Goal: Task Accomplishment & Management: Manage account settings

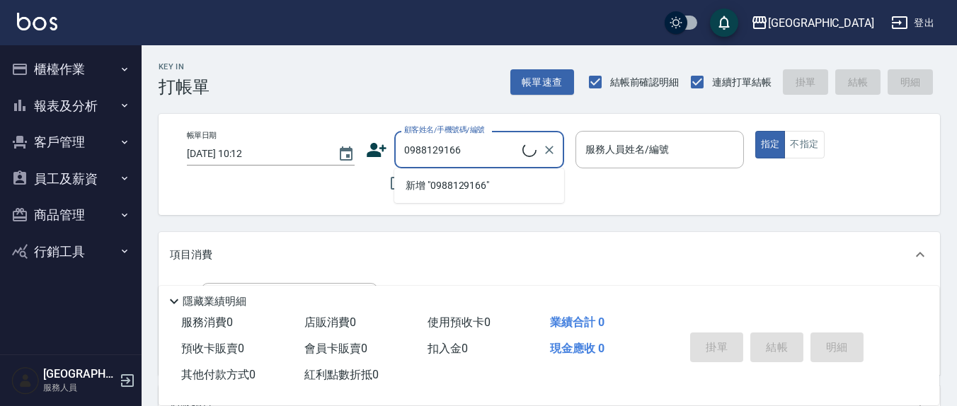
type input "0988129166"
click at [755, 131] on button "指定" at bounding box center [770, 145] width 30 height 28
type button "true"
type input "[PERSON_NAME]/0988129166/0988129166"
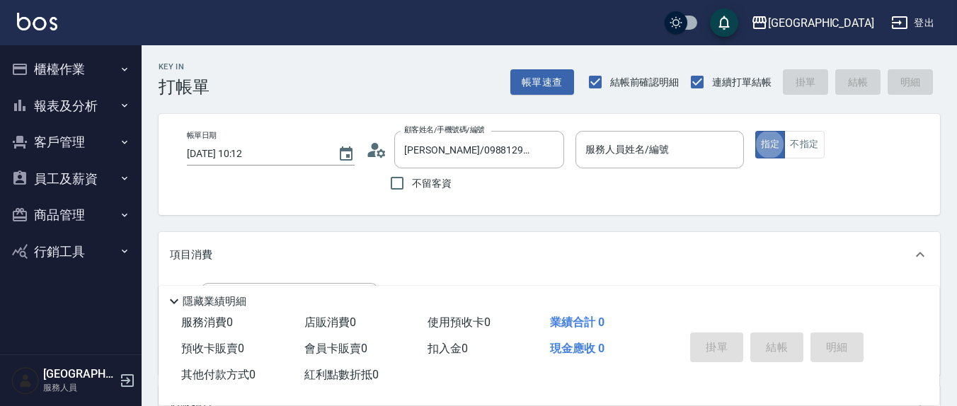
click at [623, 156] on div "服務人員姓名/編號 服務人員姓名/編號" at bounding box center [659, 149] width 168 height 37
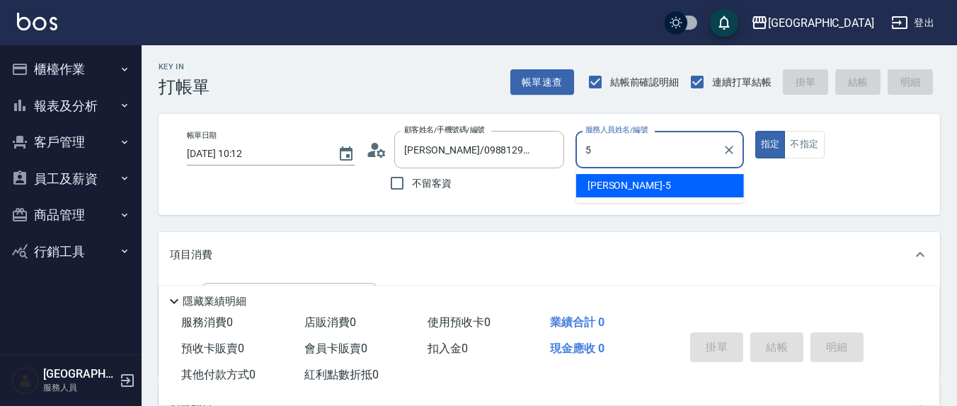
type input "[PERSON_NAME]5"
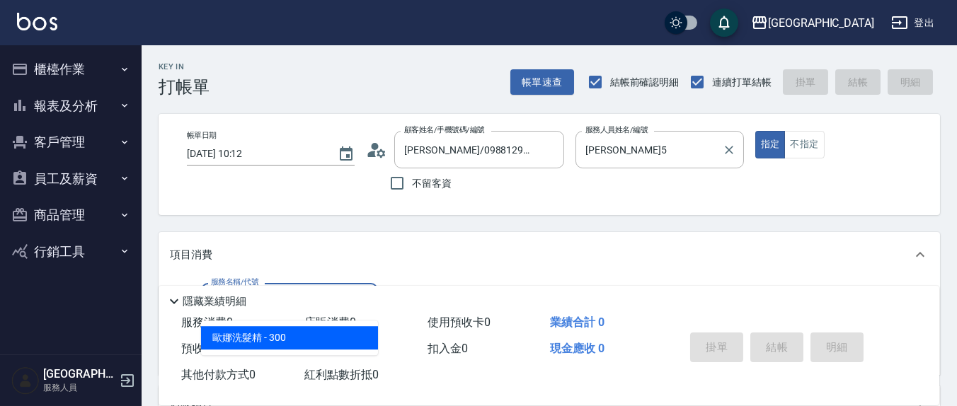
type input "[PERSON_NAME]洗髮精(210)"
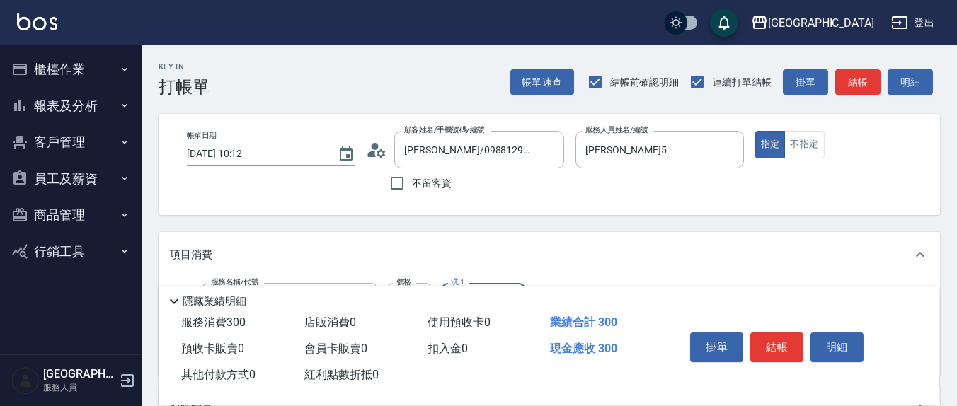
scroll to position [147, 0]
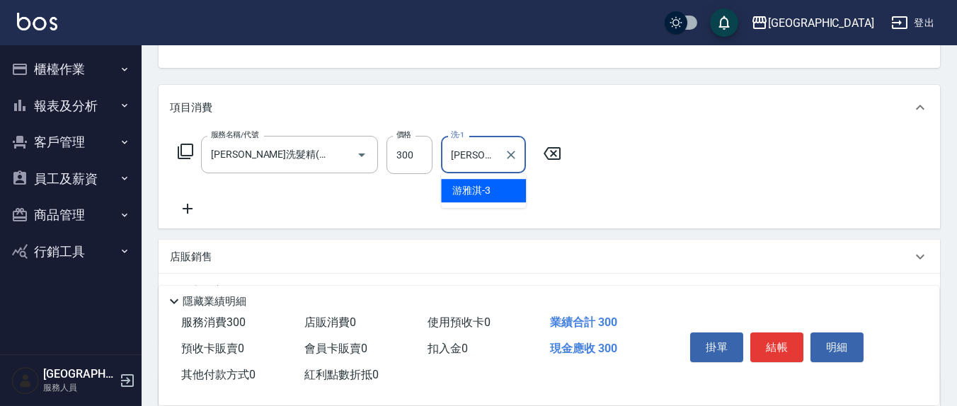
type input "[PERSON_NAME]-3"
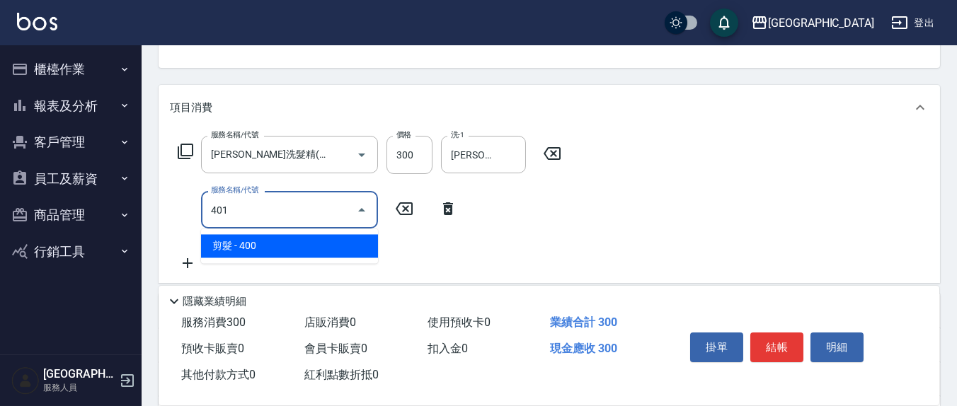
type input "剪髮(401)"
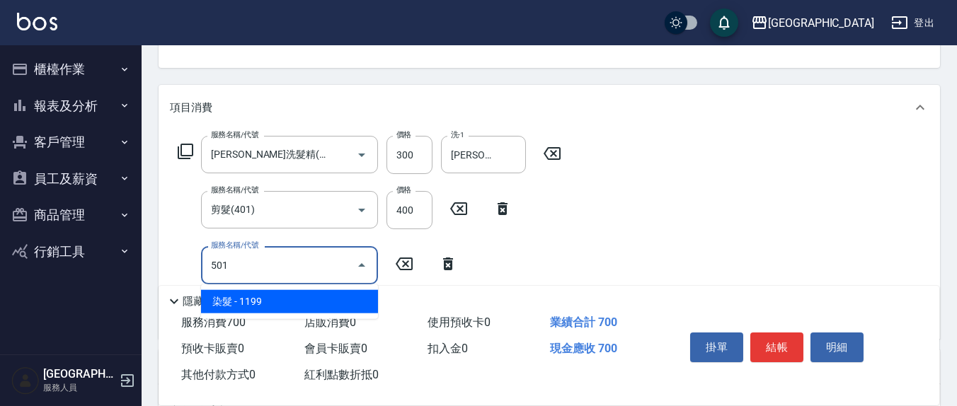
type input "染髮(501)"
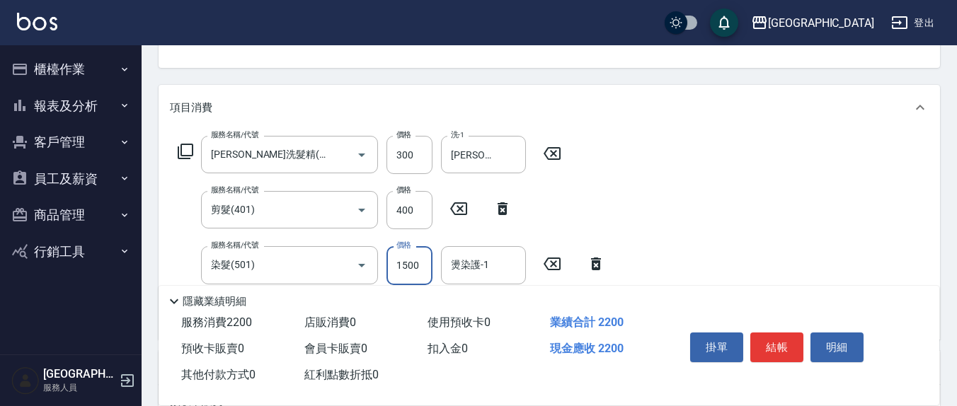
type input "1500"
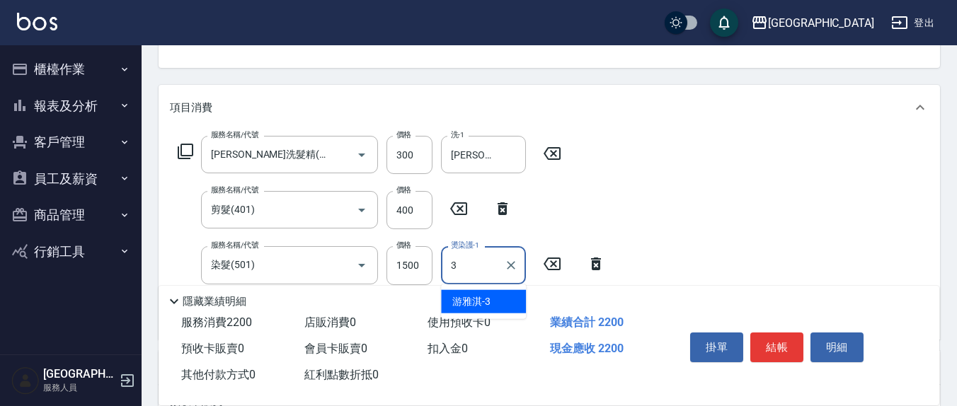
type input "[PERSON_NAME]-3"
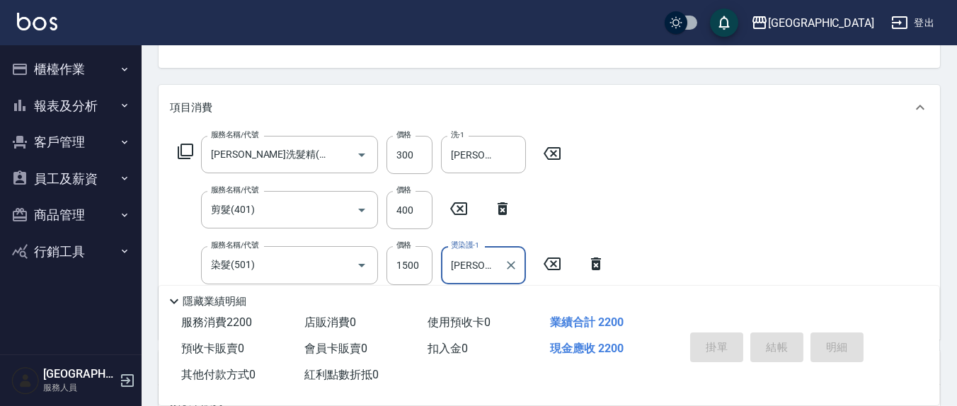
type input "[DATE] 19:23"
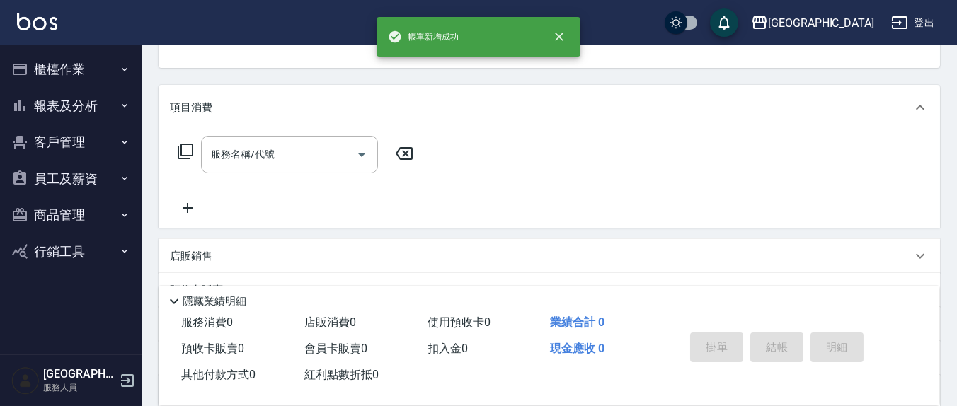
scroll to position [0, 0]
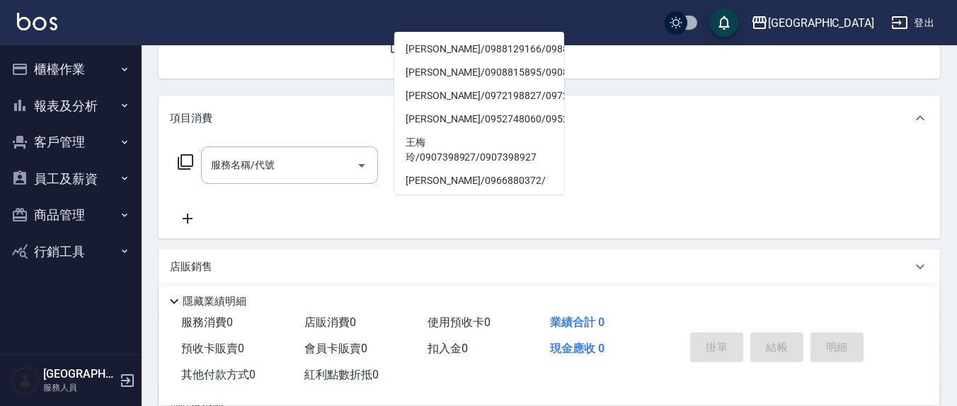
type input "8"
click at [319, 79] on div "Key In 打帳單 上一筆訂單:#1 帳單速查 結帳前確認明細 連續打單結帳 掛單 結帳 明細 帳單日期 [DATE] 19:23 顧客姓名/手機號碼/編號…" at bounding box center [549, 231] width 815 height 645
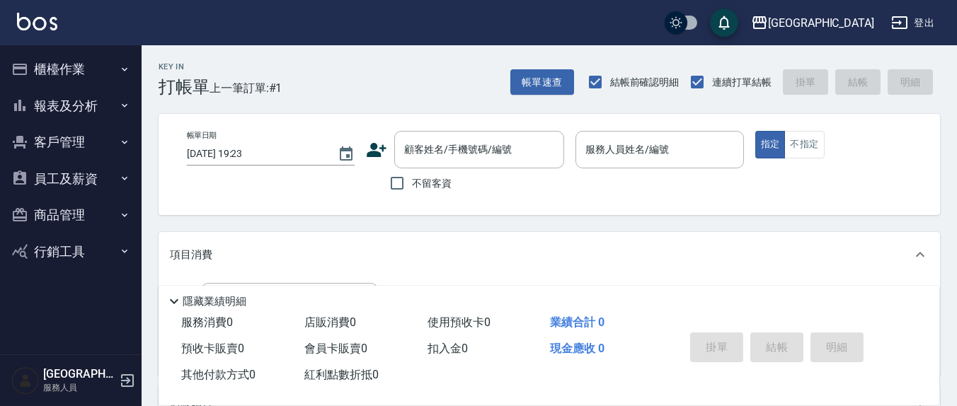
click at [414, 201] on div "帳單日期 [DATE] 19:23 顧客姓名/手機號碼/編號 顧客姓名/手機號碼/編號 不留客資 服務人員姓名/編號 服務人員姓名/編號 指定 不指定" at bounding box center [548, 164] width 781 height 101
drag, startPoint x: 417, startPoint y: 189, endPoint x: 444, endPoint y: 183, distance: 27.6
click at [417, 189] on span "不留客資" at bounding box center [432, 183] width 40 height 15
click at [412, 189] on input "不留客資" at bounding box center [397, 183] width 30 height 30
checkbox input "true"
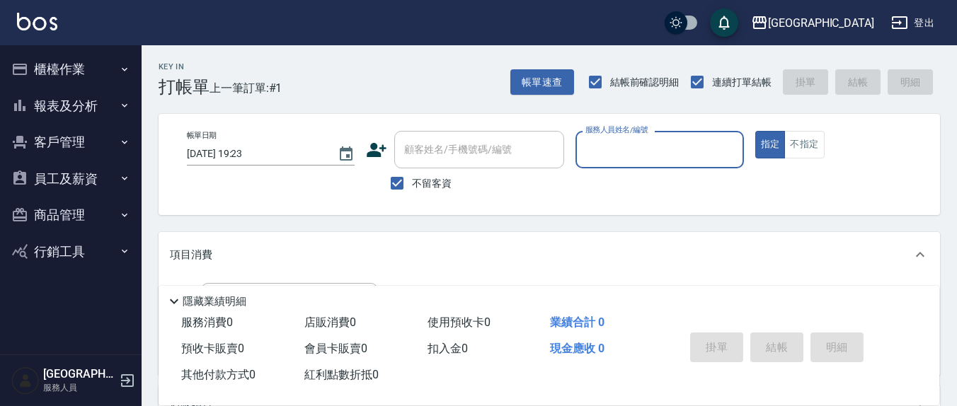
click at [612, 154] on input "服務人員姓名/編號" at bounding box center [659, 149] width 155 height 25
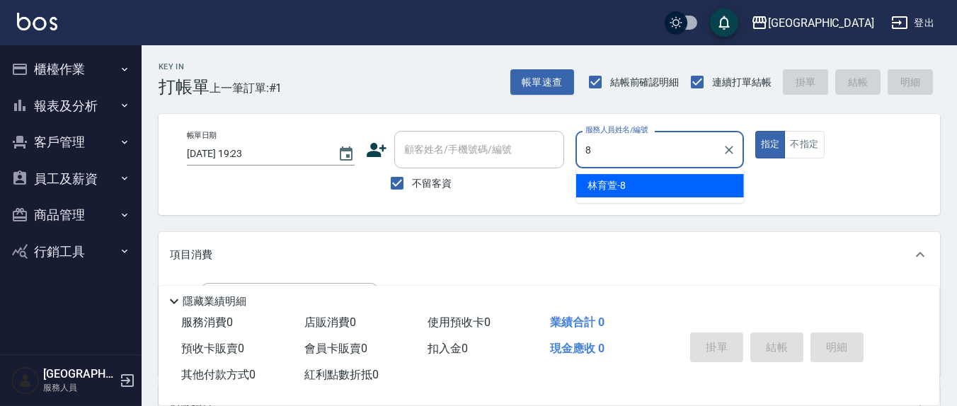
type input "林育萱-8"
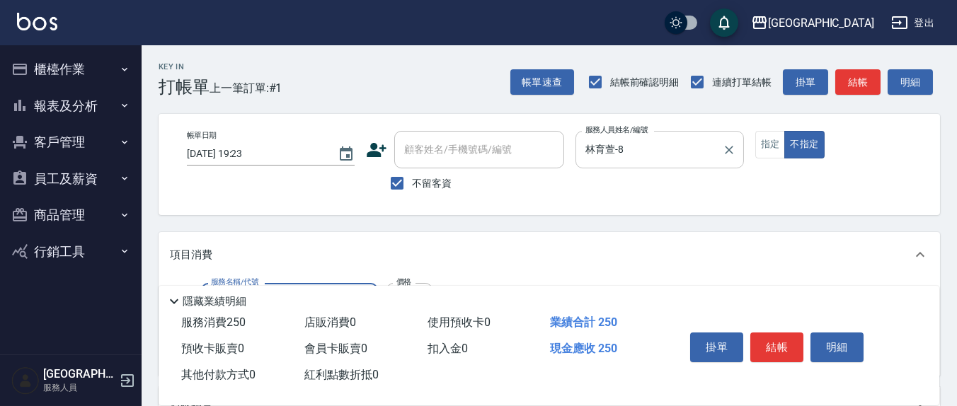
type input "洗髮(201)"
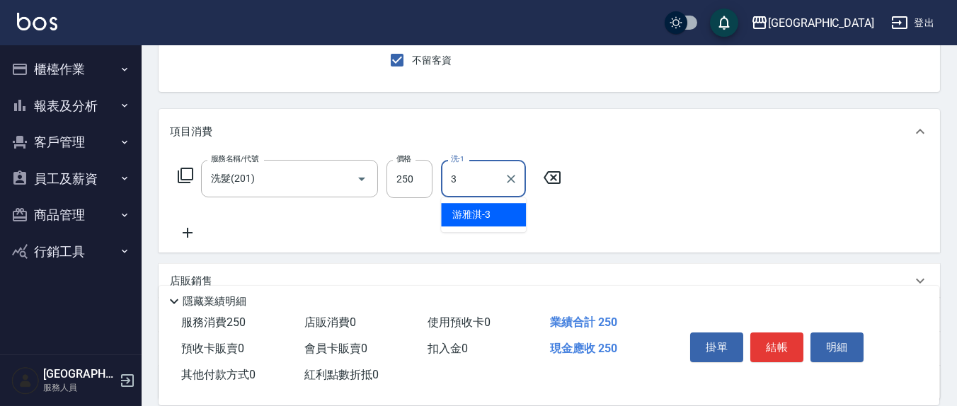
scroll to position [147, 0]
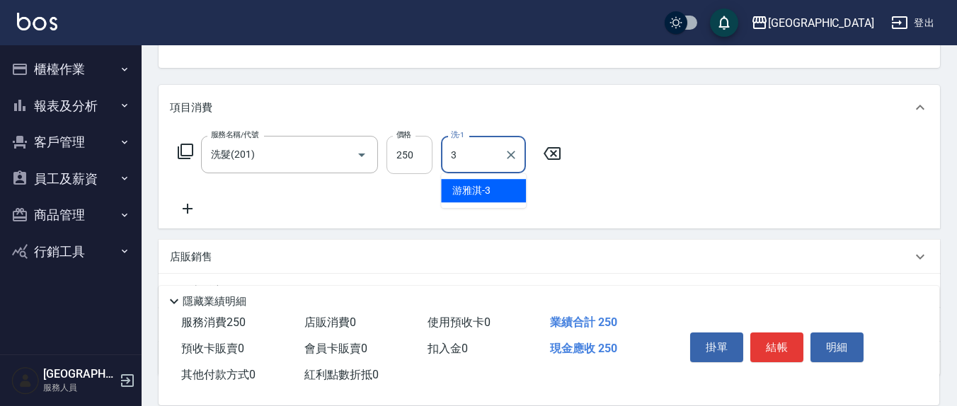
drag, startPoint x: 431, startPoint y: 153, endPoint x: 413, endPoint y: 158, distance: 18.4
click at [413, 158] on div "服務名稱/代號 洗髮(201) 服務名稱/代號 價格 250 價格 洗-1 3 洗-1" at bounding box center [370, 155] width 400 height 38
type input "呂"
type input "23"
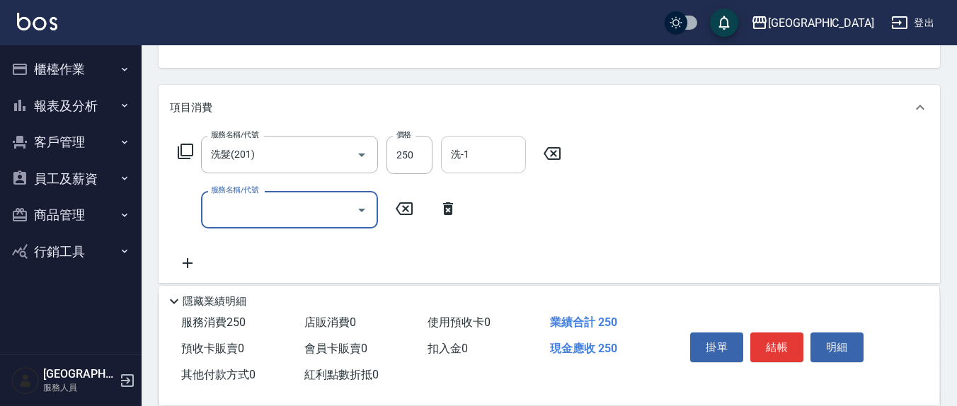
click at [478, 151] on input "洗-1" at bounding box center [483, 154] width 72 height 25
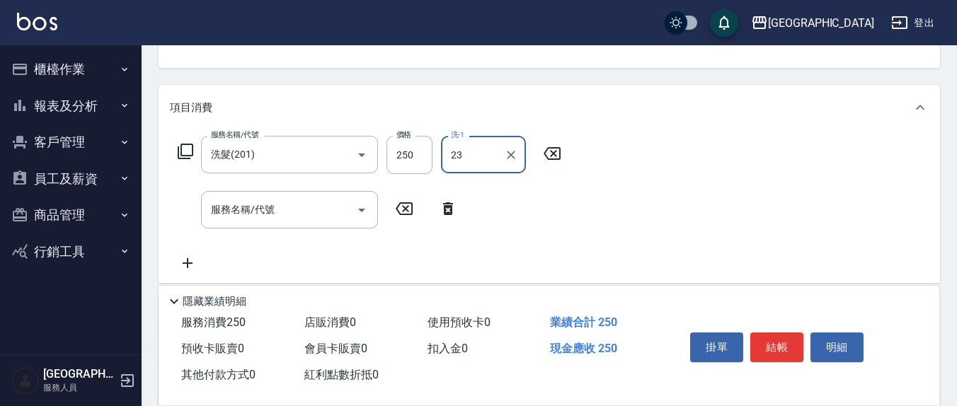
type input "23"
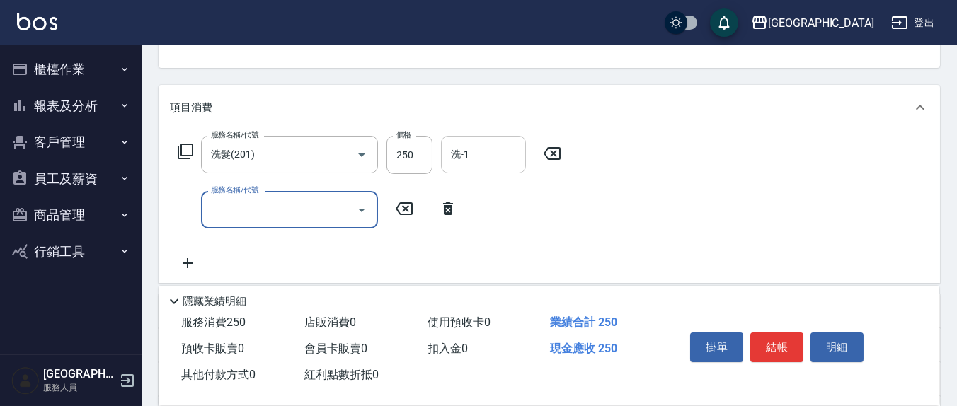
click at [509, 151] on input "洗-1" at bounding box center [483, 154] width 72 height 25
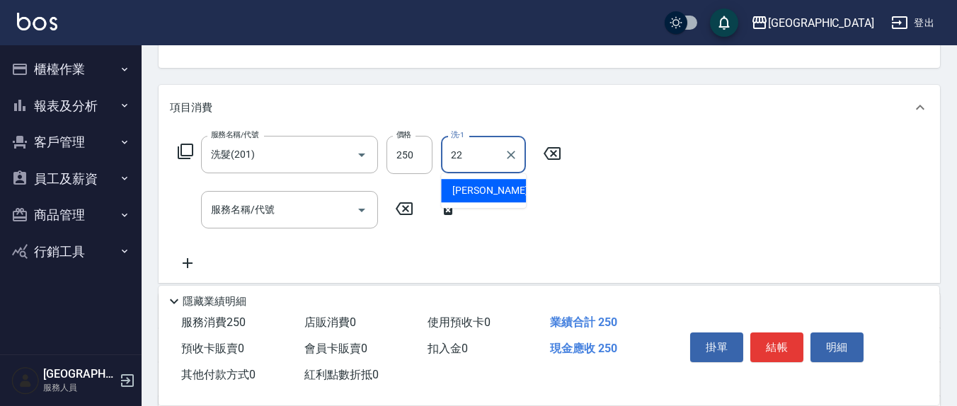
type input "[PERSON_NAME]-22"
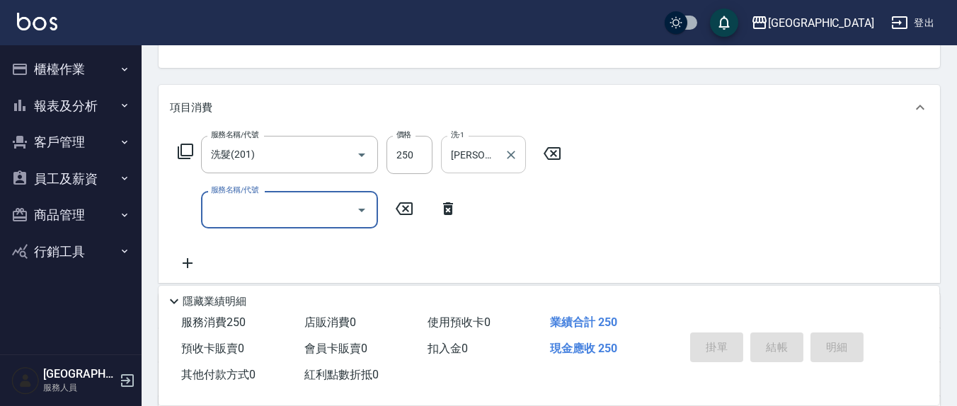
type input "[DATE] 19:25"
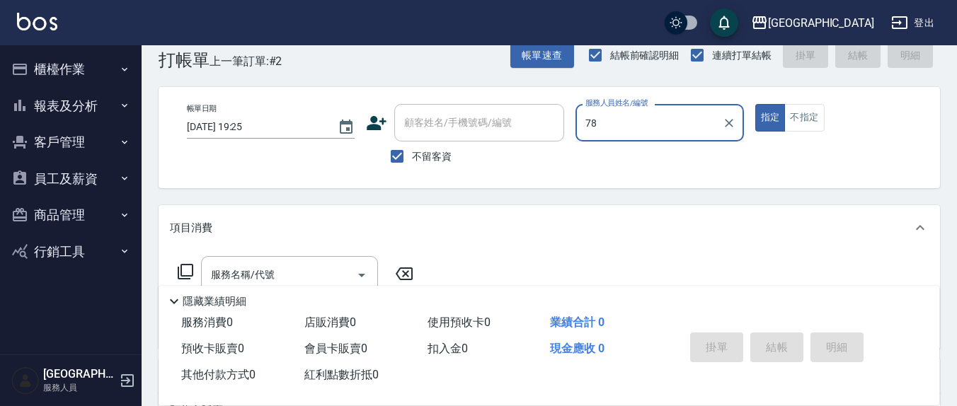
scroll to position [0, 0]
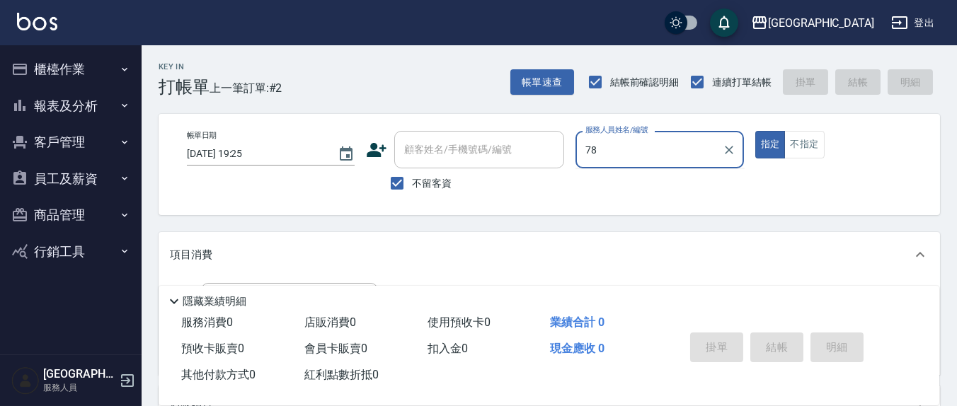
drag, startPoint x: 598, startPoint y: 152, endPoint x: 569, endPoint y: 162, distance: 30.7
click at [570, 162] on div "帳單日期 [DATE] 19:25 顧客姓名/手機號碼/編號 顧客姓名/手機號碼/編號 不留客資 服務人員姓名/編號 78 服務人員姓名/編號 指定 不指定" at bounding box center [548, 164] width 747 height 67
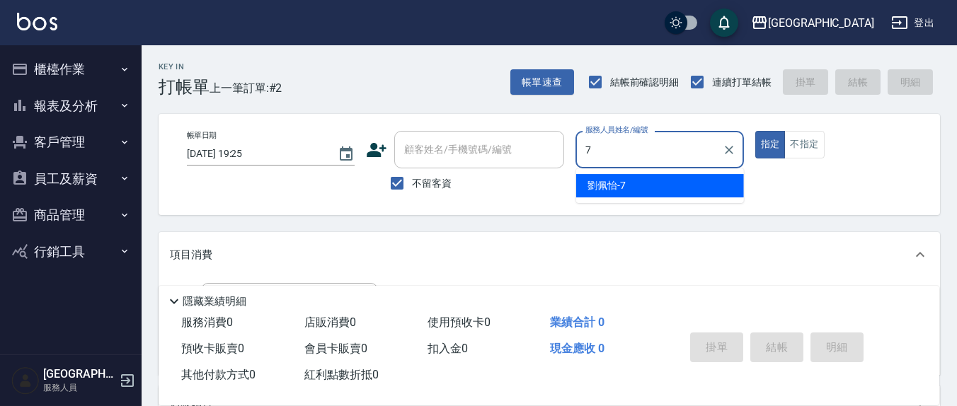
type input "[PERSON_NAME]7"
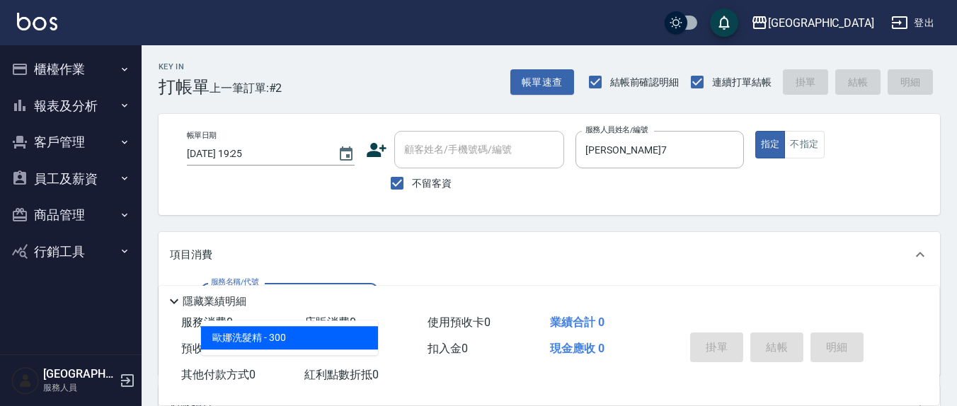
type input "[PERSON_NAME]洗髮精(210)"
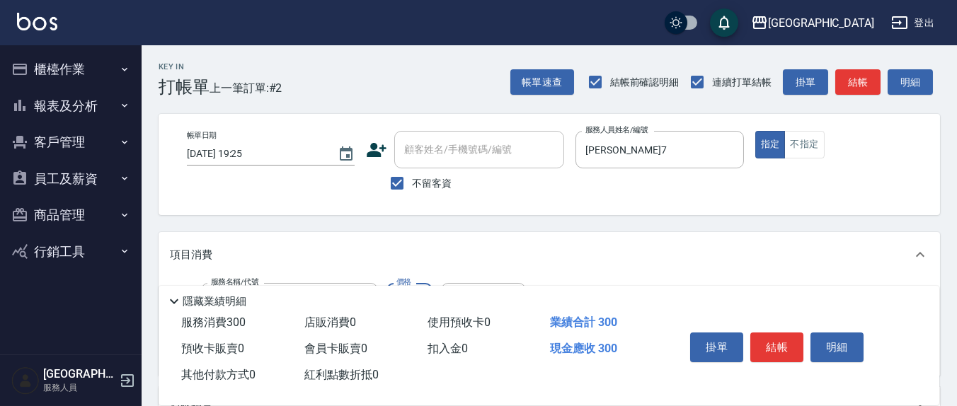
scroll to position [147, 0]
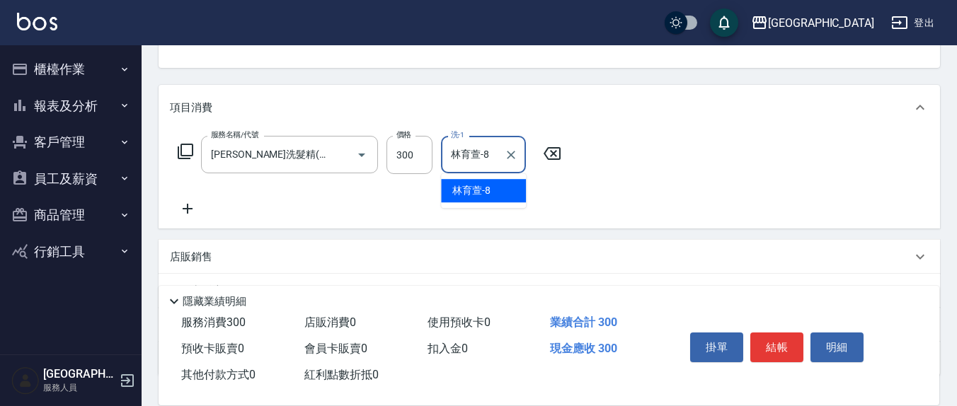
type input "林育萱-8"
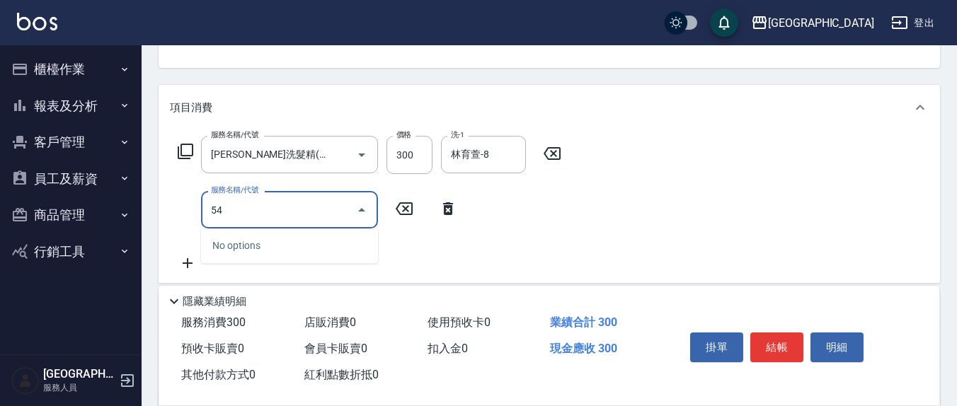
type input "5"
type input "剪髮(401)"
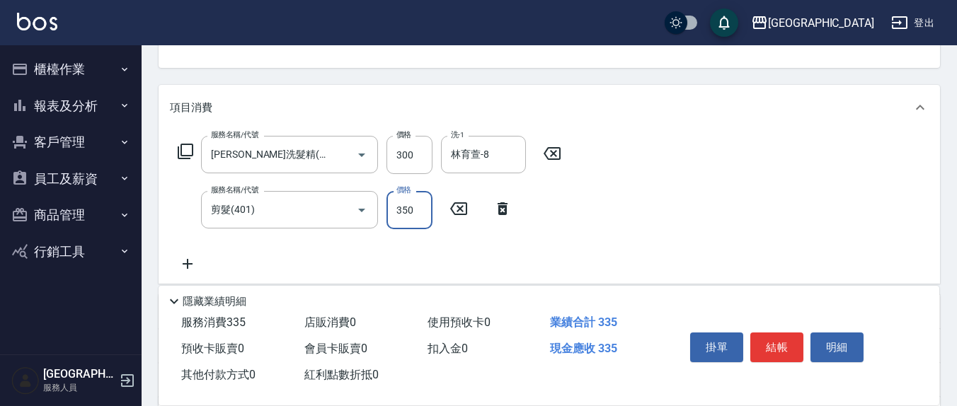
type input "350"
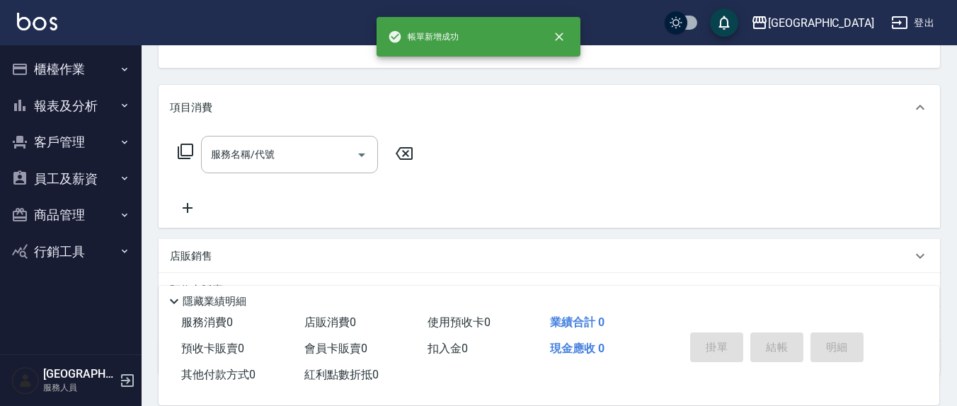
scroll to position [137, 0]
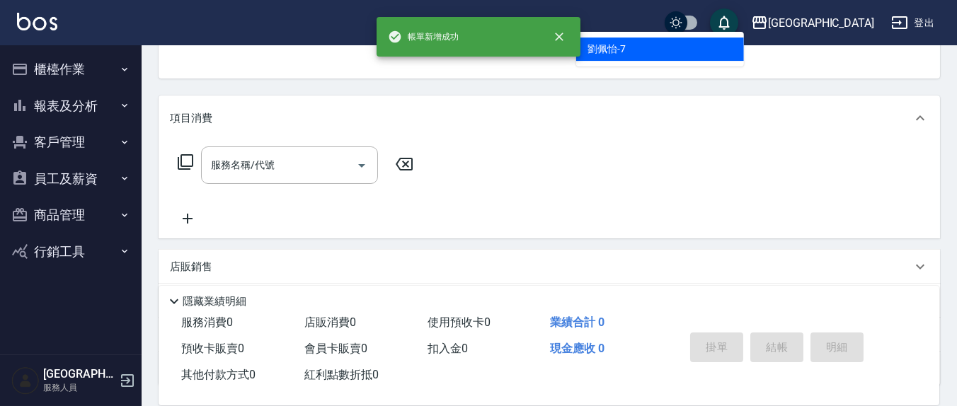
type input "[PERSON_NAME]7"
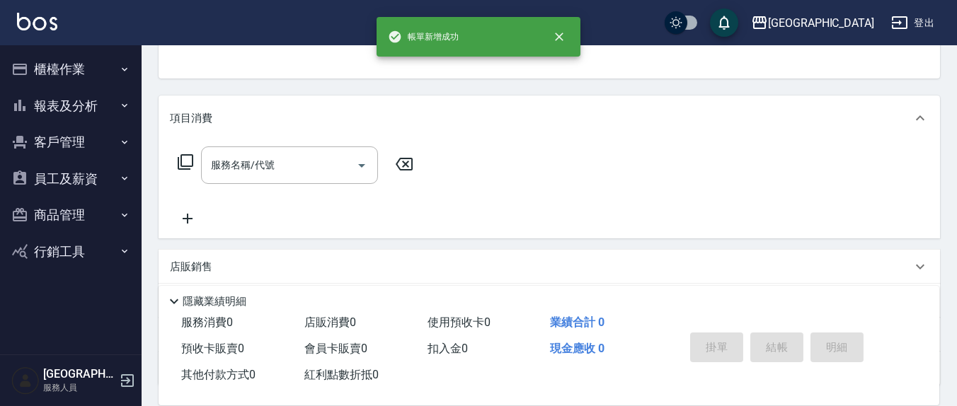
scroll to position [131, 0]
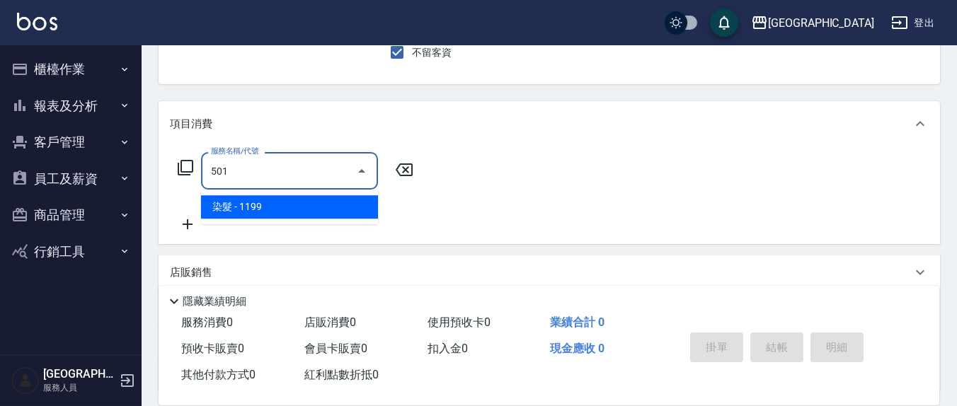
type input "染髮(501)"
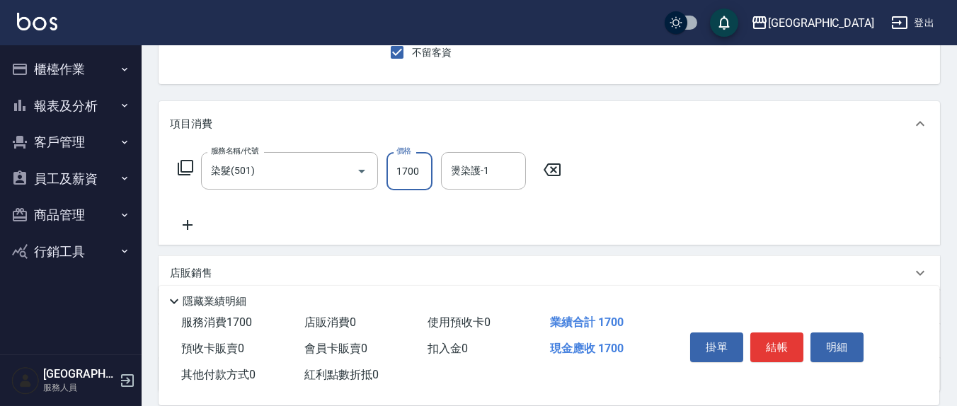
type input "1700"
type input "5"
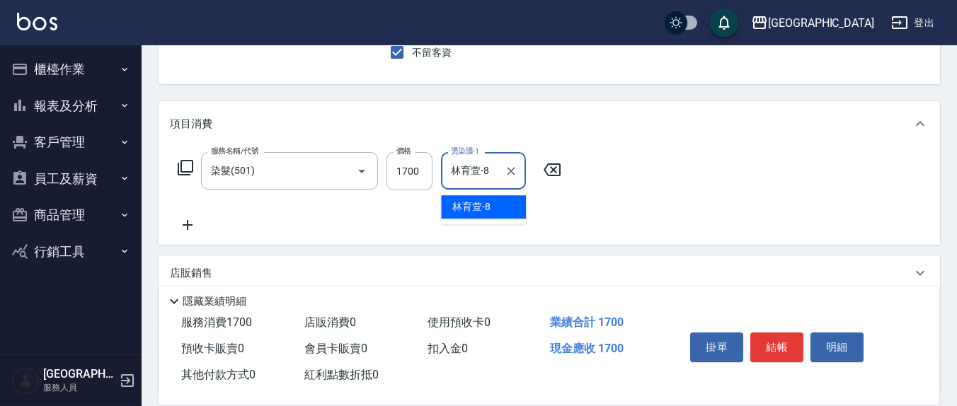
type input "林育萱-8"
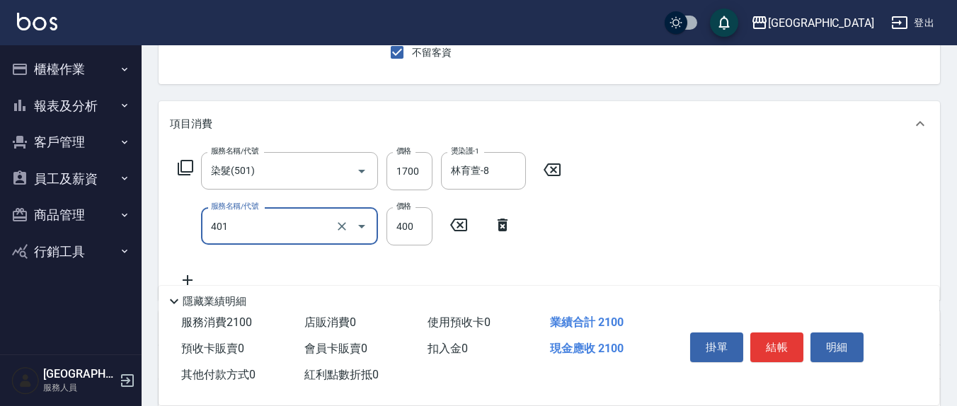
type input "剪髮(401)"
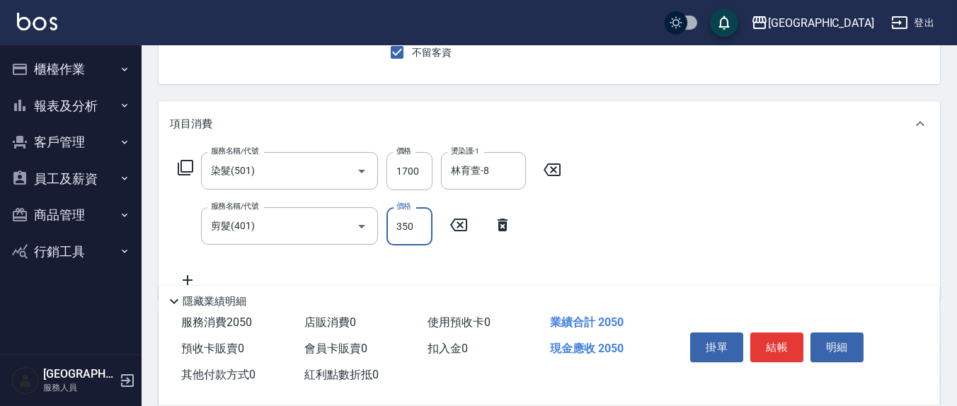
type input "350"
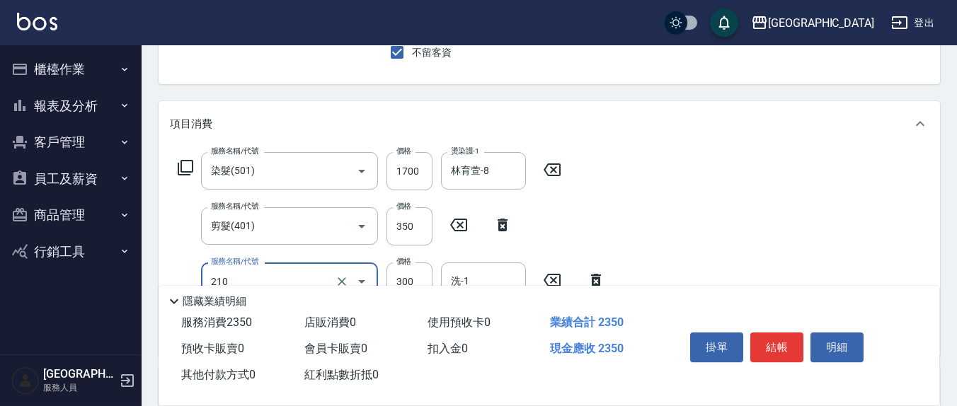
type input "[PERSON_NAME]洗髮精(210)"
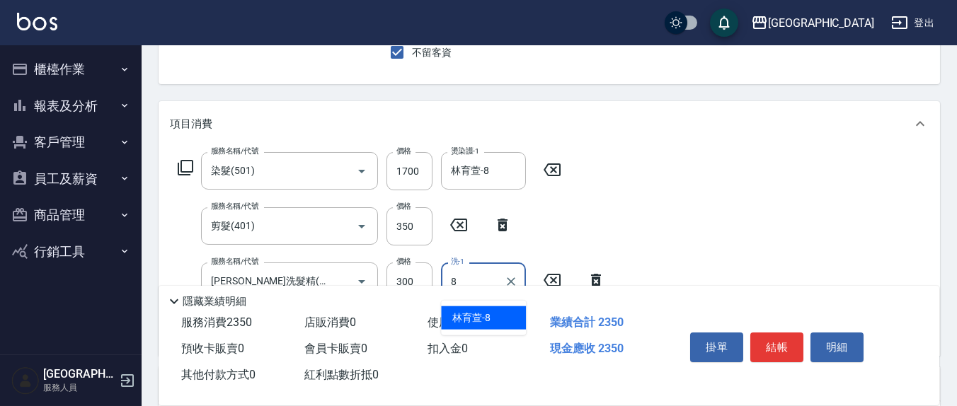
type input "林育萱-8"
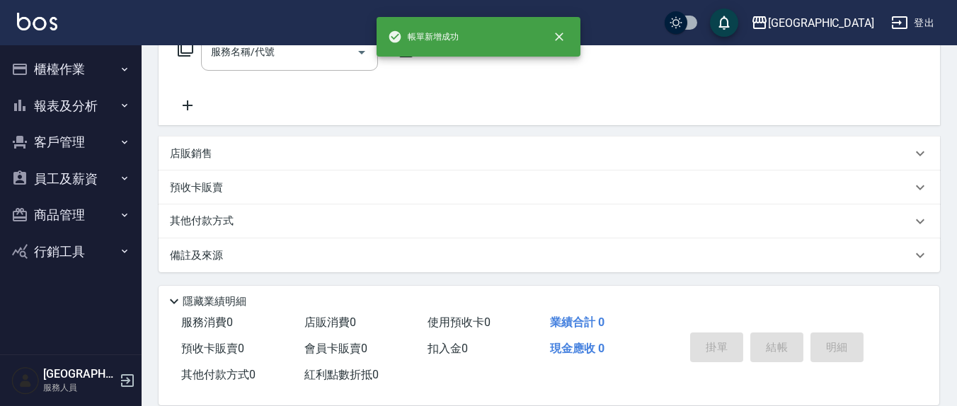
scroll to position [0, 0]
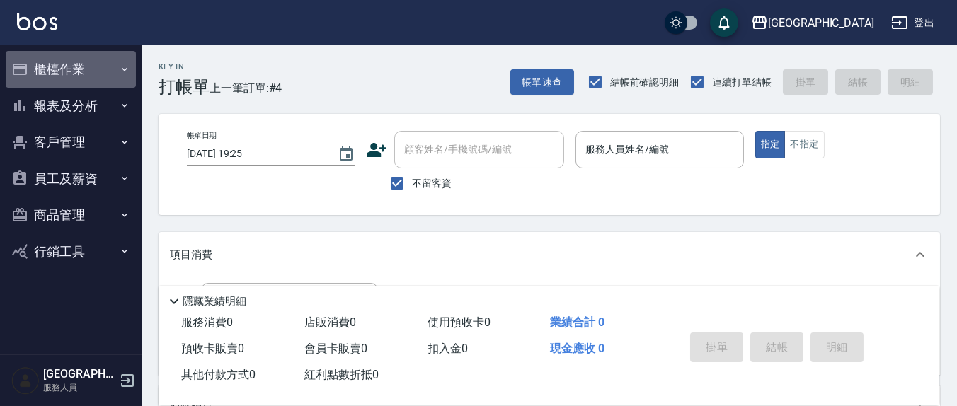
click at [30, 62] on button "櫃檯作業" at bounding box center [71, 69] width 130 height 37
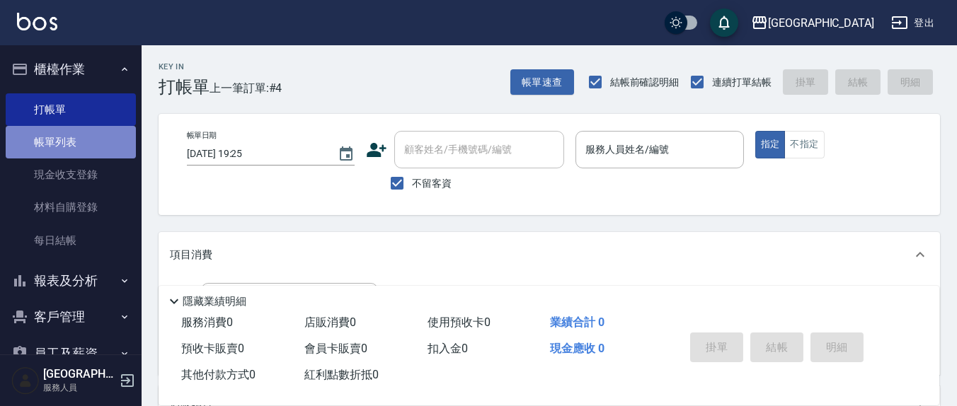
click at [76, 132] on link "帳單列表" at bounding box center [71, 142] width 130 height 33
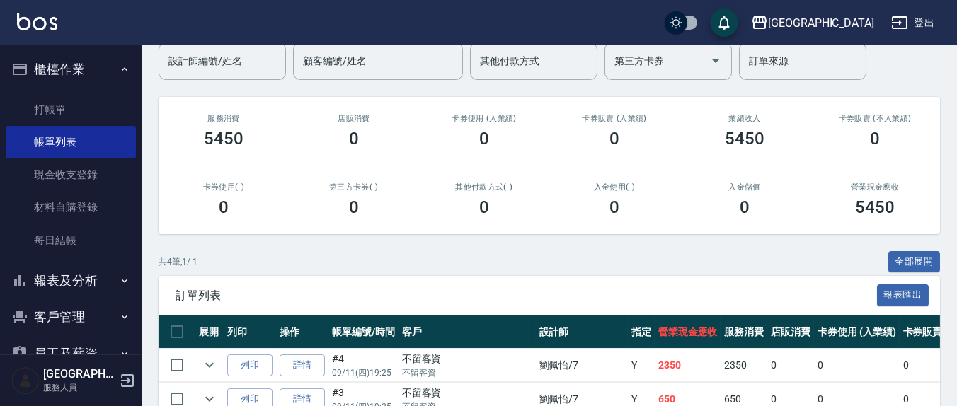
scroll to position [147, 0]
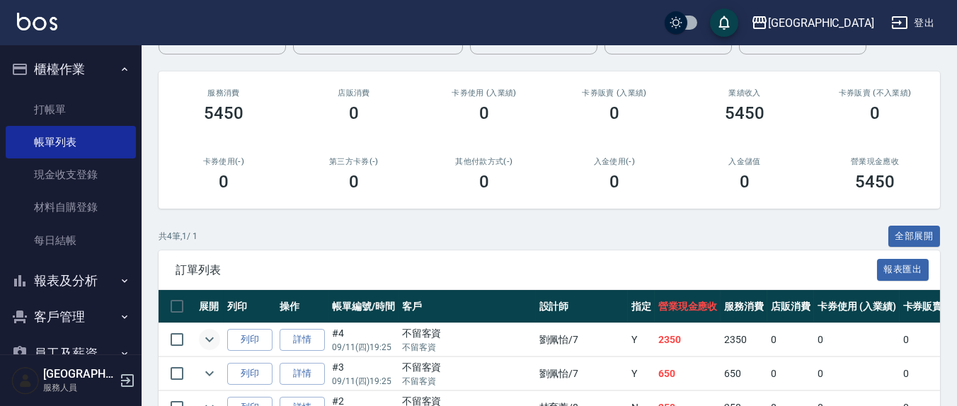
click at [216, 342] on icon "expand row" at bounding box center [209, 339] width 17 height 17
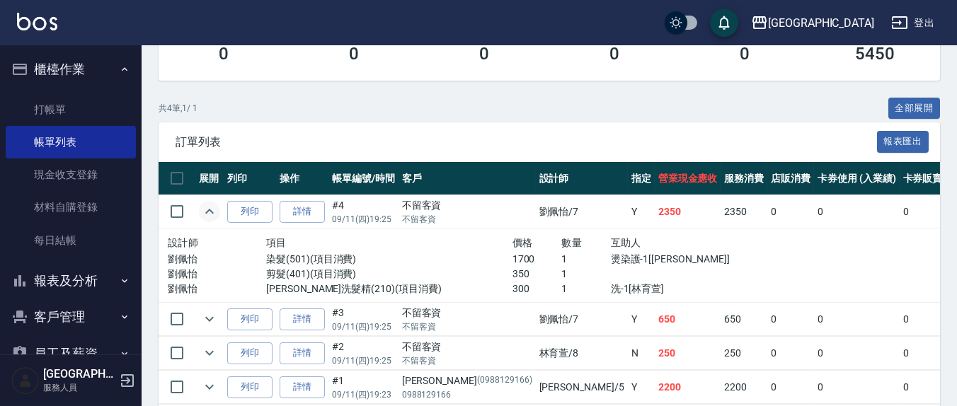
scroll to position [294, 0]
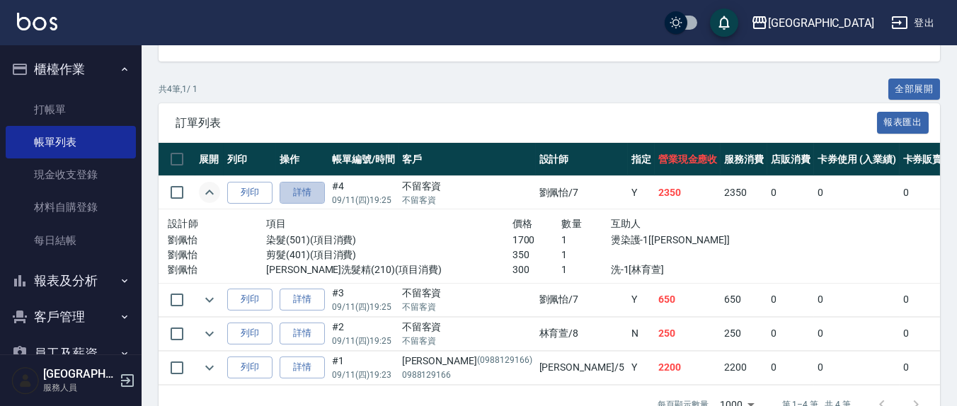
click at [306, 195] on link "詳情" at bounding box center [301, 193] width 45 height 22
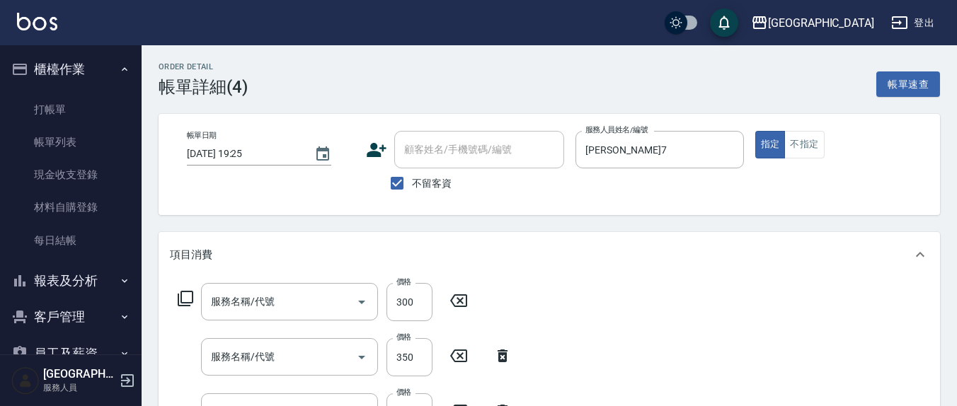
checkbox input "true"
type input "[PERSON_NAME]7"
type input "[PERSON_NAME]洗髮精(210)"
type input "剪髮(401)"
type input "染髮(501)"
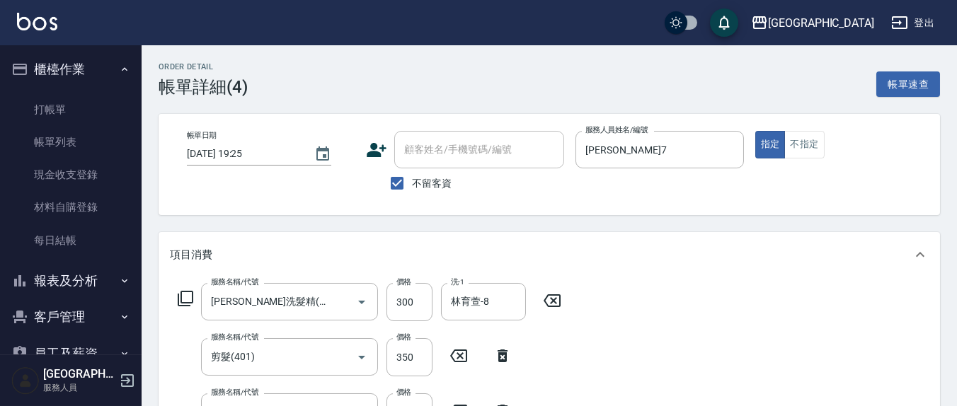
click at [417, 189] on span "不留客資" at bounding box center [432, 183] width 40 height 15
click at [412, 189] on input "不留客資" at bounding box center [397, 183] width 30 height 30
checkbox input "false"
click at [470, 145] on div "顧客姓名/手機號碼/編號 顧客姓名/手機號碼/編號" at bounding box center [479, 149] width 170 height 37
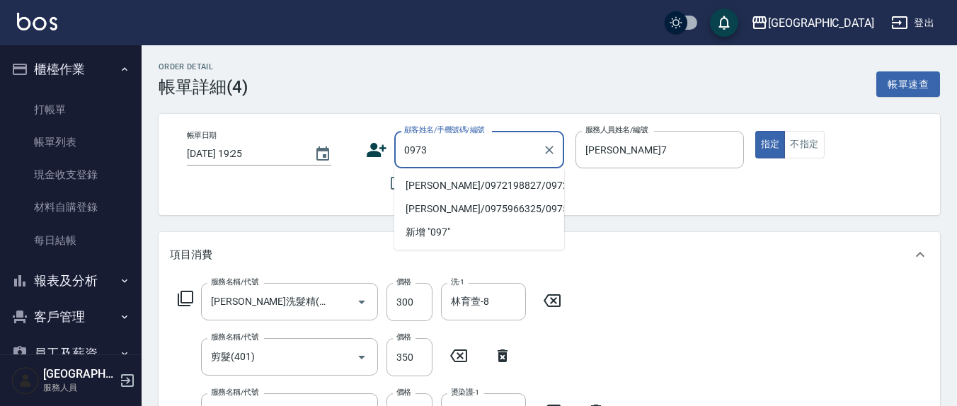
type input "0973"
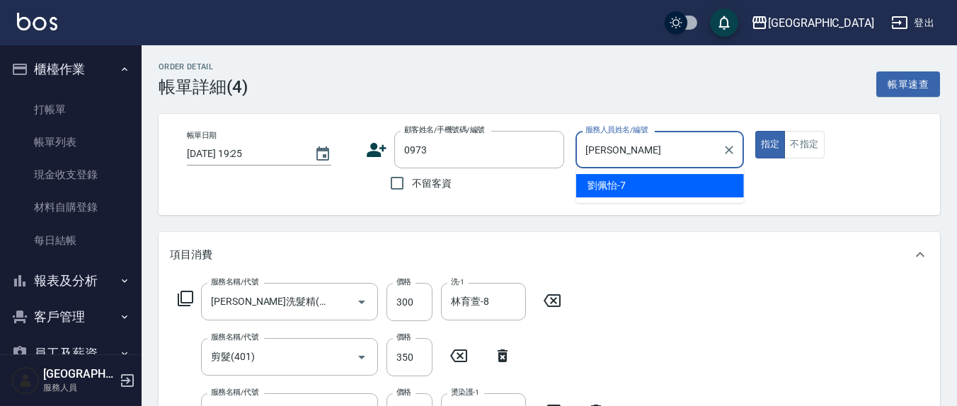
type input "劉"
type input "[PERSON_NAME]7"
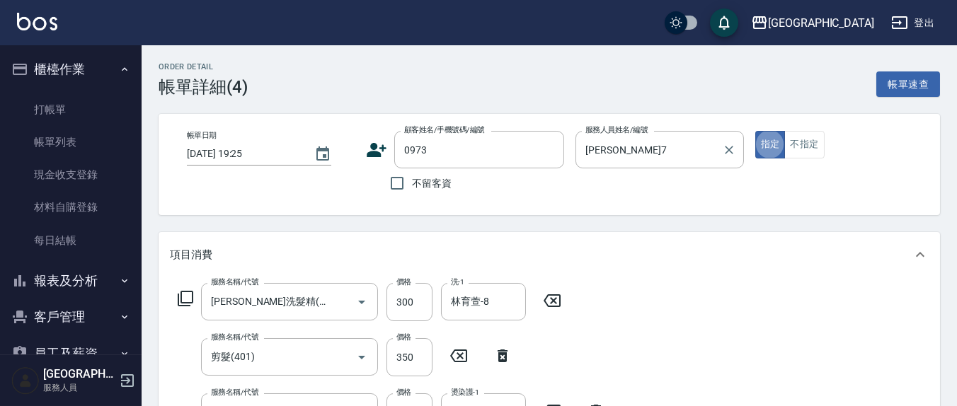
type button "true"
click at [442, 153] on input "0973" at bounding box center [468, 149] width 136 height 25
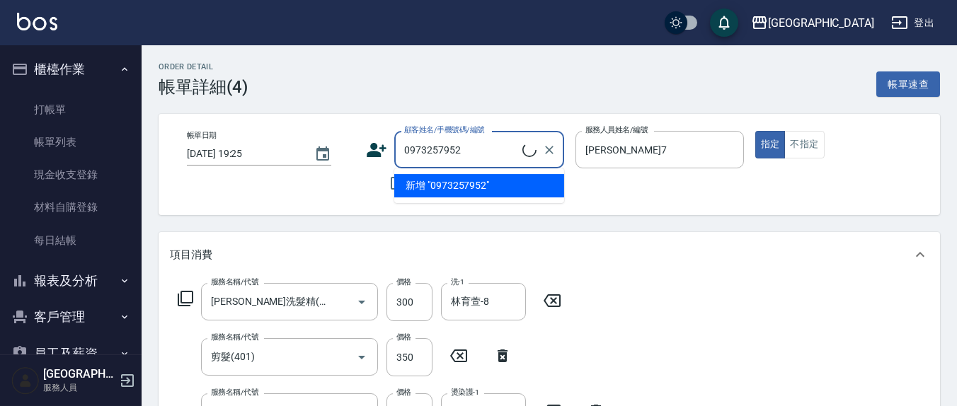
type input "[PERSON_NAME]/0973257952/0973257952"
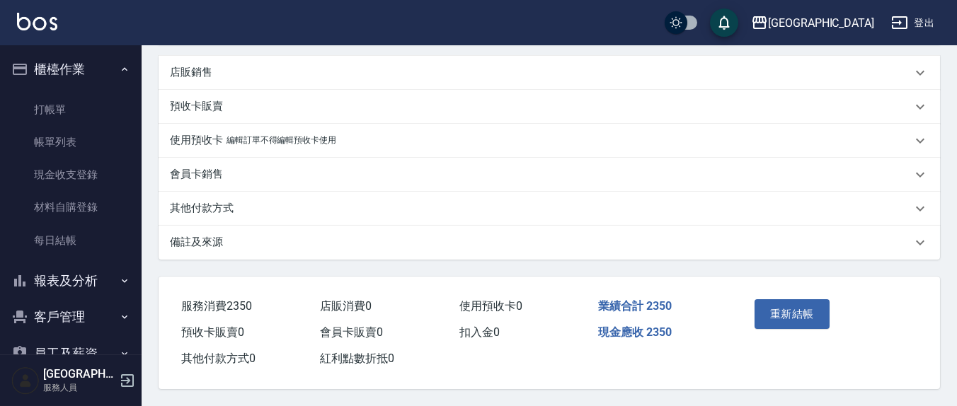
scroll to position [147, 0]
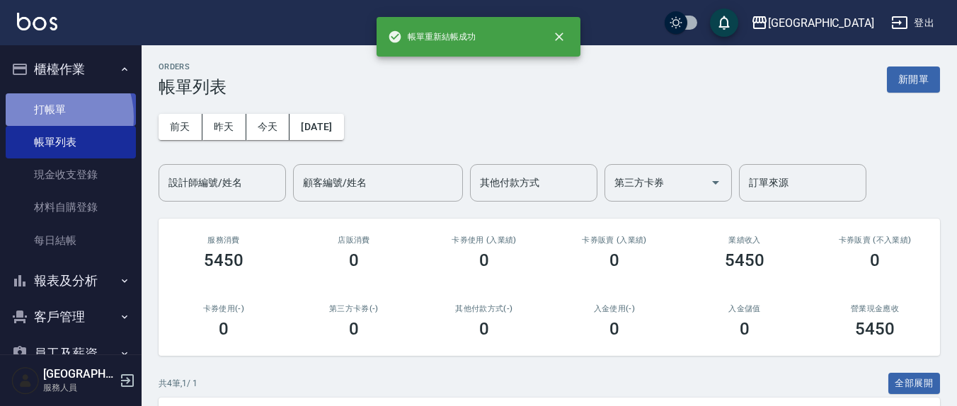
click at [50, 117] on link "打帳單" at bounding box center [71, 109] width 130 height 33
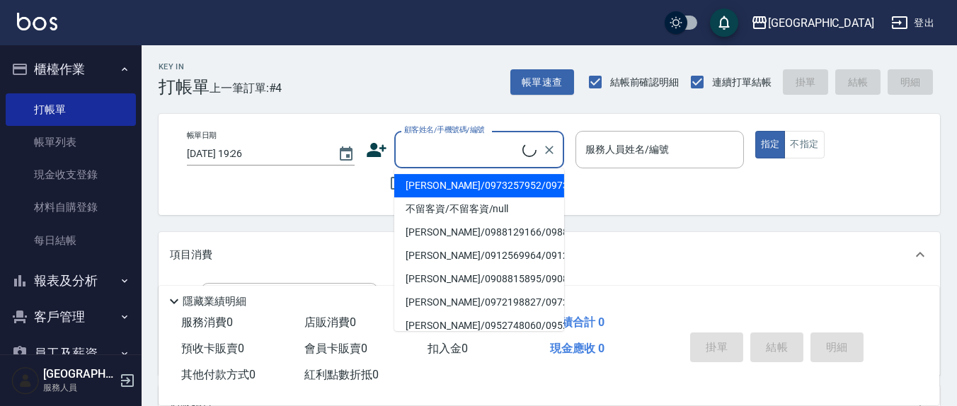
click at [489, 151] on input "顧客姓名/手機號碼/編號" at bounding box center [461, 149] width 122 height 25
click at [333, 202] on div "帳單日期 [DATE] 19:26 顧客姓名/手機號碼/編號 顧客姓名/手機號碼/編號 不留客資 服務人員姓名/編號 服務人員姓名/編號 指定 不指定" at bounding box center [548, 164] width 781 height 101
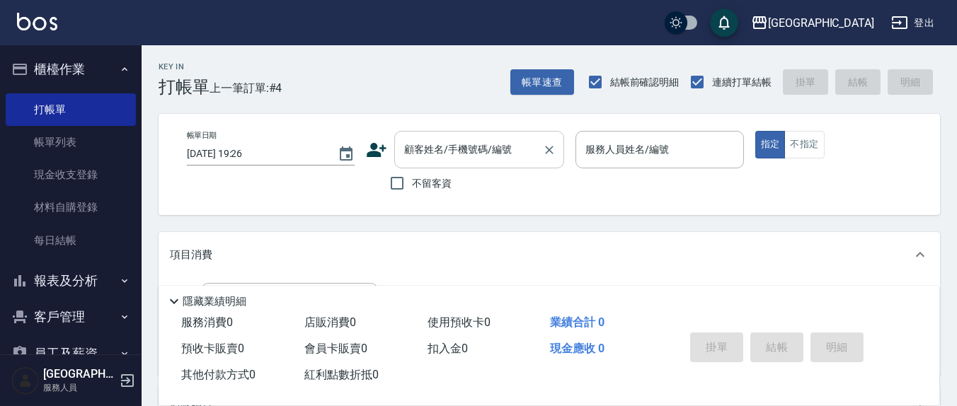
click at [426, 187] on span "不留客資" at bounding box center [432, 183] width 40 height 15
click at [412, 187] on input "不留客資" at bounding box center [397, 183] width 30 height 30
drag, startPoint x: 434, startPoint y: 192, endPoint x: 448, endPoint y: 159, distance: 35.9
click at [434, 190] on label "不留客資" at bounding box center [416, 183] width 69 height 30
click at [412, 190] on input "不留客資" at bounding box center [397, 183] width 30 height 30
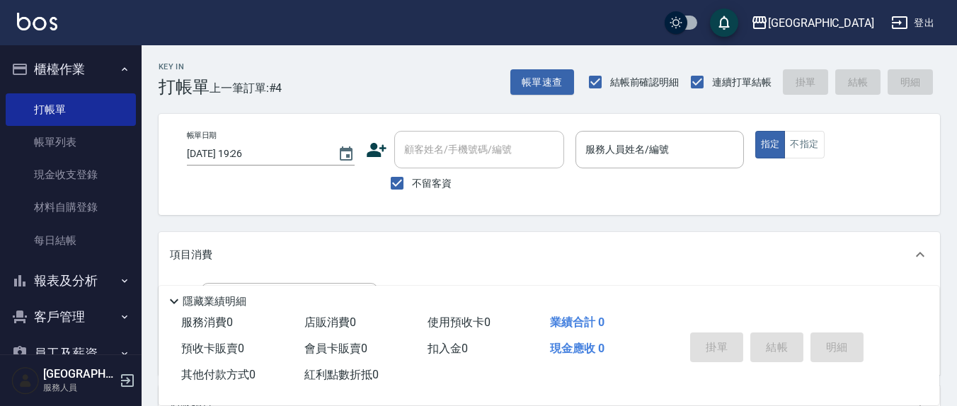
checkbox input "false"
click at [456, 151] on div "顧客姓名/手機號碼/編號 顧客姓名/手機號碼/編號" at bounding box center [479, 149] width 170 height 37
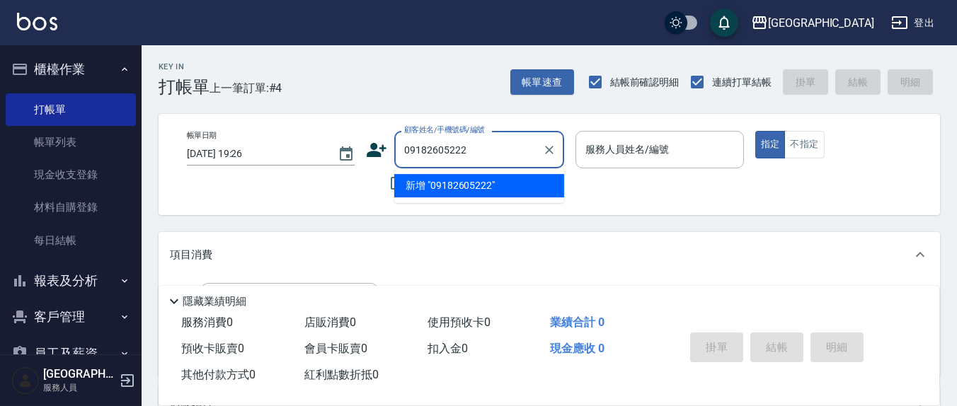
click at [485, 183] on li "新增 "09182605222"" at bounding box center [479, 185] width 170 height 23
type input "09182605222"
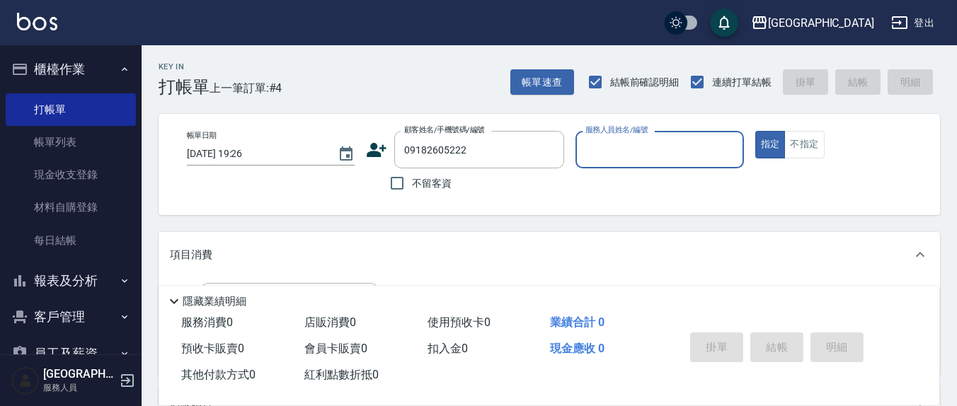
click at [375, 151] on icon at bounding box center [377, 150] width 20 height 14
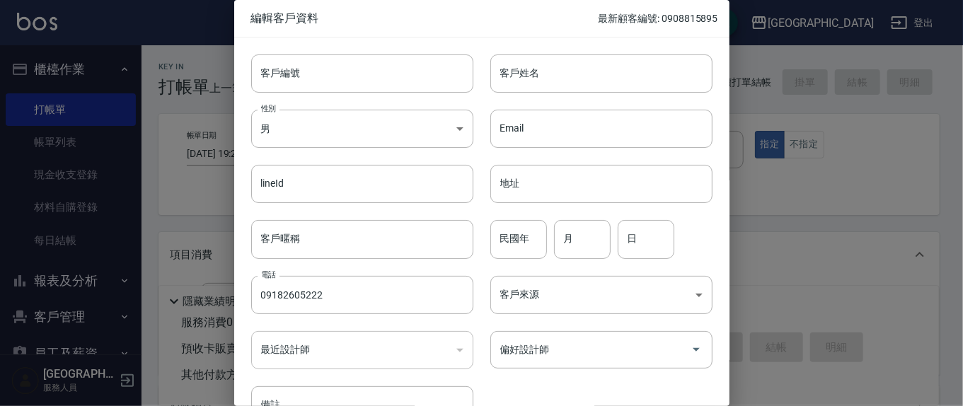
type input "09182605222"
click at [522, 86] on input "客戶姓名" at bounding box center [601, 73] width 222 height 38
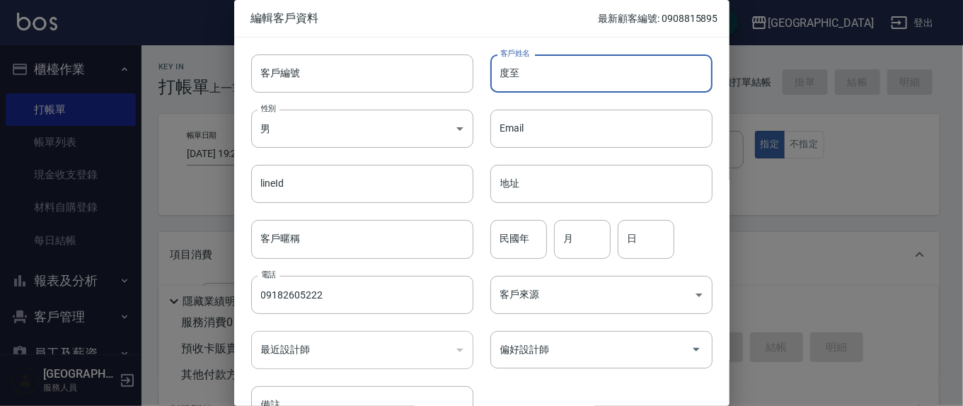
type input "度"
type input "[PERSON_NAME]"
click at [543, 229] on div "民國年 民國年 月 月 日 日" at bounding box center [592, 230] width 239 height 55
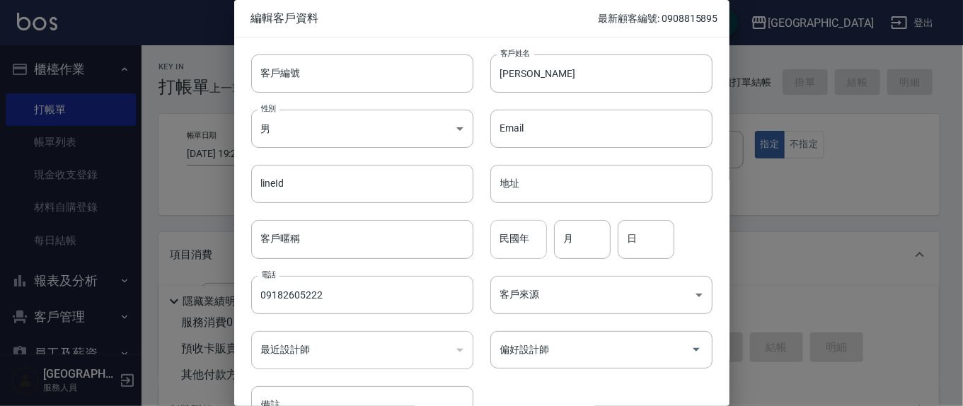
click at [531, 243] on input "民國年" at bounding box center [518, 239] width 57 height 38
type input "57"
type input "4"
type input "24"
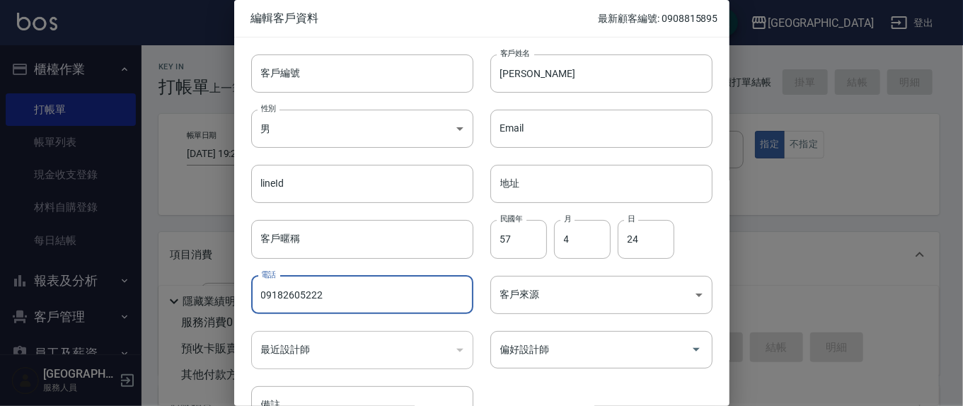
drag, startPoint x: 342, startPoint y: 292, endPoint x: 250, endPoint y: 294, distance: 92.7
click at [250, 294] on div "電話 [PHONE_NUMBER] 電話" at bounding box center [353, 286] width 239 height 55
click at [560, 345] on input "偏好設計師" at bounding box center [591, 349] width 188 height 25
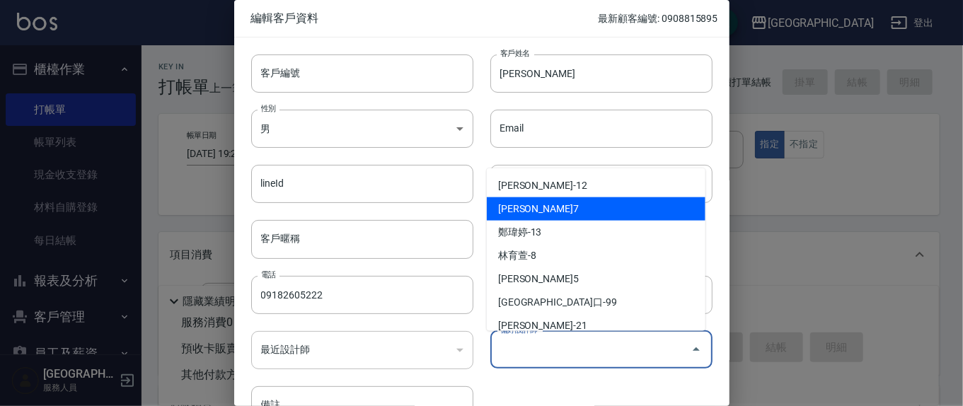
click at [550, 212] on li "[PERSON_NAME]7" at bounding box center [596, 208] width 219 height 23
type input "劉佩怡"
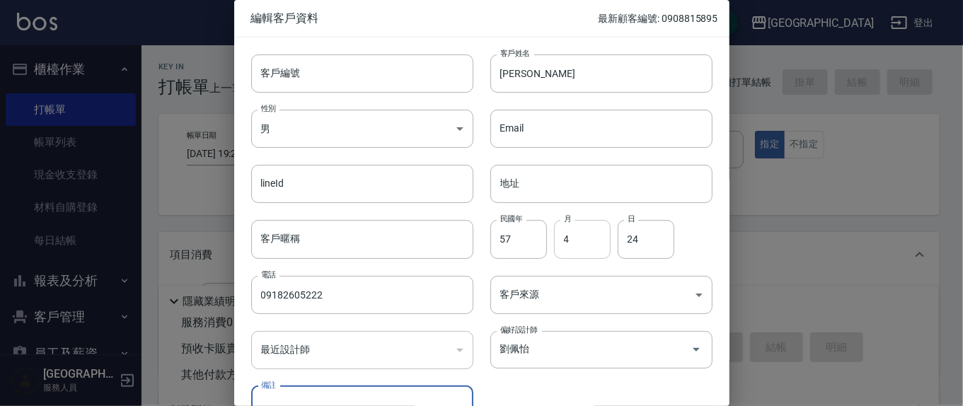
scroll to position [18, 0]
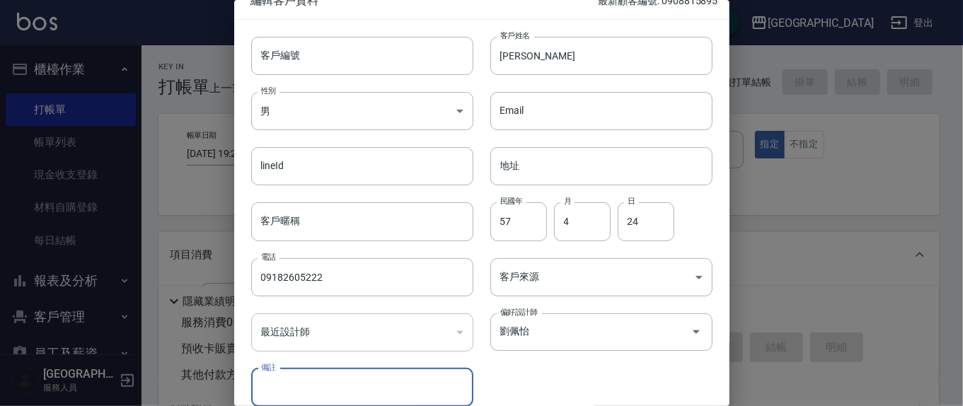
click at [674, 377] on div "客戶編號 客戶編號 客戶姓名 [PERSON_NAME] 客戶姓名 性別 男 [DEMOGRAPHIC_DATA] 性別 Email Email lineId…" at bounding box center [473, 213] width 478 height 387
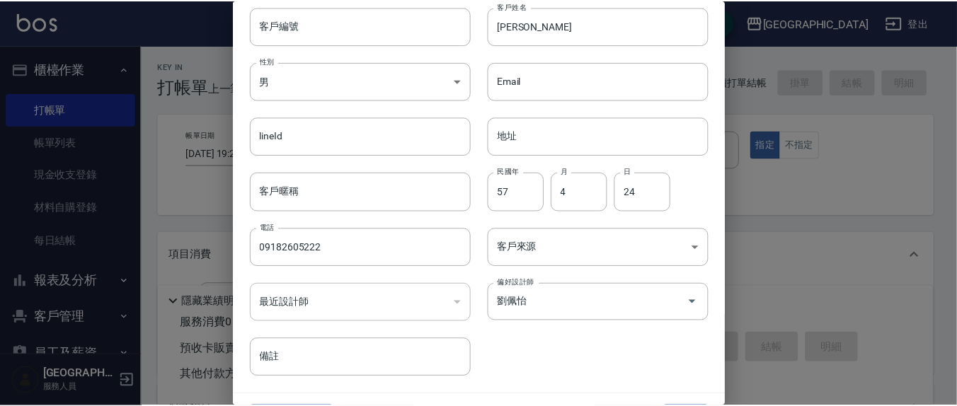
scroll to position [83, 0]
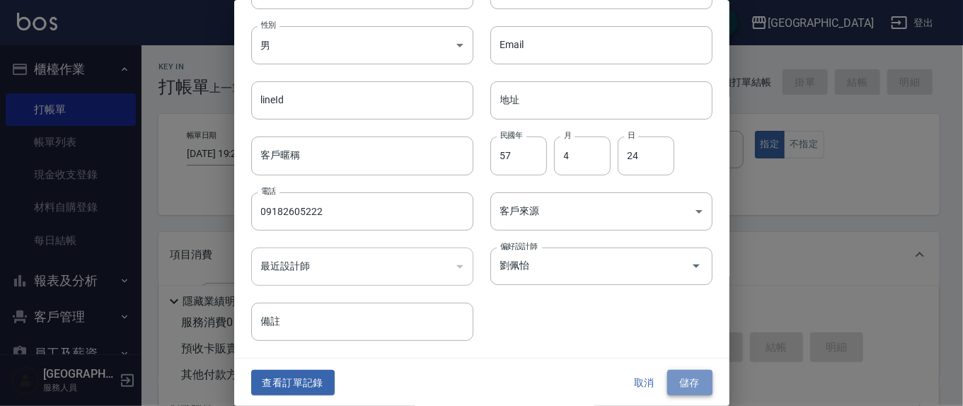
click at [688, 381] on button "儲存" at bounding box center [689, 383] width 45 height 26
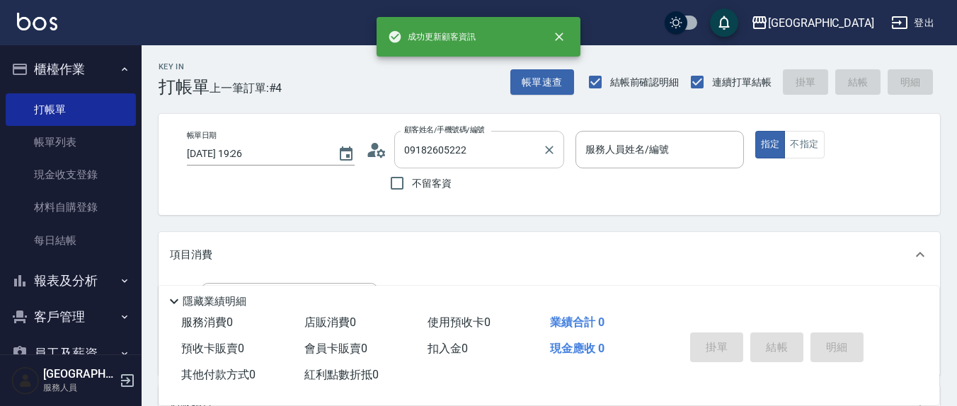
click at [543, 151] on icon "Clear" at bounding box center [549, 150] width 14 height 14
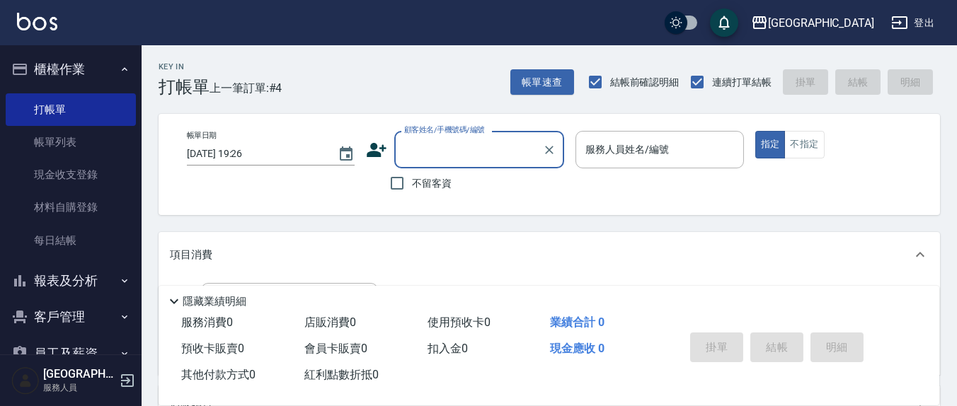
click at [493, 156] on input "顧客姓名/手機號碼/編號" at bounding box center [468, 149] width 136 height 25
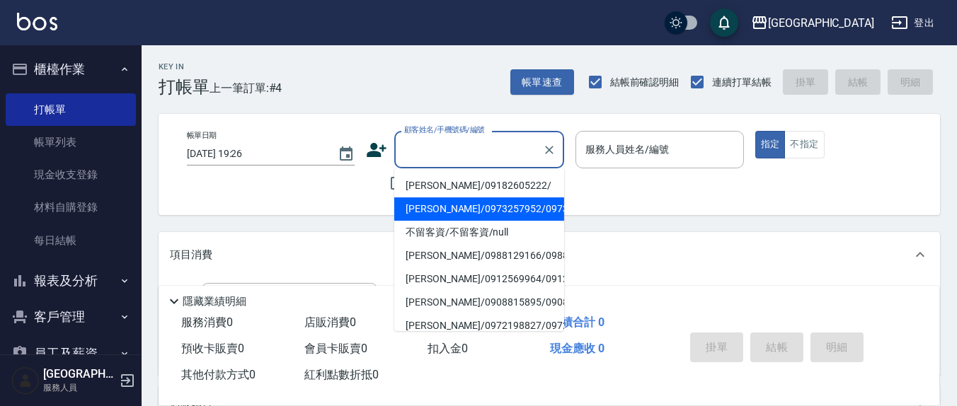
click at [337, 200] on div "帳單日期 [DATE] 19:26 顧客姓名/手機號碼/編號 顧客姓名/手機號碼/編號 不留客資 服務人員姓名/編號 服務人員姓名/編號 指定 不指定" at bounding box center [548, 164] width 781 height 101
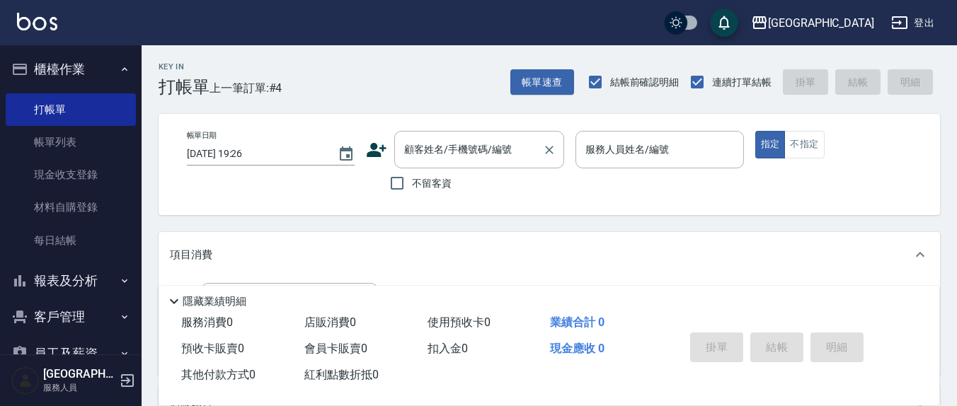
click at [477, 153] on input "顧客姓名/手機號碼/編號" at bounding box center [468, 149] width 136 height 25
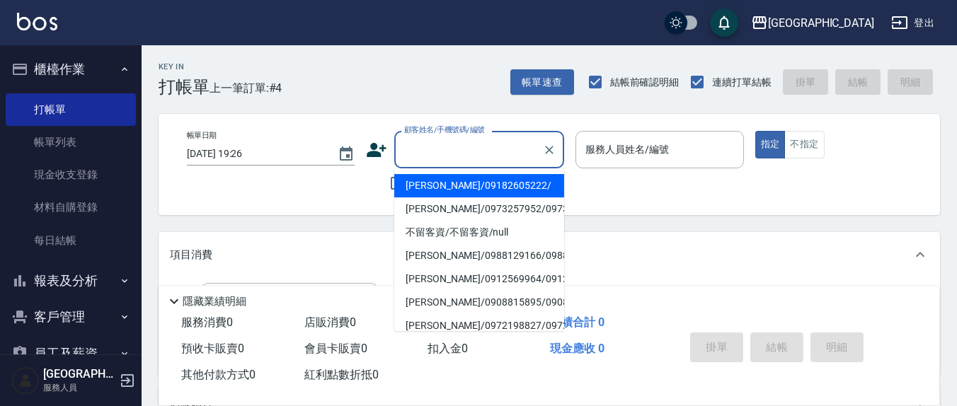
click at [466, 189] on li "[PERSON_NAME]/09182605222/" at bounding box center [479, 185] width 170 height 23
type input "[PERSON_NAME]/09182605222/"
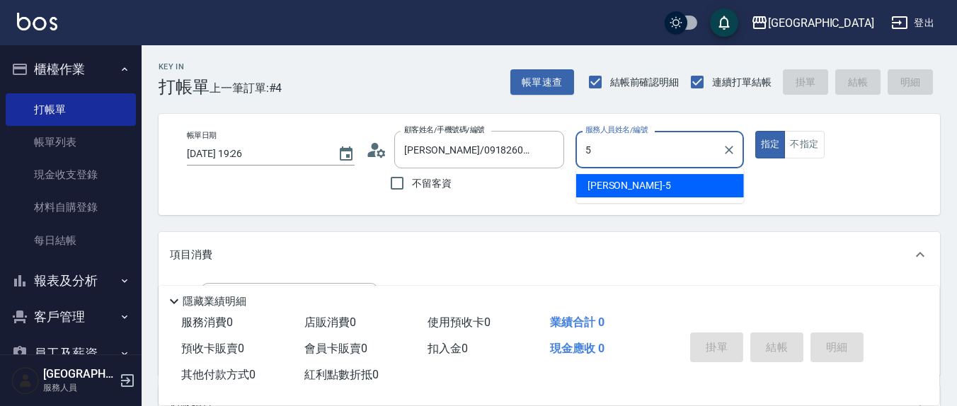
type input "[PERSON_NAME]5"
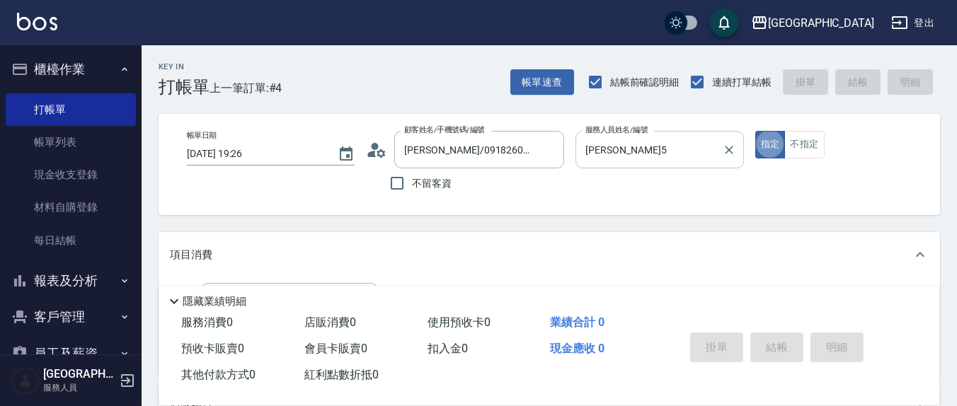
type button "true"
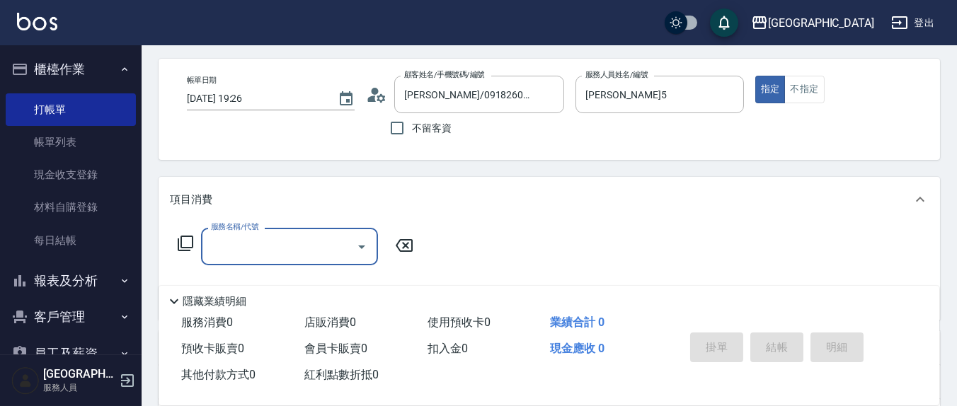
scroll to position [147, 0]
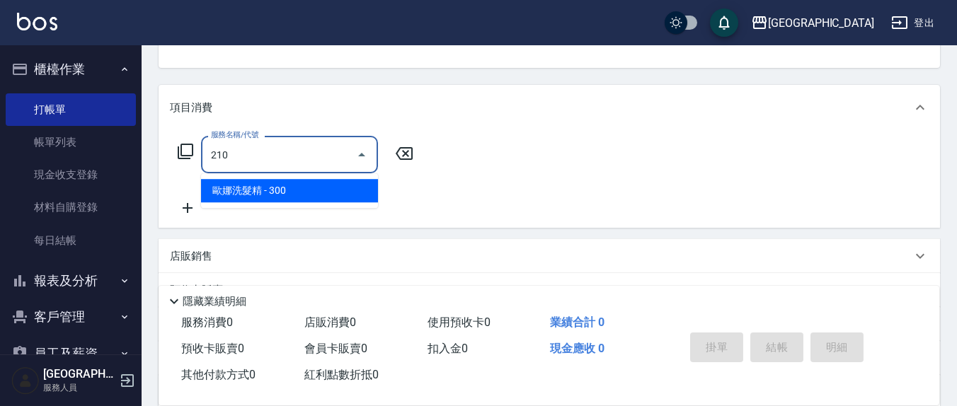
type input "[PERSON_NAME]洗髮精(210)"
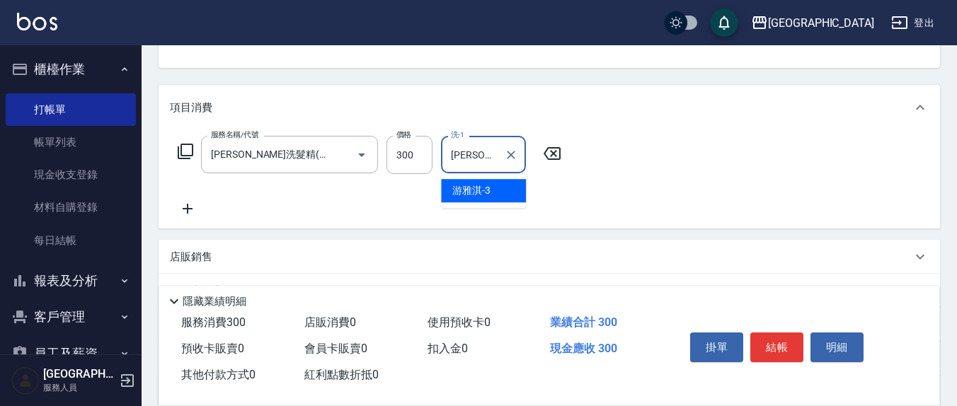
type input "[PERSON_NAME]-3"
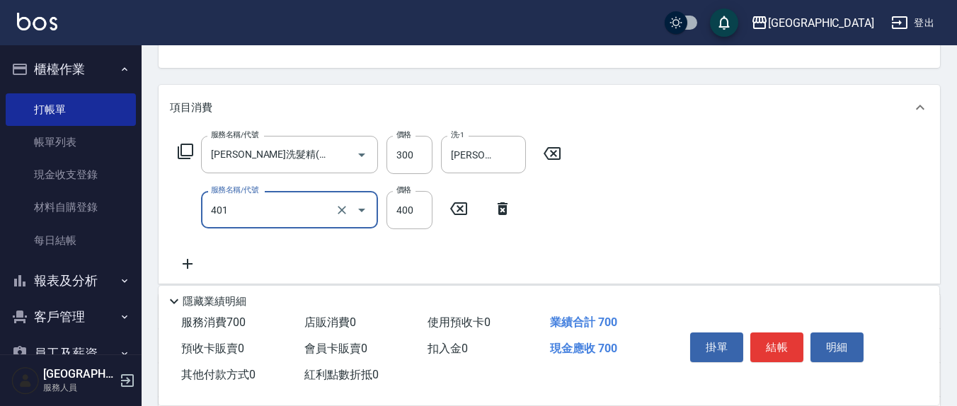
type input "剪髮(401)"
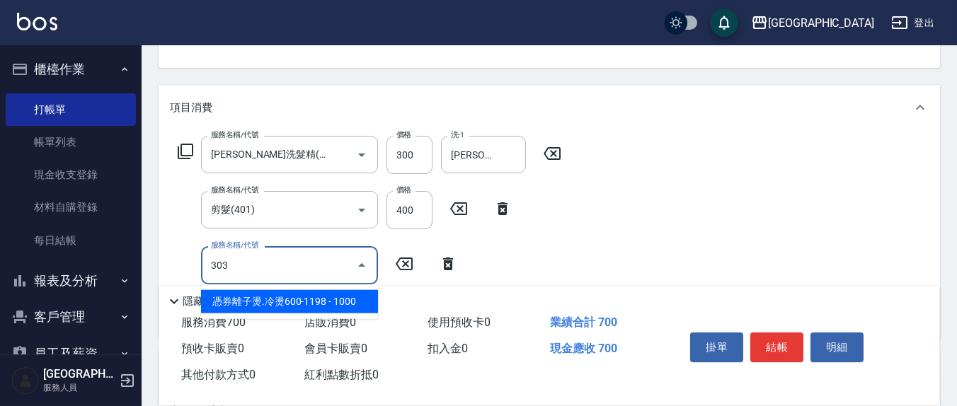
type input "憑券離子燙.冷燙600-1198(303)"
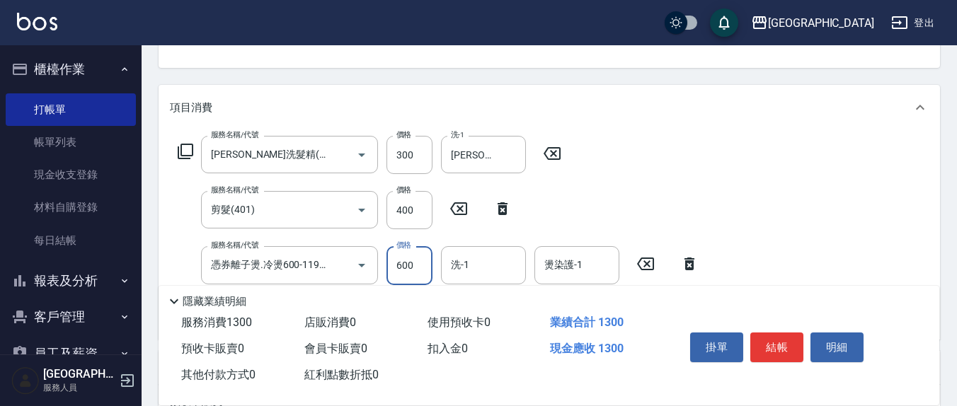
scroll to position [294, 0]
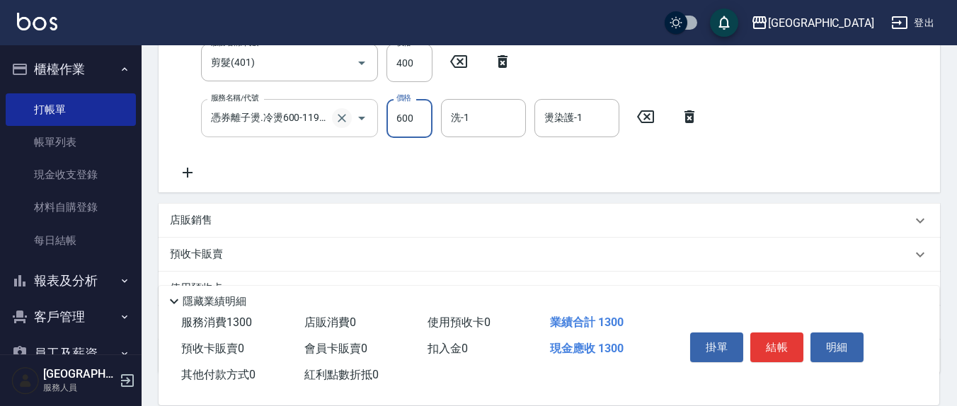
click at [342, 125] on button "Clear" at bounding box center [342, 118] width 20 height 20
type input "600"
type input "憑券離子燙.冷燙600-1198(303)"
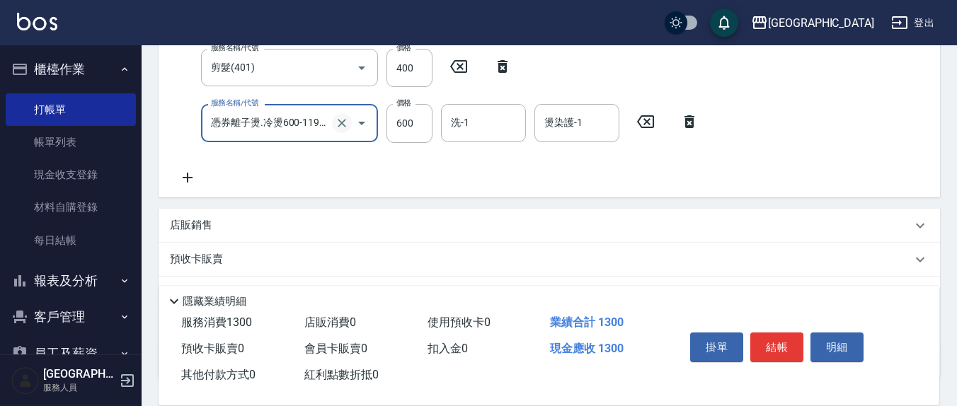
scroll to position [0, 0]
click at [340, 125] on icon "Clear" at bounding box center [342, 123] width 14 height 14
click at [317, 129] on input "服務名稱/代號" at bounding box center [269, 122] width 125 height 25
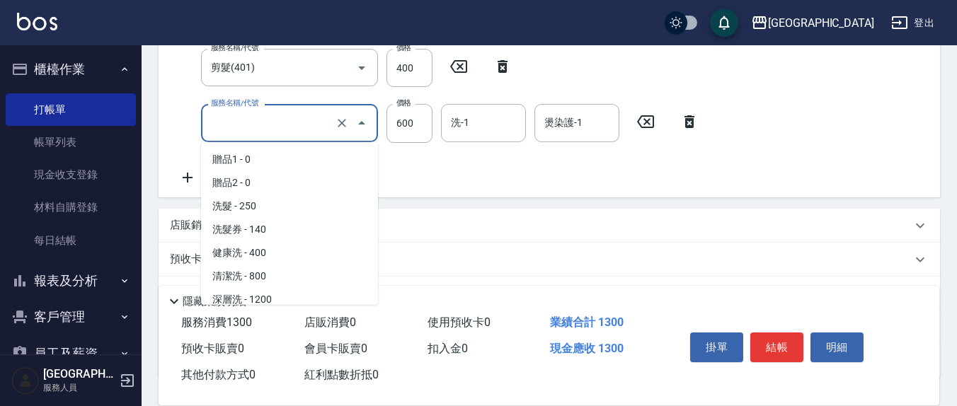
scroll to position [123, 0]
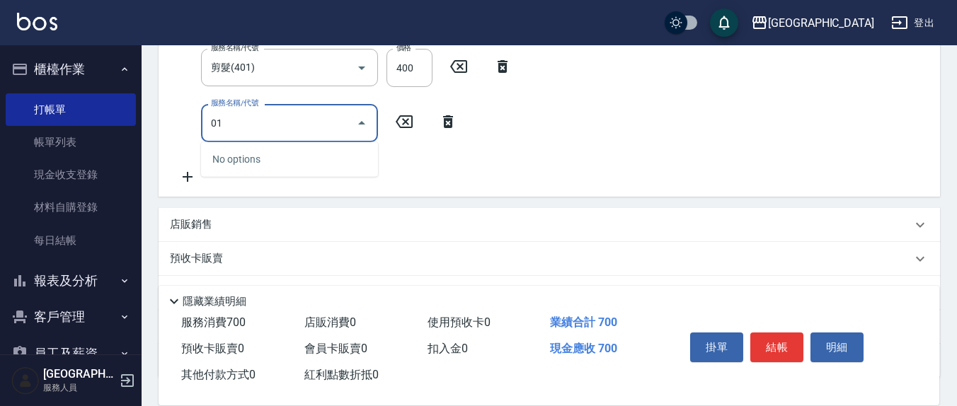
type input "0"
click at [414, 120] on input "1000" at bounding box center [409, 123] width 46 height 38
type input "憑券離子燙.冷燙600-1198(303)"
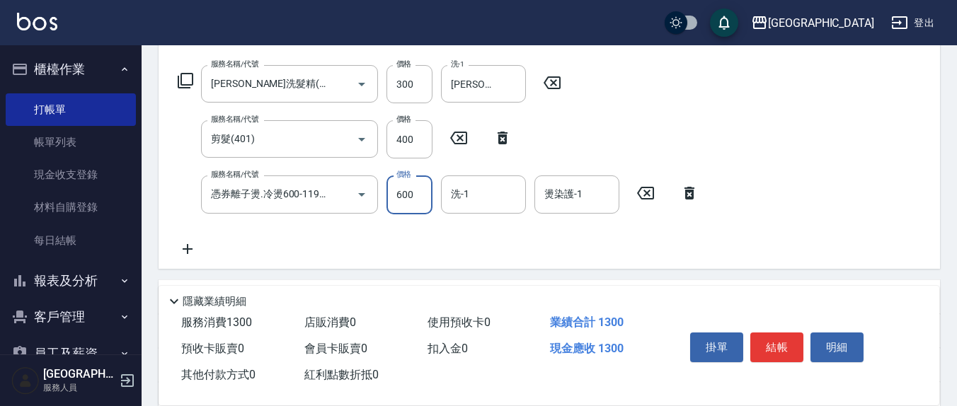
scroll to position [282, 0]
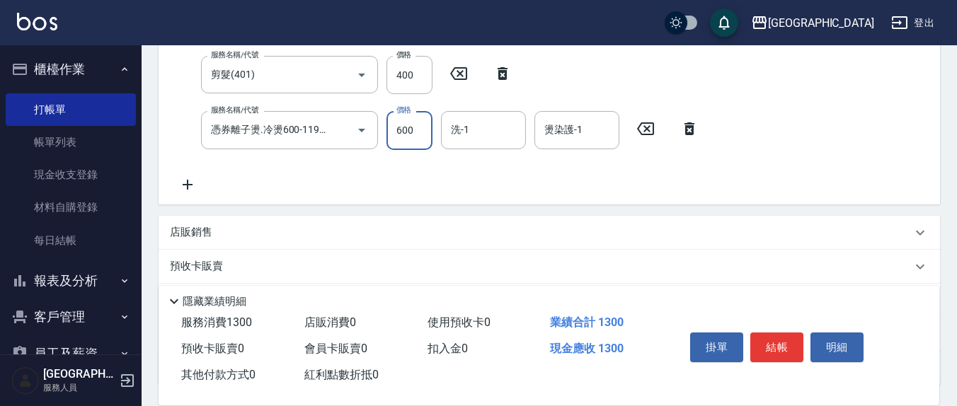
type input "600"
click at [693, 129] on icon at bounding box center [688, 128] width 35 height 17
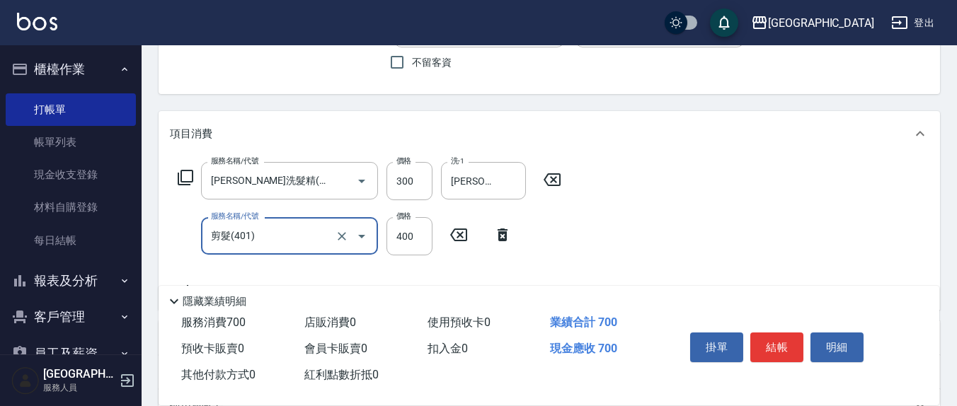
scroll to position [147, 0]
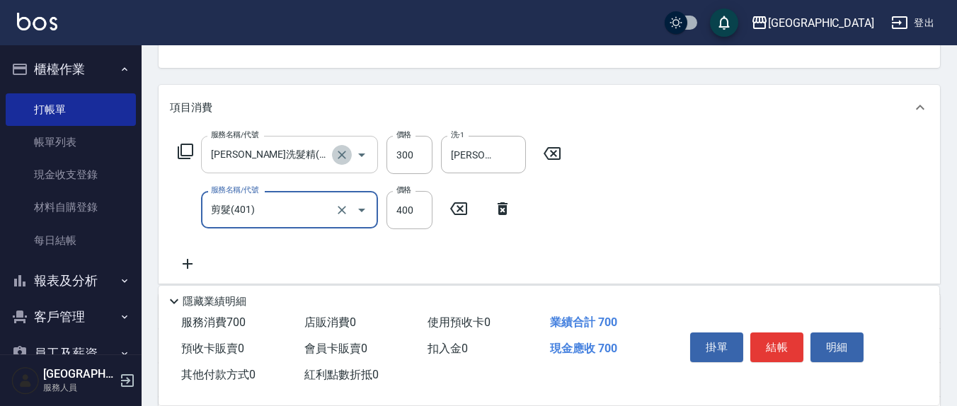
click at [344, 161] on icon "Clear" at bounding box center [342, 155] width 14 height 14
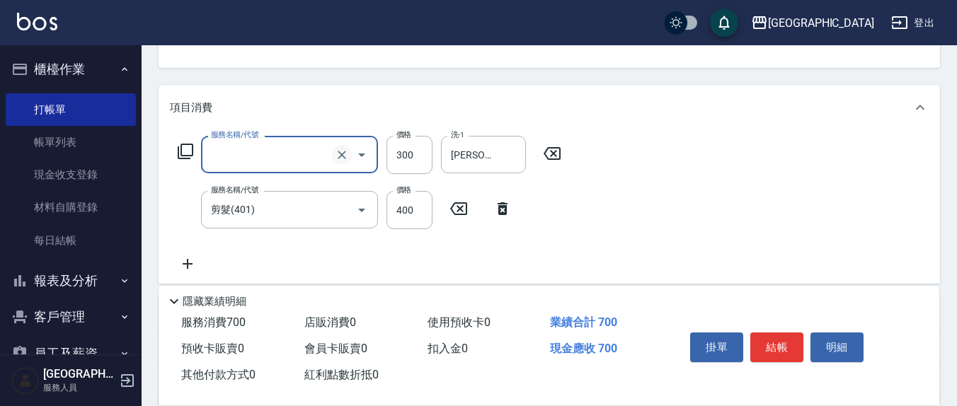
click at [341, 153] on icon "Clear" at bounding box center [341, 155] width 8 height 8
click at [318, 154] on input "服務名稱/代號" at bounding box center [269, 154] width 125 height 25
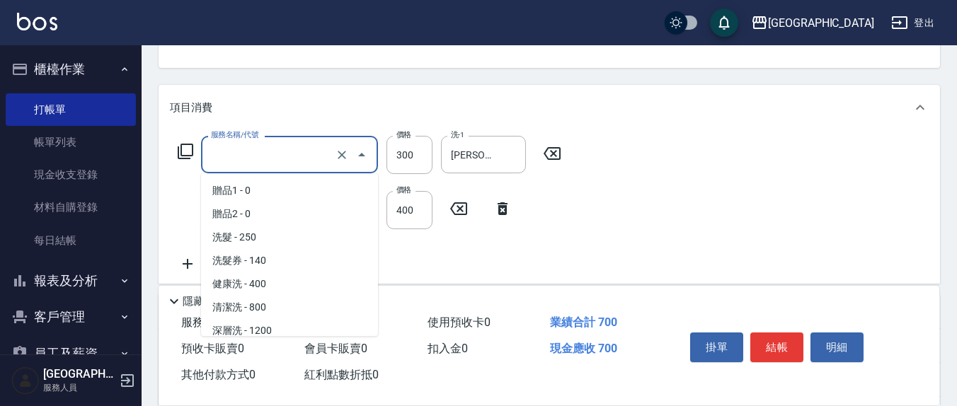
scroll to position [52, 0]
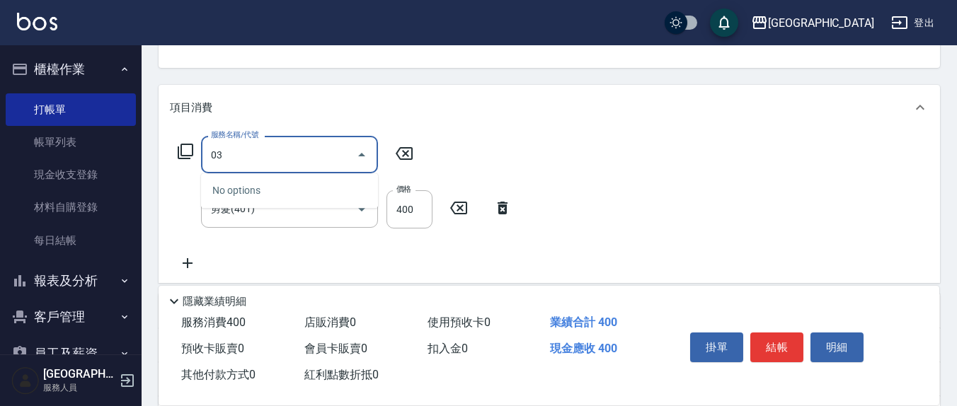
type input "0"
type input "憑券離子燙.冷燙600-1198(303)"
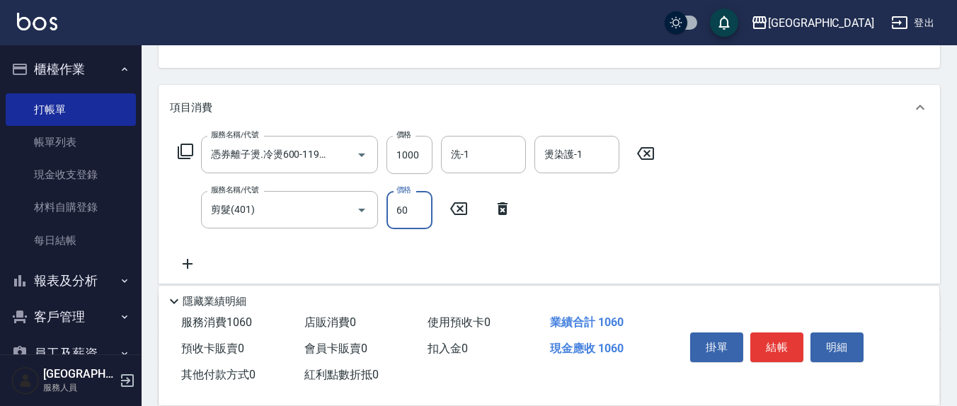
type input "60"
click at [506, 215] on icon at bounding box center [502, 208] width 35 height 17
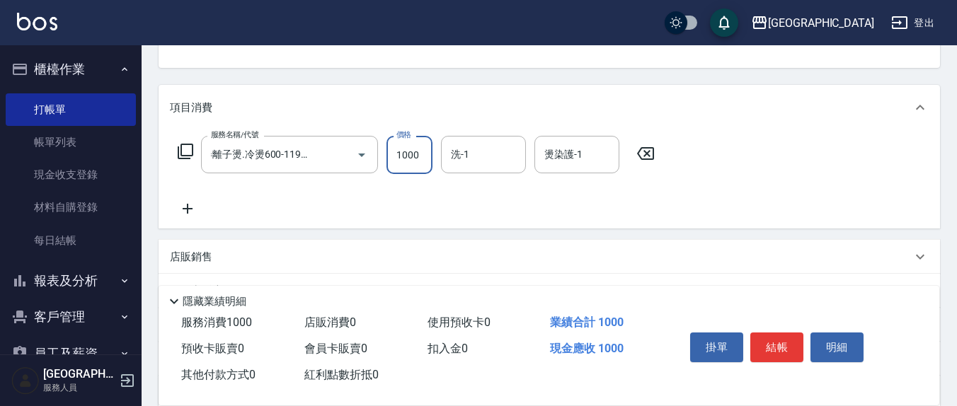
scroll to position [0, 0]
type input "600"
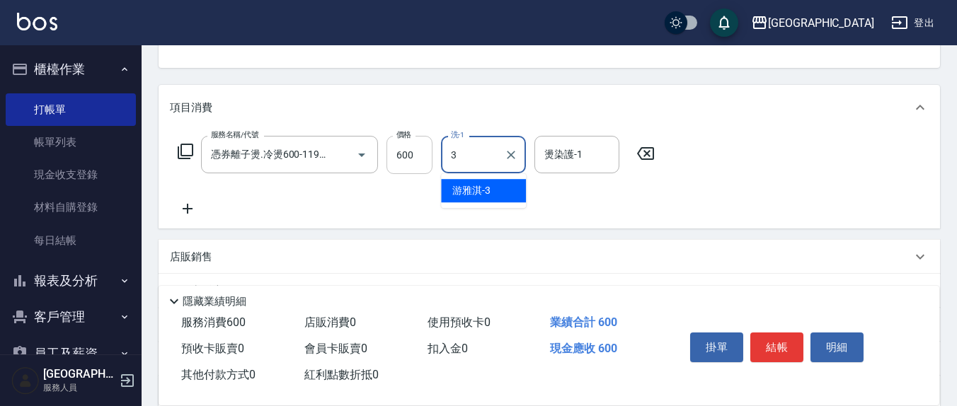
type input "[PERSON_NAME]-3"
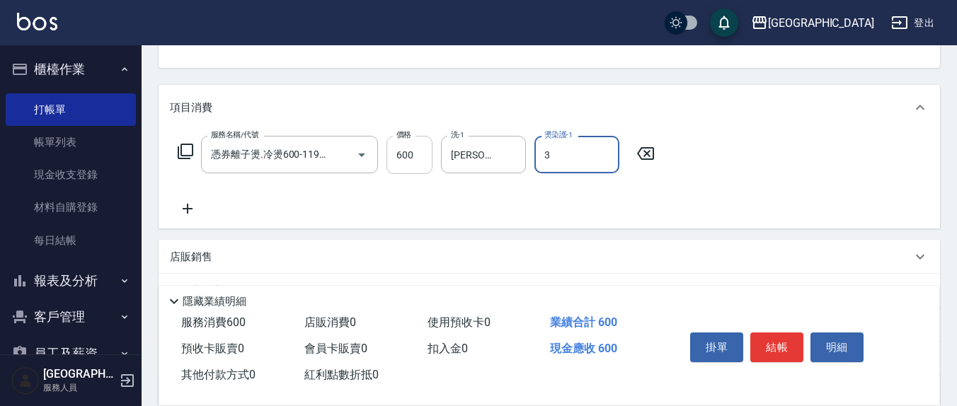
type input "[PERSON_NAME]-3"
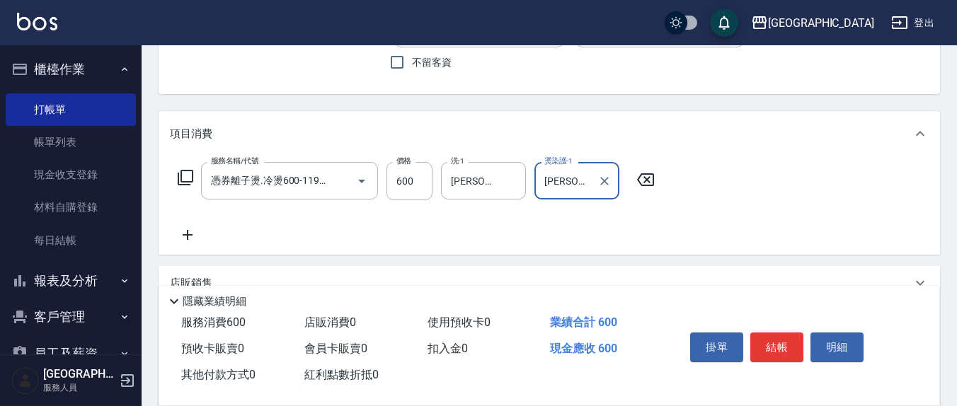
scroll to position [147, 0]
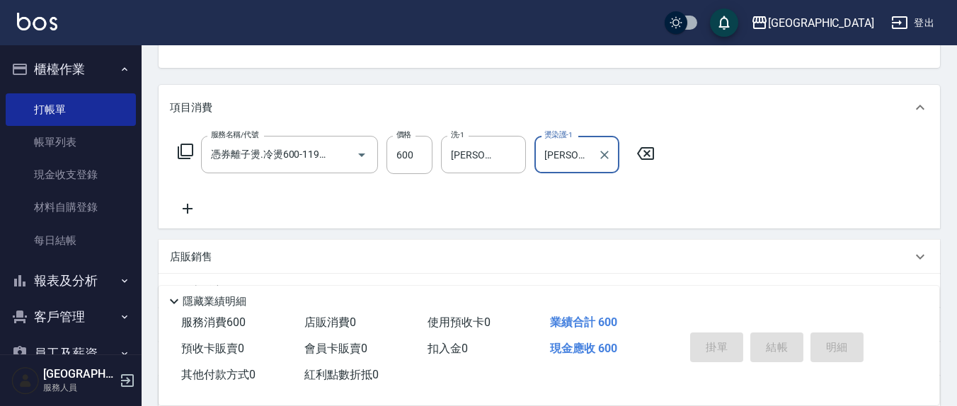
type input "[DATE] 19:29"
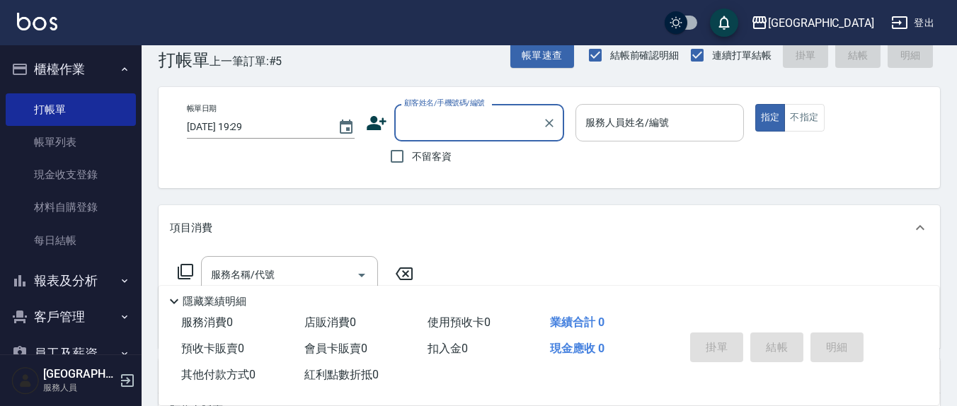
scroll to position [0, 0]
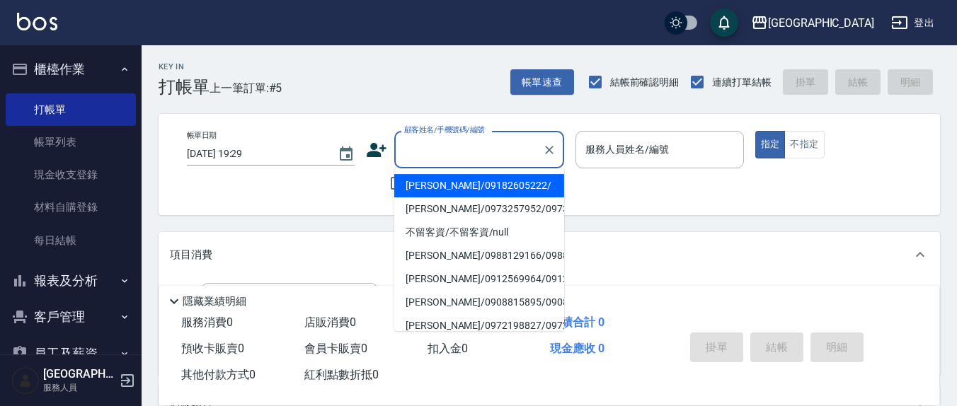
click at [487, 151] on input "顧客姓名/手機號碼/編號" at bounding box center [468, 149] width 136 height 25
click at [500, 181] on li "[PERSON_NAME]/09182605222/" at bounding box center [479, 185] width 170 height 23
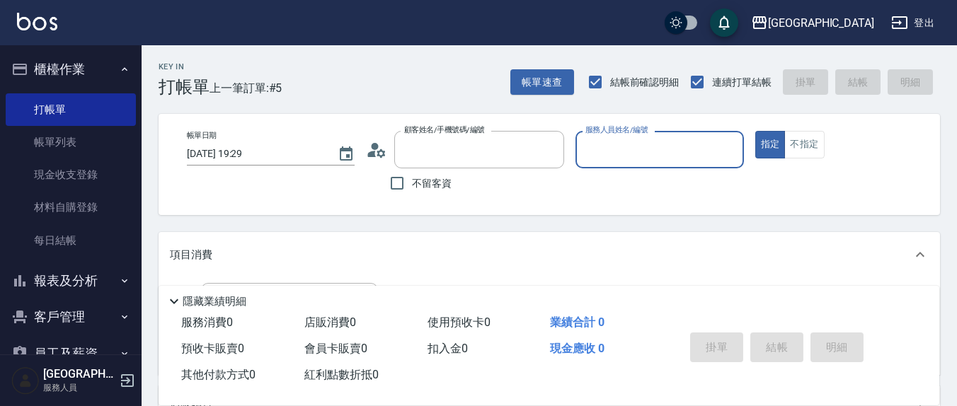
type input "[PERSON_NAME]/09182605222/"
click at [545, 69] on button "帳單速查" at bounding box center [542, 82] width 64 height 26
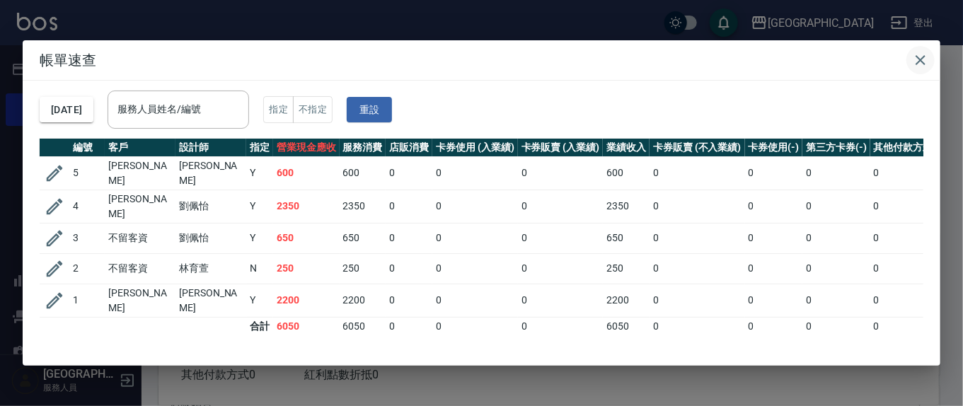
click at [924, 67] on icon "button" at bounding box center [920, 60] width 17 height 17
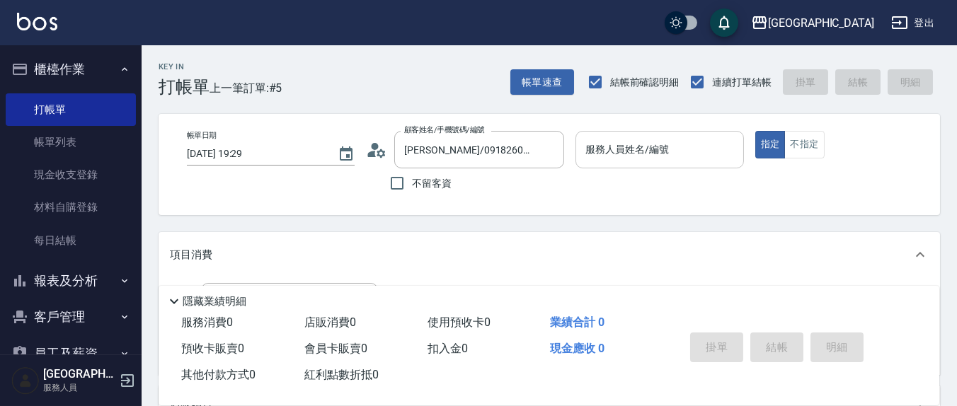
click at [666, 153] on input "服務人員姓名/編號" at bounding box center [659, 149] width 155 height 25
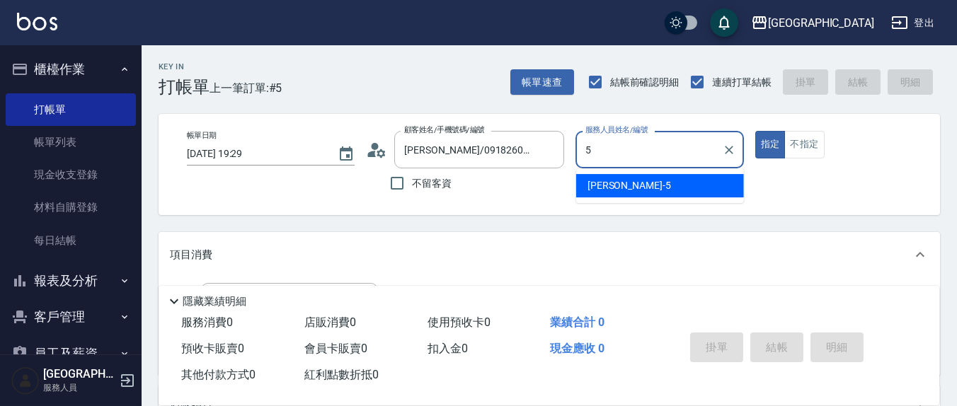
type input "[PERSON_NAME]5"
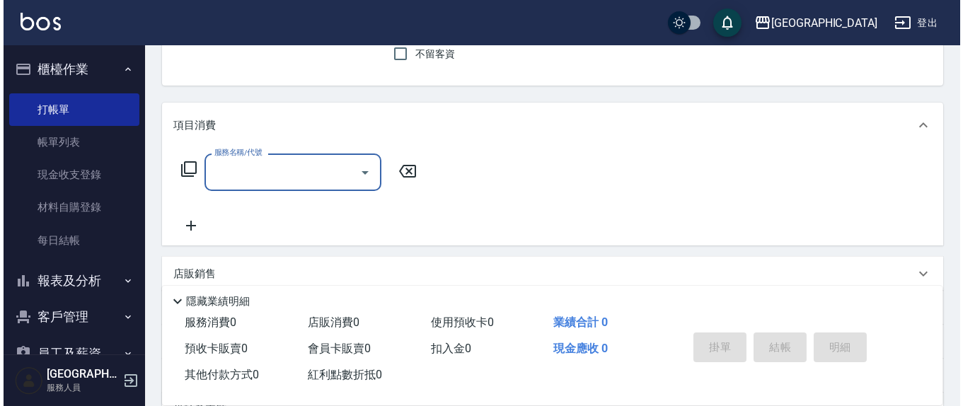
scroll to position [147, 0]
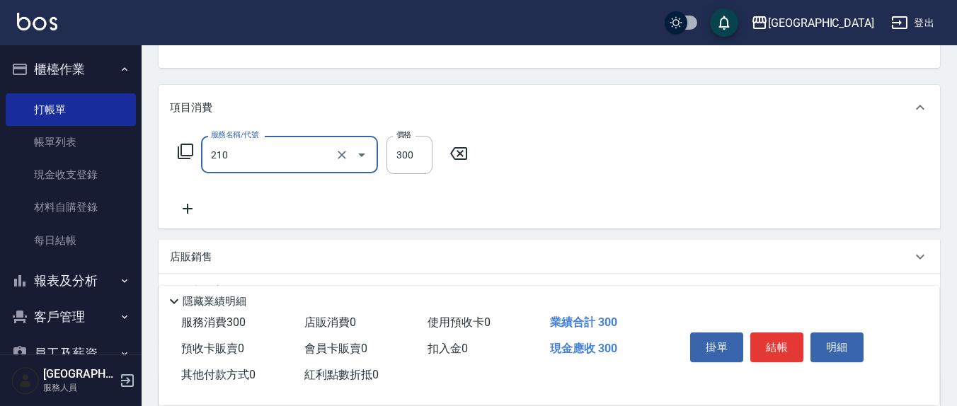
type input "[PERSON_NAME]洗髮精(210)"
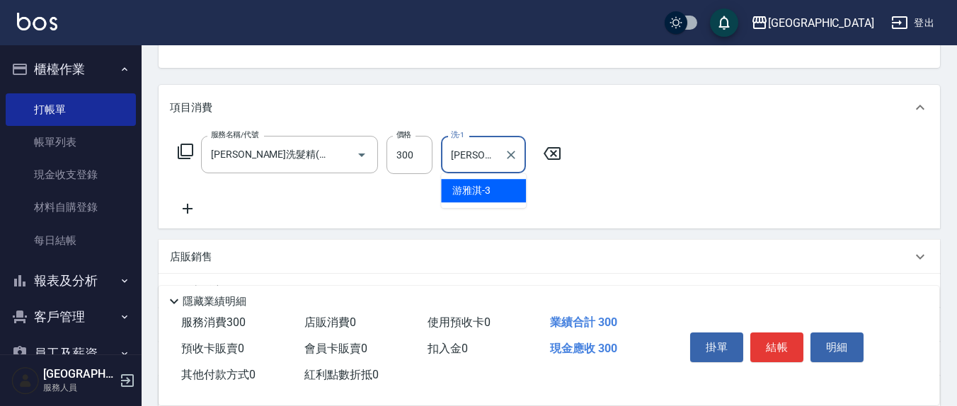
type input "[PERSON_NAME]-3"
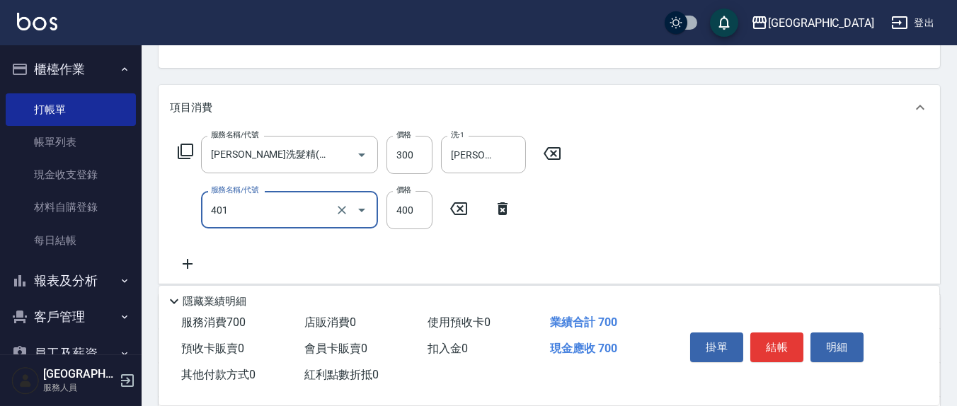
type input "剪髮(401)"
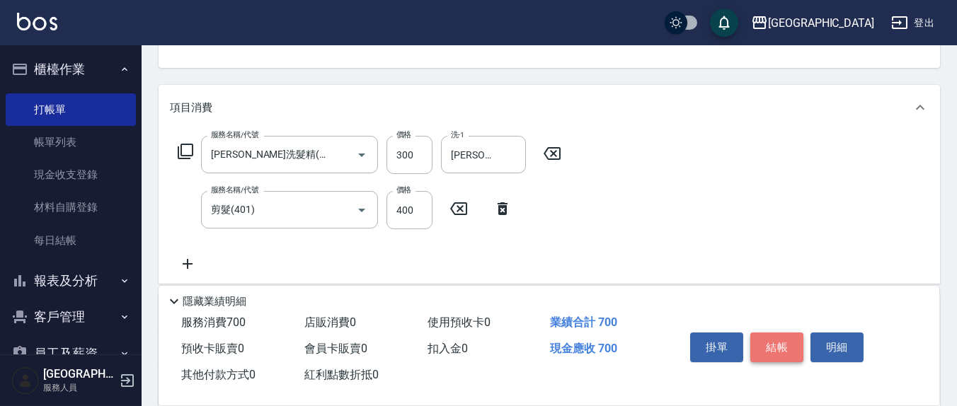
click at [775, 350] on button "結帳" at bounding box center [776, 348] width 53 height 30
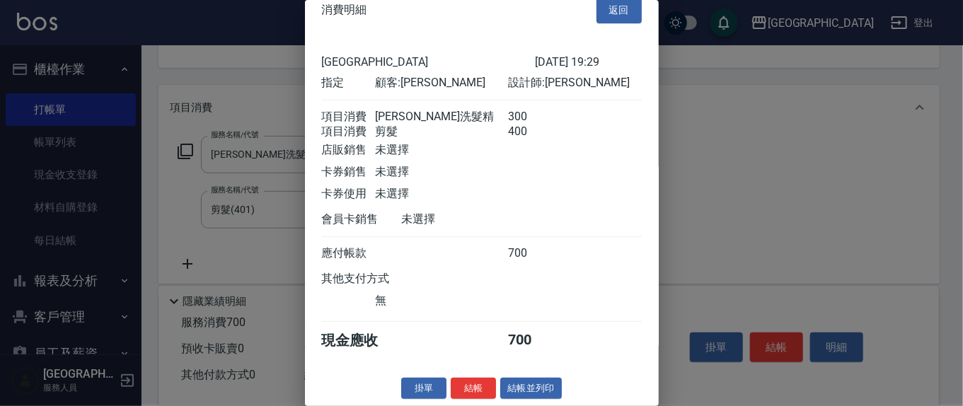
scroll to position [32, 0]
click at [464, 377] on div "消費明細 返回 上越新廟口 [DATE] 19:29 指定 顧客: [PERSON_NAME] 設計師: [PERSON_NAME] 項目消費 歐娜洗髮精 3…" at bounding box center [482, 203] width 354 height 406
click at [468, 388] on button "結帳" at bounding box center [473, 389] width 45 height 22
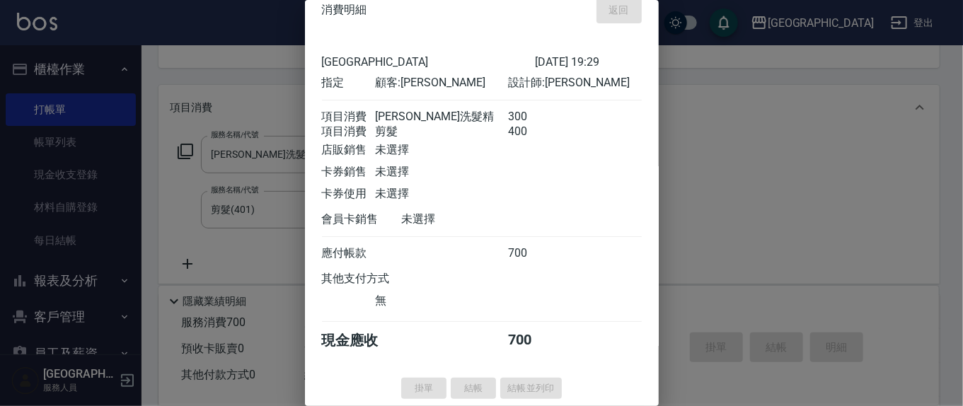
type input "[DATE] 19:31"
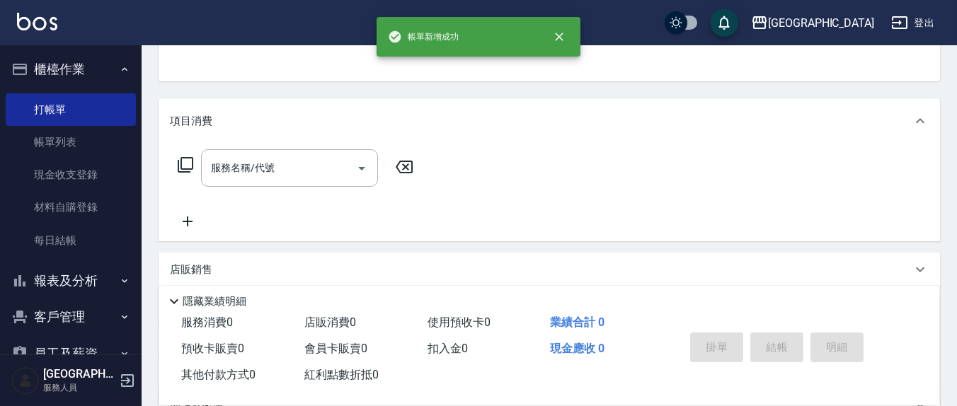
scroll to position [0, 0]
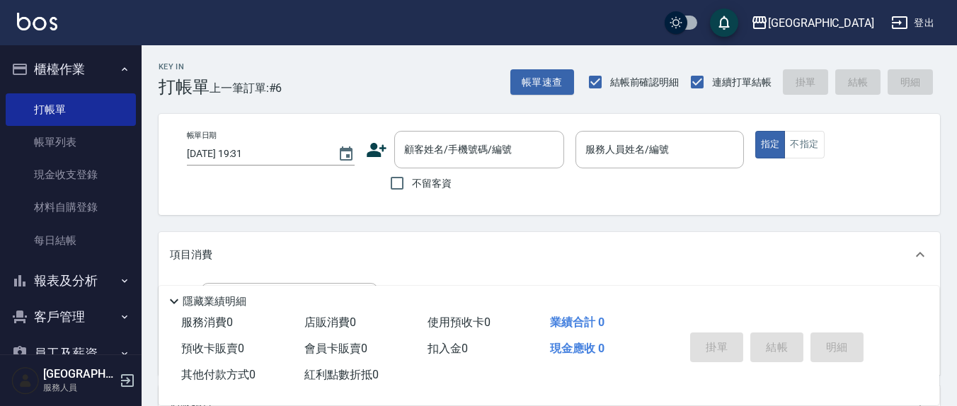
click at [446, 187] on span "不留客資" at bounding box center [432, 183] width 40 height 15
click at [412, 187] on input "不留客資" at bounding box center [397, 183] width 30 height 30
checkbox input "true"
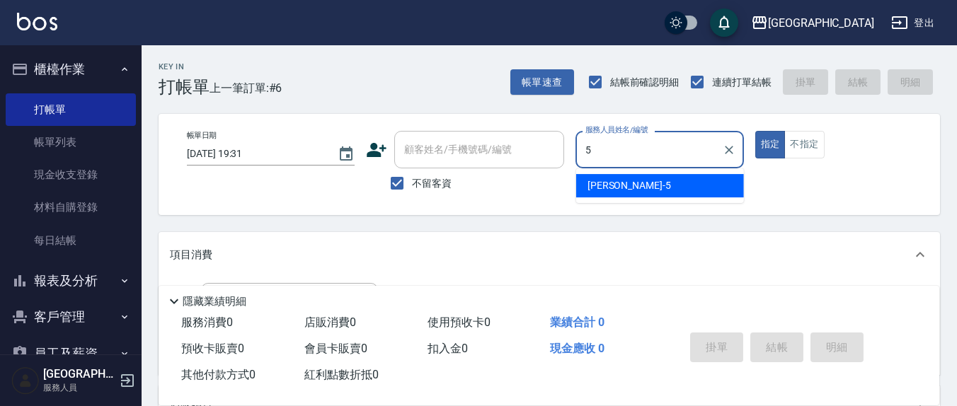
type input "[PERSON_NAME]5"
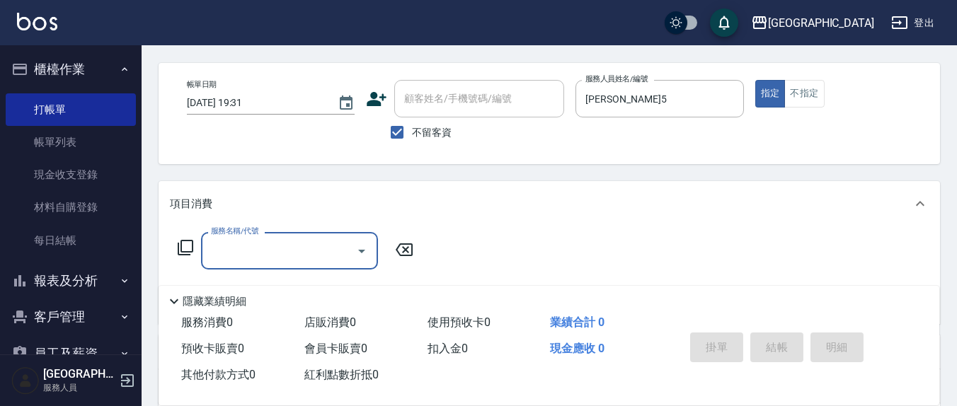
scroll to position [147, 0]
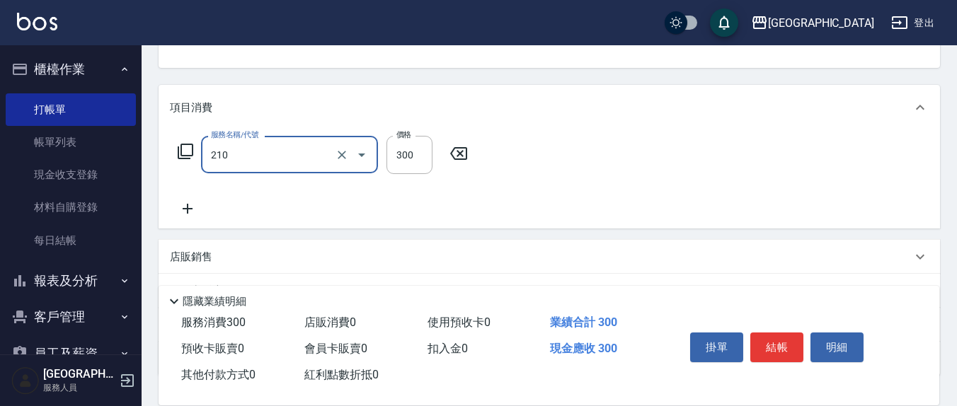
type input "[PERSON_NAME]洗髮精(210)"
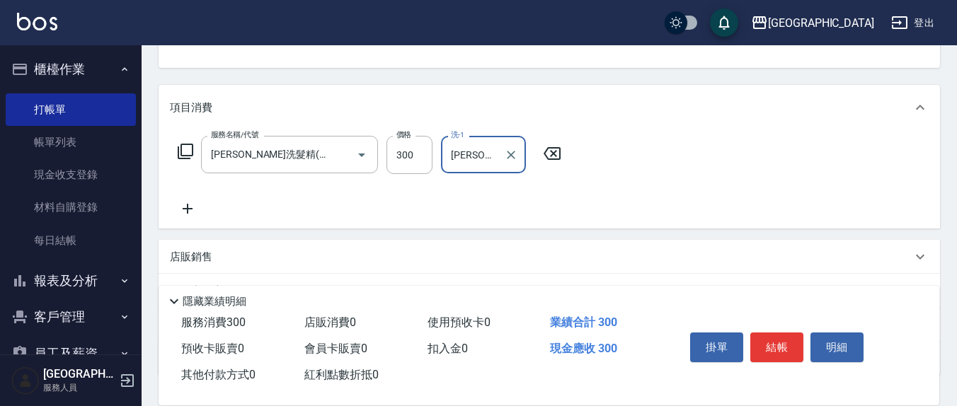
type input "[PERSON_NAME]-3"
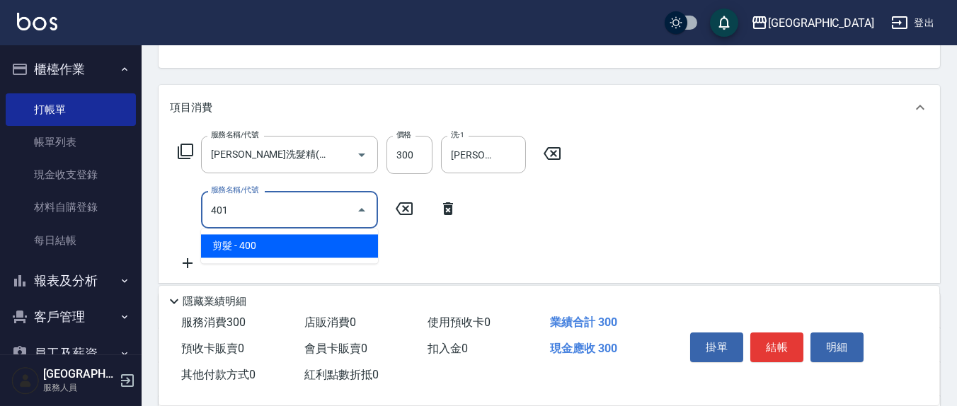
type input "剪髮(401)"
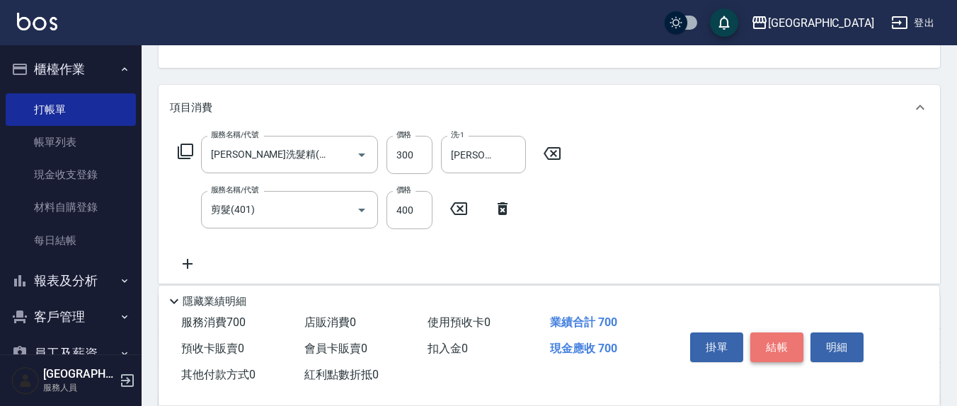
click at [768, 333] on button "結帳" at bounding box center [776, 348] width 53 height 30
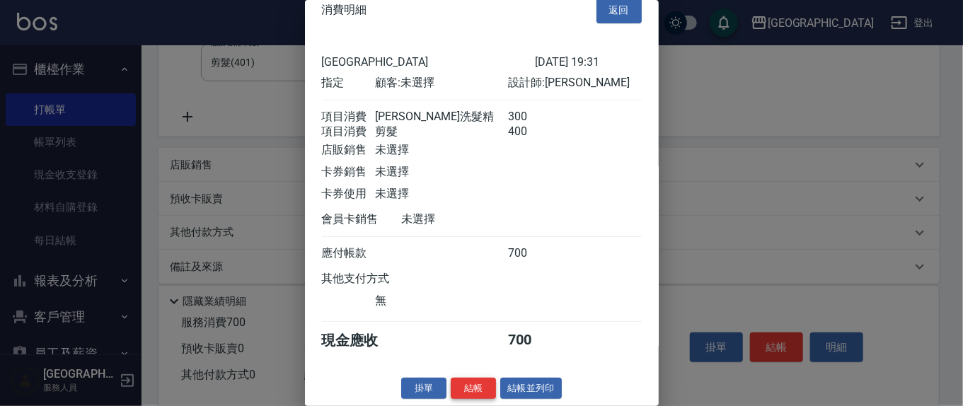
scroll to position [32, 0]
click at [476, 393] on button "結帳" at bounding box center [473, 389] width 45 height 22
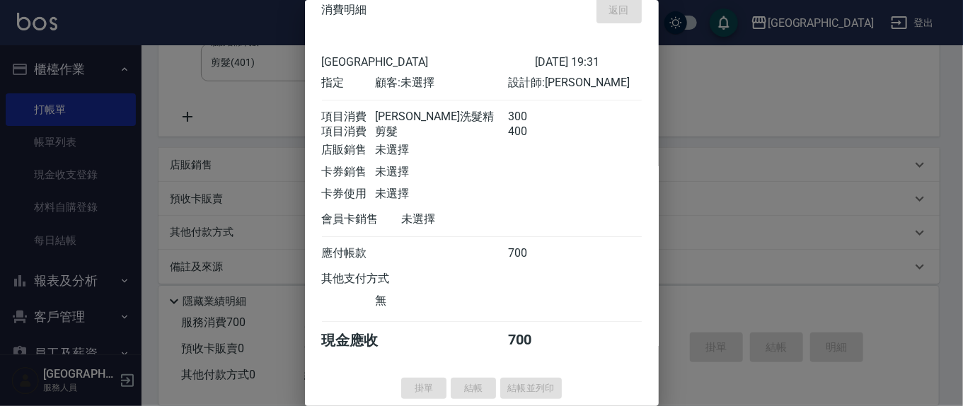
type input "[DATE] 19:32"
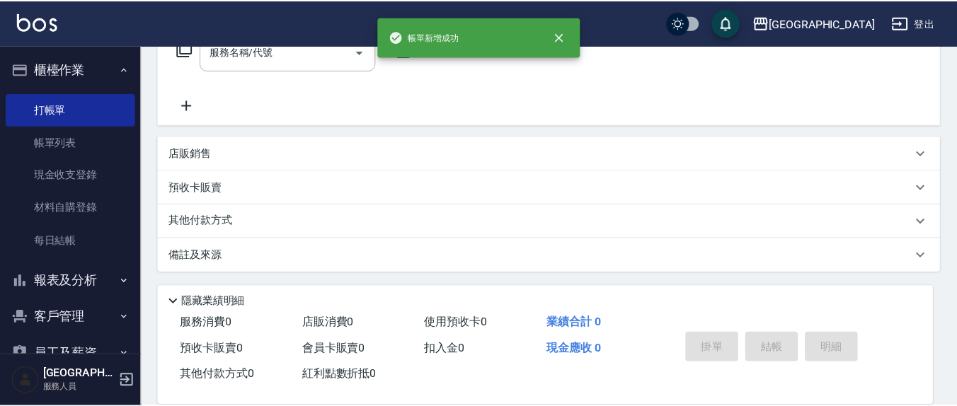
scroll to position [0, 0]
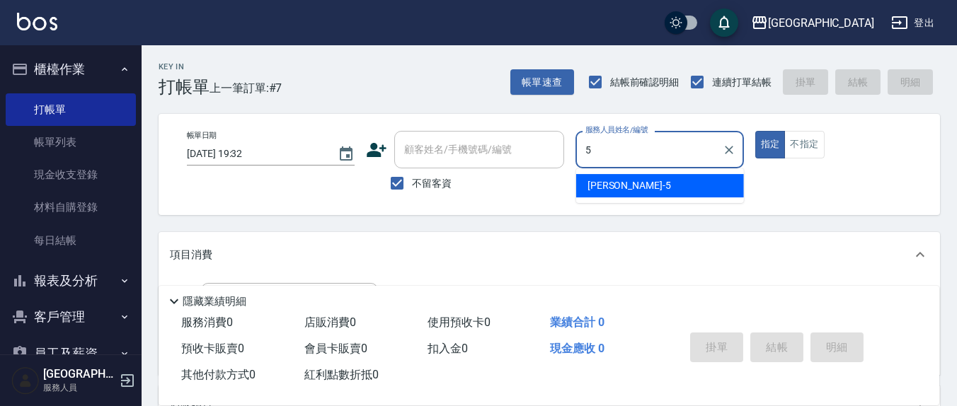
type input "[PERSON_NAME]5"
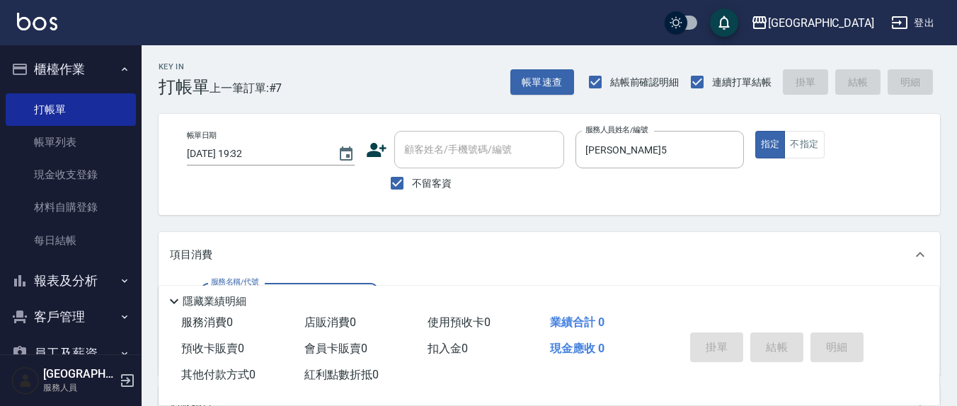
click at [417, 180] on span "不留客資" at bounding box center [432, 183] width 40 height 15
click at [412, 180] on input "不留客資" at bounding box center [397, 183] width 30 height 30
checkbox input "false"
click at [468, 157] on input "顧客姓名/手機號碼/編號" at bounding box center [468, 149] width 136 height 25
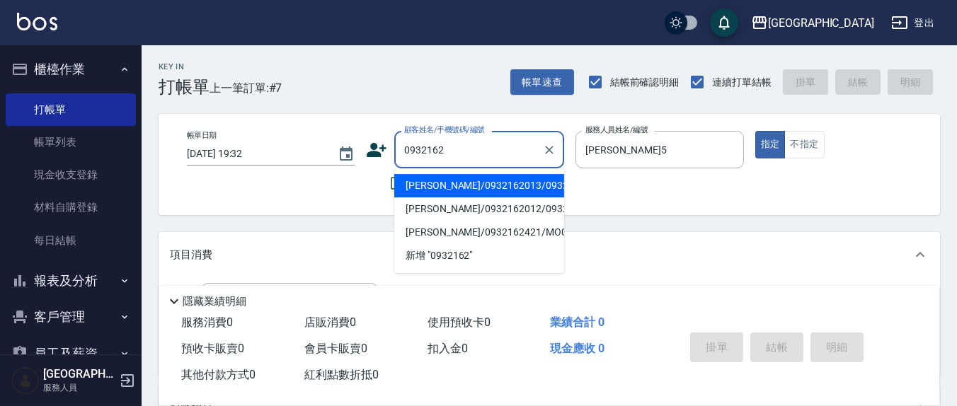
type input "[PERSON_NAME]/0932162013/0932162013"
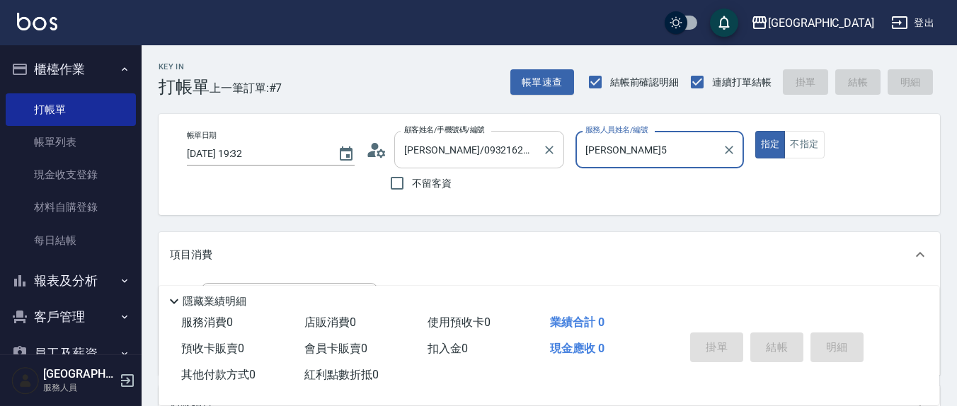
click at [755, 131] on button "指定" at bounding box center [770, 145] width 30 height 28
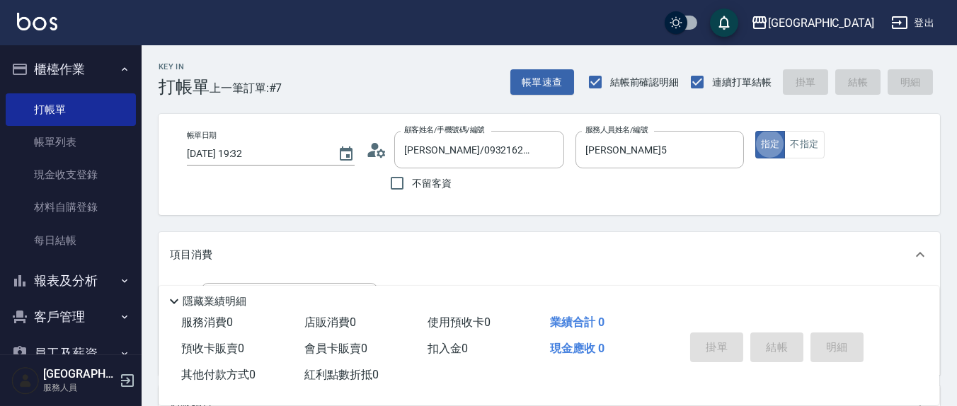
scroll to position [147, 0]
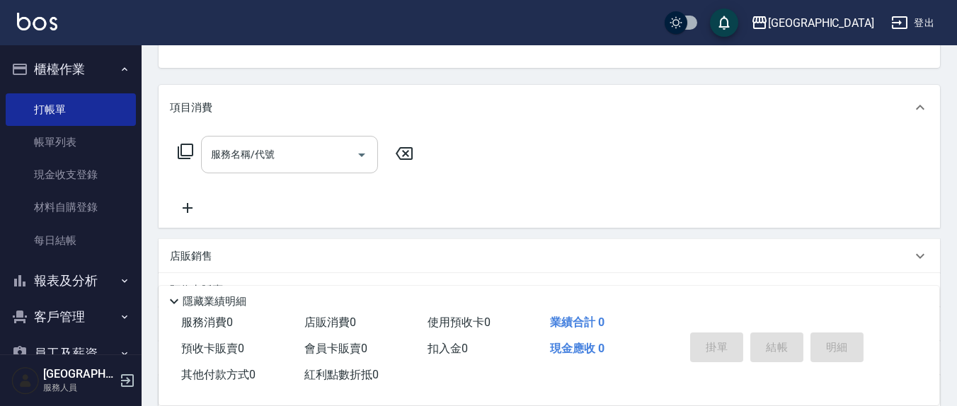
click at [362, 147] on icon "Open" at bounding box center [361, 154] width 17 height 17
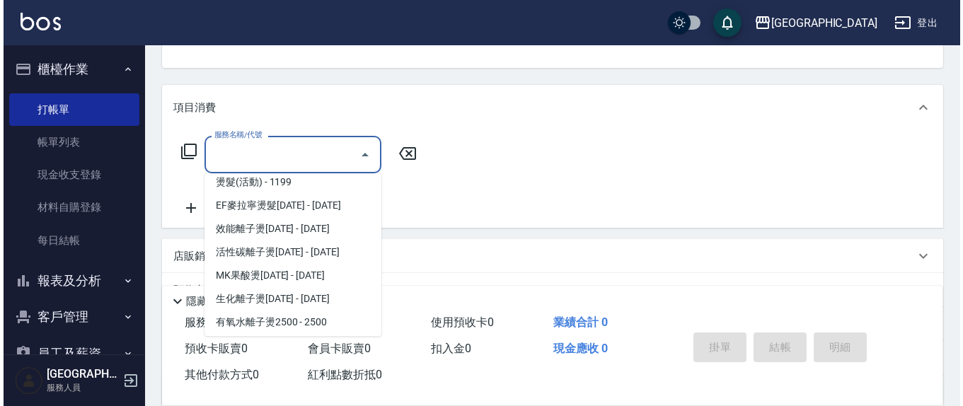
scroll to position [345, 0]
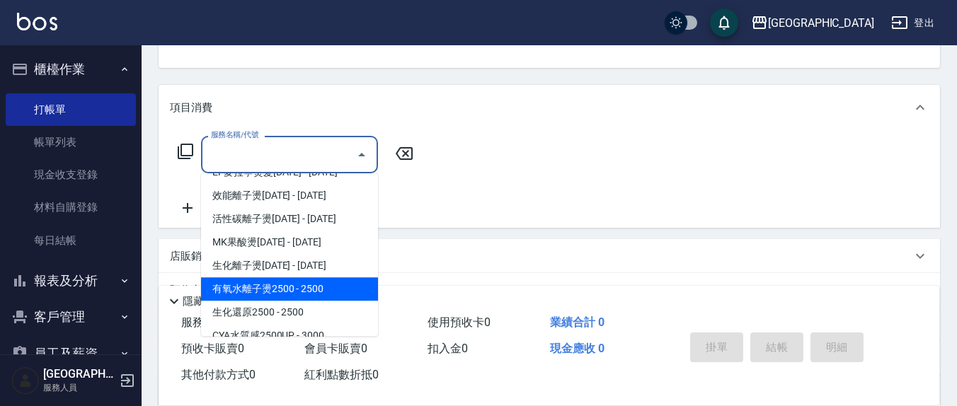
click at [317, 292] on span "有氧水離子燙2500 - 2500" at bounding box center [289, 288] width 177 height 23
type input "有氧水離子燙2500(312)"
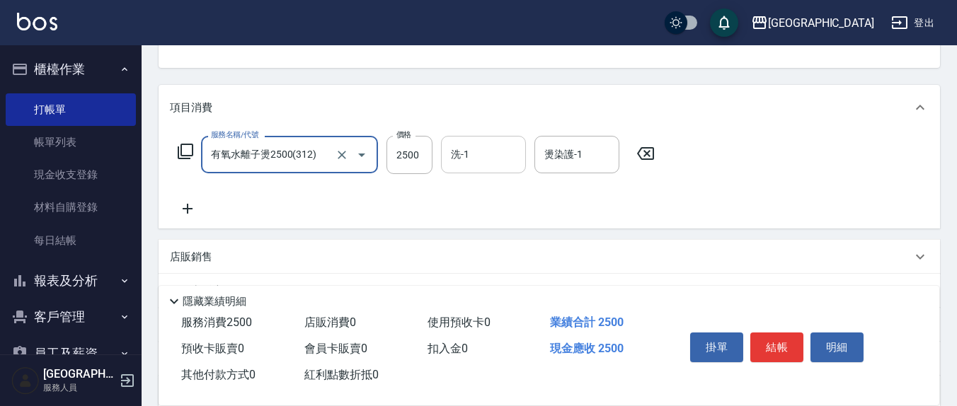
click at [472, 163] on input "洗-1" at bounding box center [483, 154] width 72 height 25
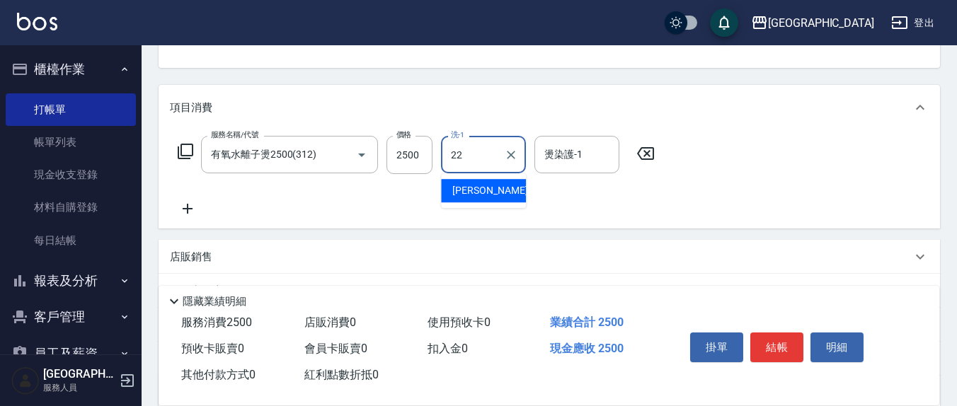
type input "[PERSON_NAME]-22"
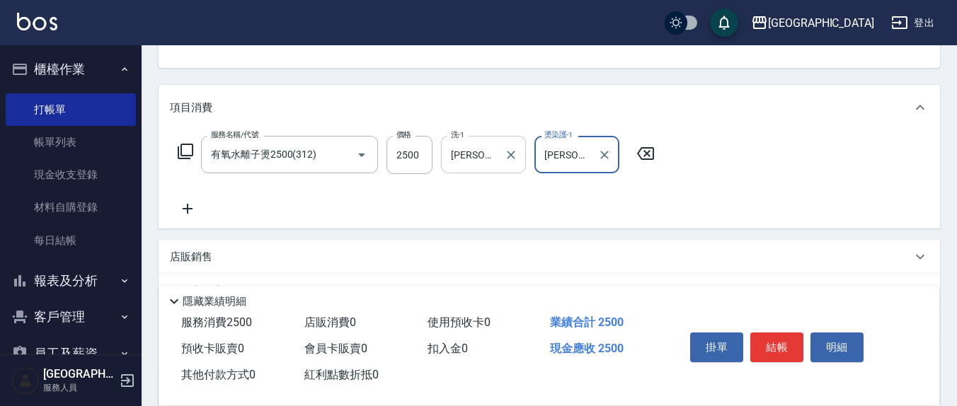
type input "[PERSON_NAME]-22"
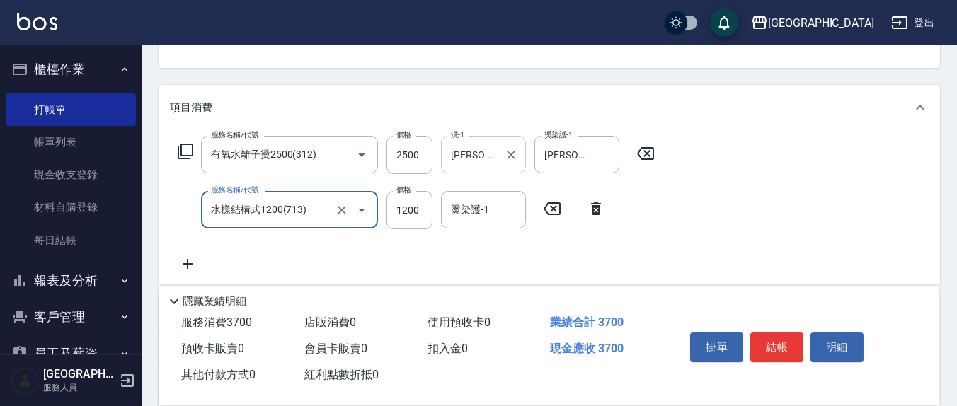
type input "水樣結構式1200(713)"
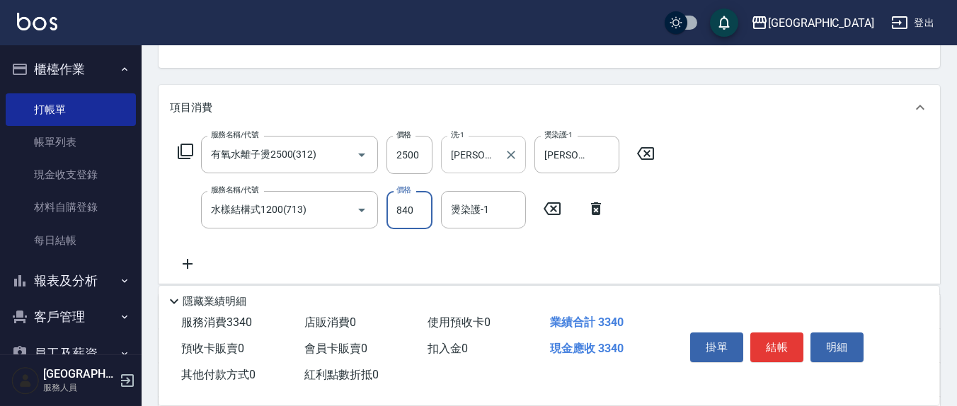
type input "840"
type input "[PERSON_NAME]-22"
click at [768, 350] on button "結帳" at bounding box center [776, 348] width 53 height 30
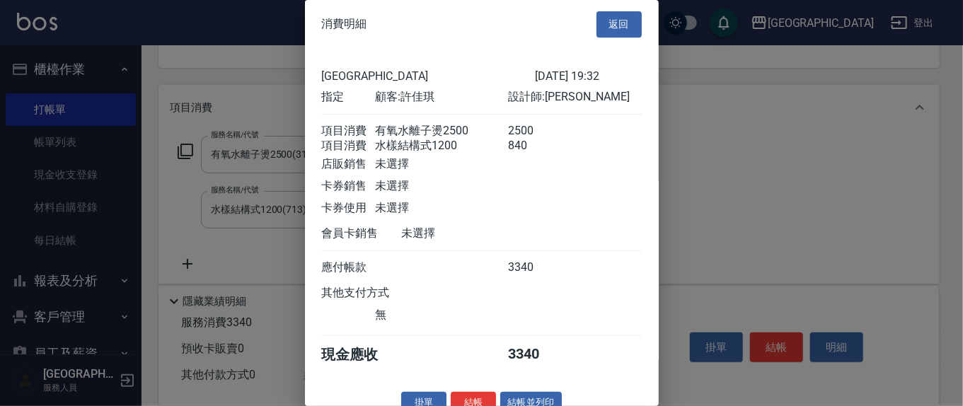
scroll to position [32, 0]
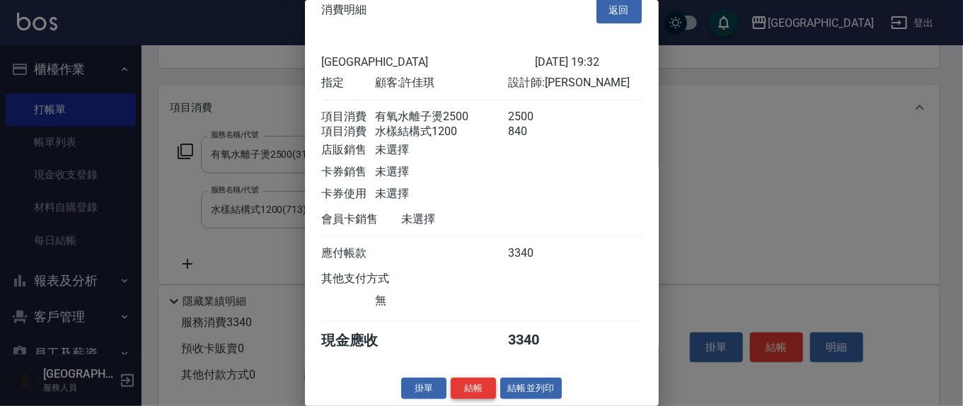
click at [471, 382] on button "結帳" at bounding box center [473, 389] width 45 height 22
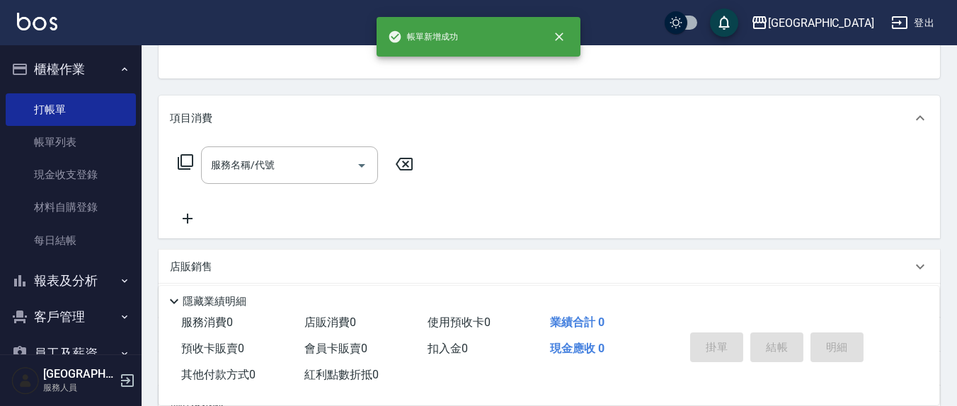
scroll to position [0, 0]
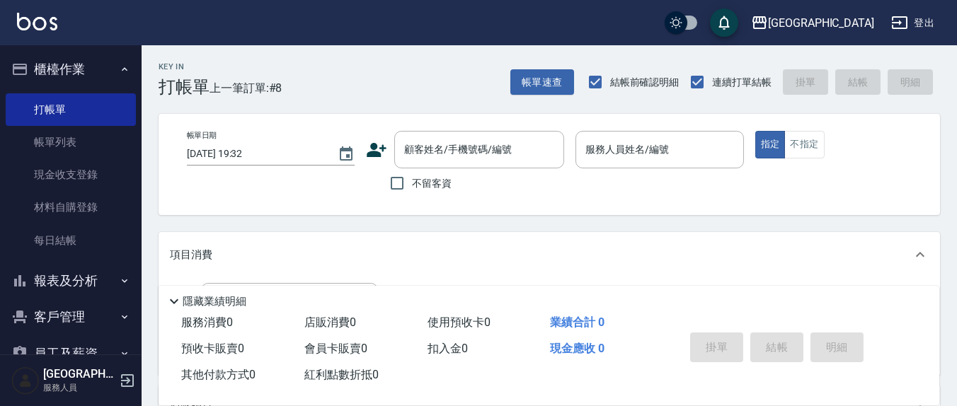
click at [430, 183] on span "不留客資" at bounding box center [432, 183] width 40 height 15
click at [412, 183] on input "不留客資" at bounding box center [397, 183] width 30 height 30
checkbox input "true"
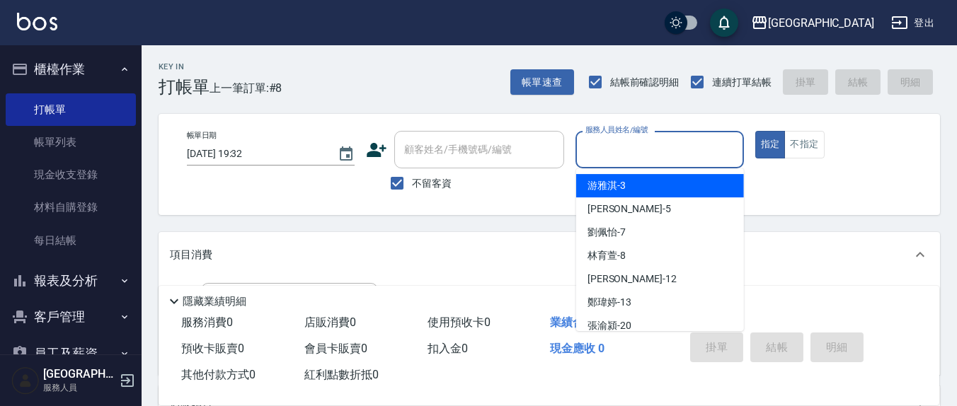
click at [628, 145] on input "服務人員姓名/編號" at bounding box center [659, 149] width 155 height 25
type input "[PERSON_NAME]/0980645195/"
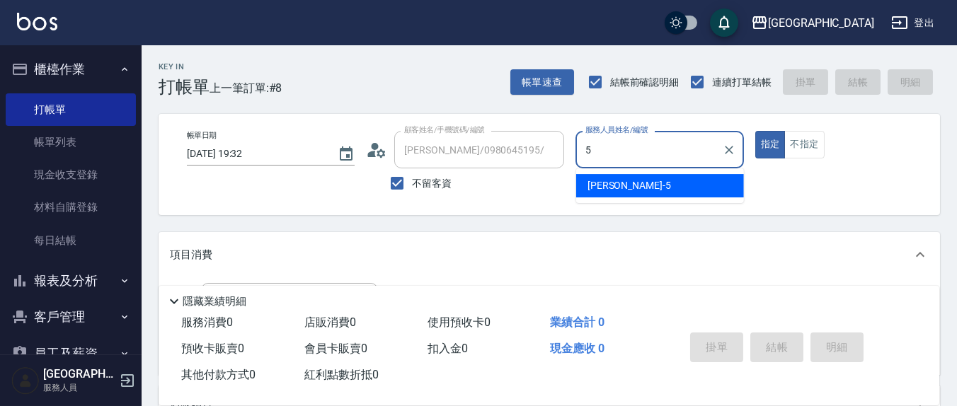
type input "[PERSON_NAME]5"
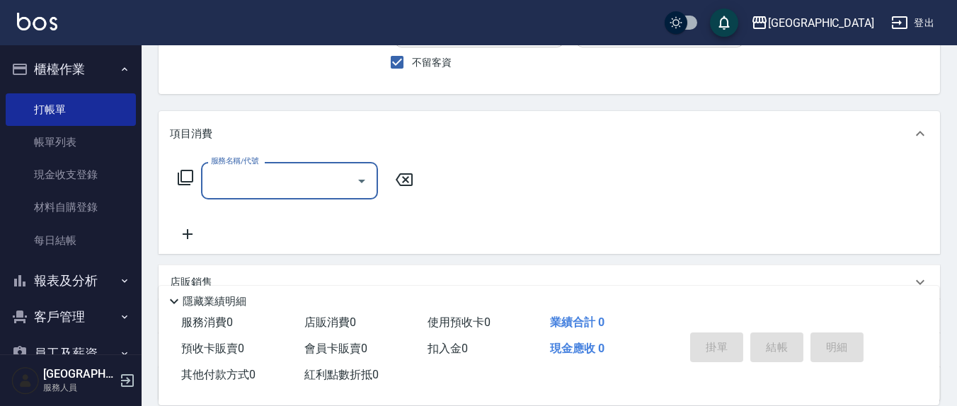
scroll to position [147, 0]
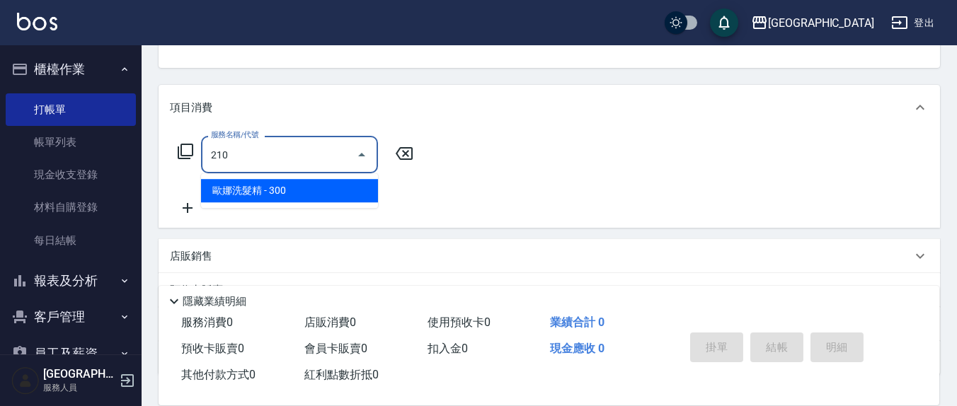
type input "[PERSON_NAME]洗髮精(210)"
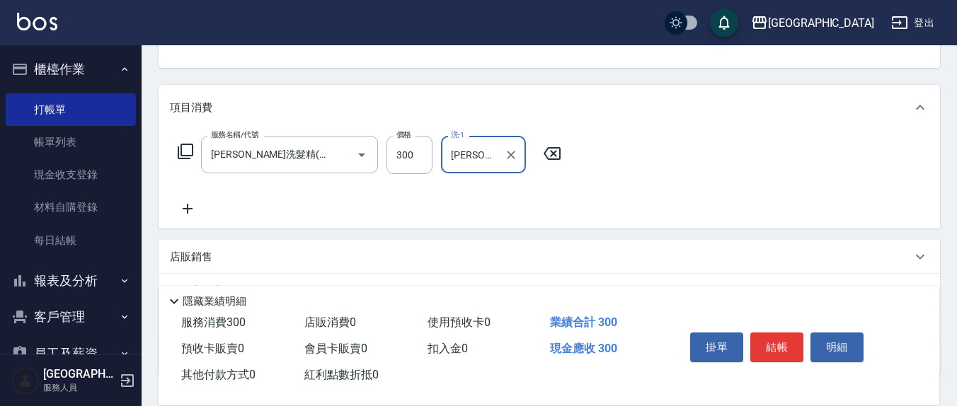
type input "[PERSON_NAME]-22"
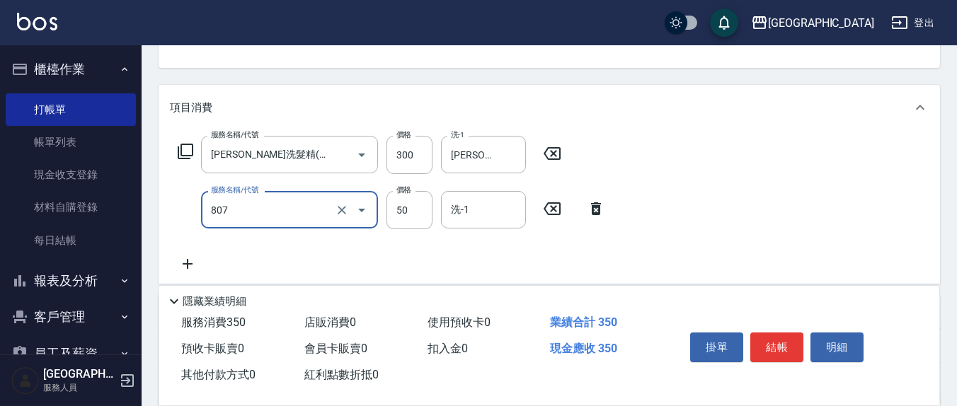
type input "TG護髮素(潤絲)(807)"
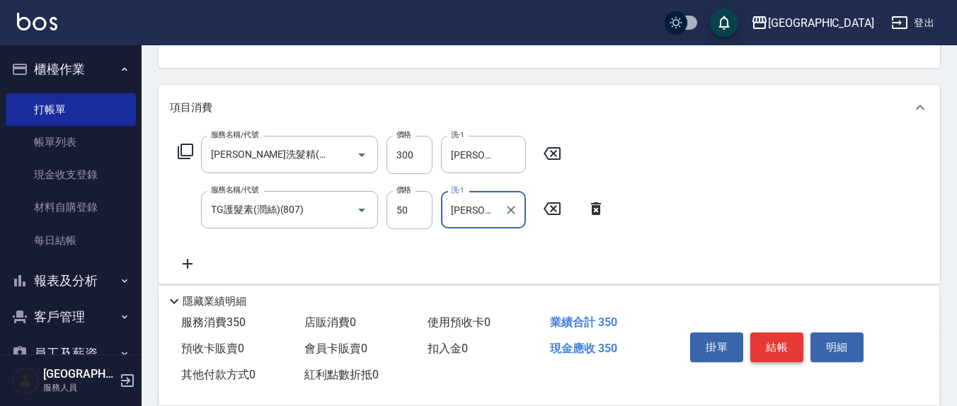
type input "[PERSON_NAME]-22"
click at [775, 354] on button "結帳" at bounding box center [776, 348] width 53 height 30
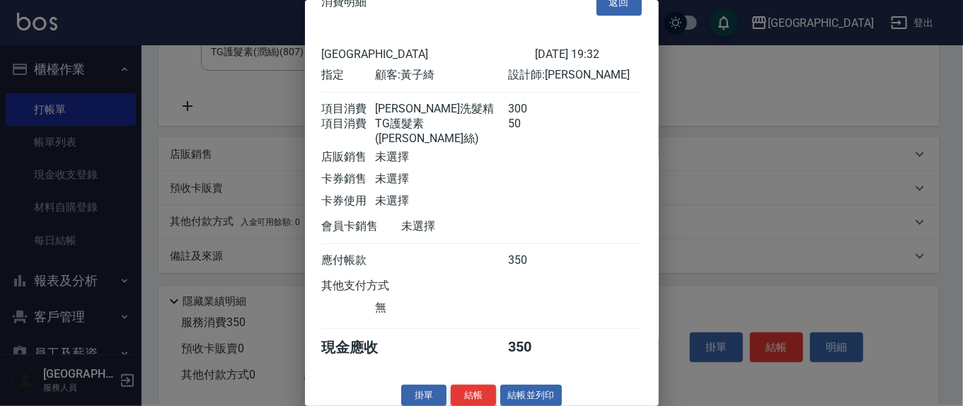
scroll to position [32, 0]
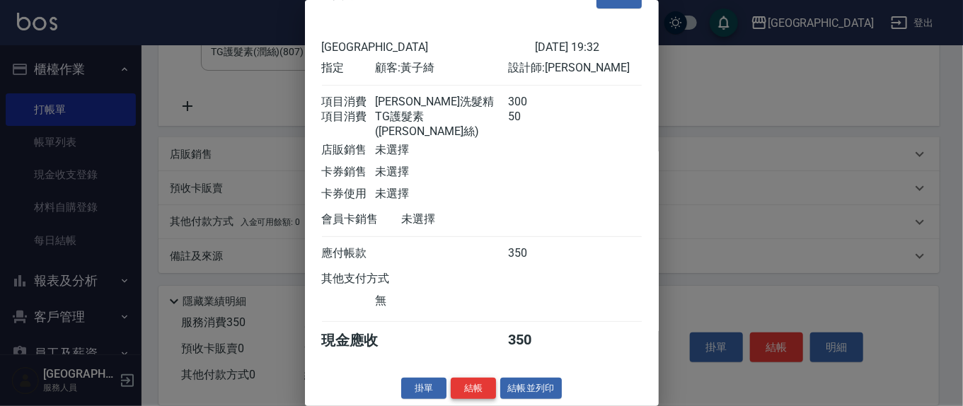
click at [454, 383] on button "結帳" at bounding box center [473, 389] width 45 height 22
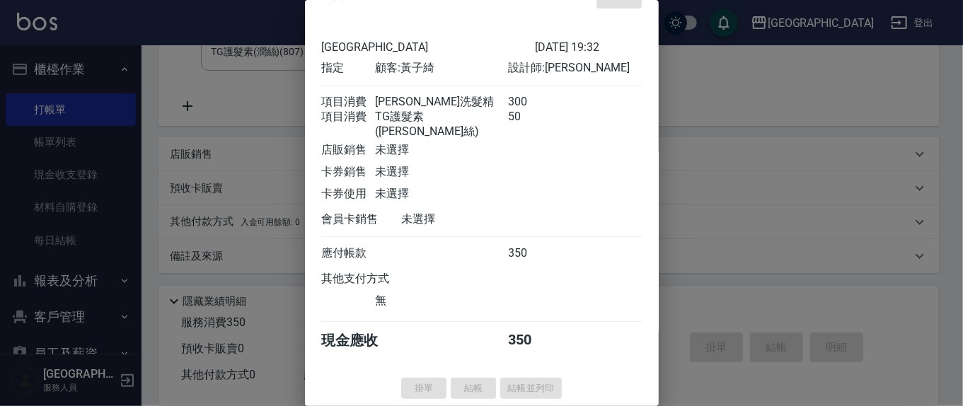
type input "[DATE] 19:33"
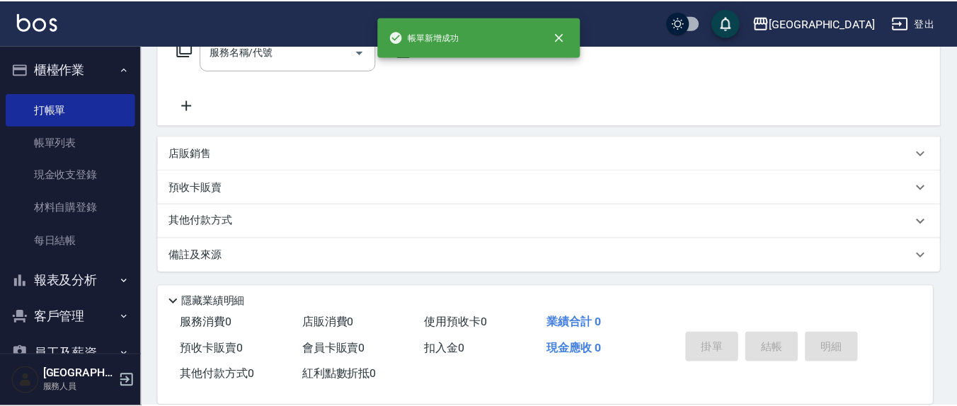
scroll to position [0, 0]
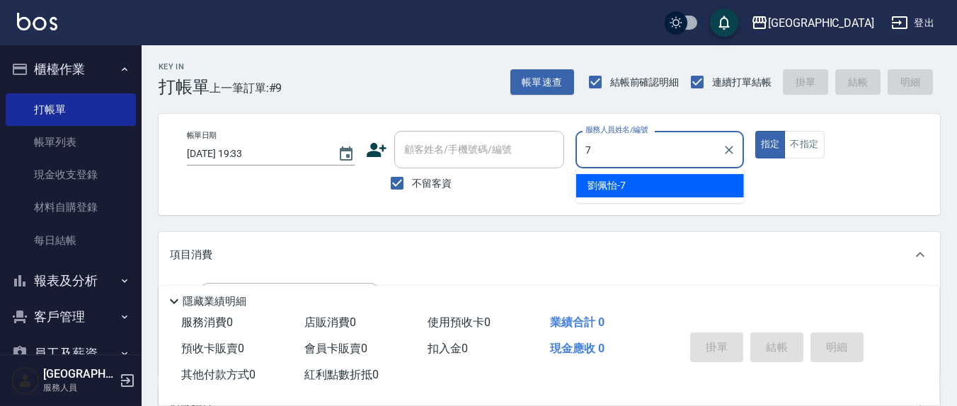
type input "[PERSON_NAME]7"
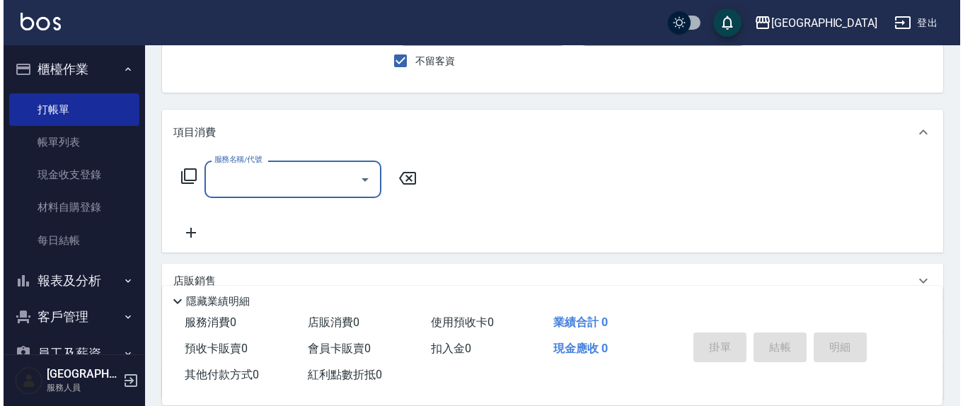
scroll to position [147, 0]
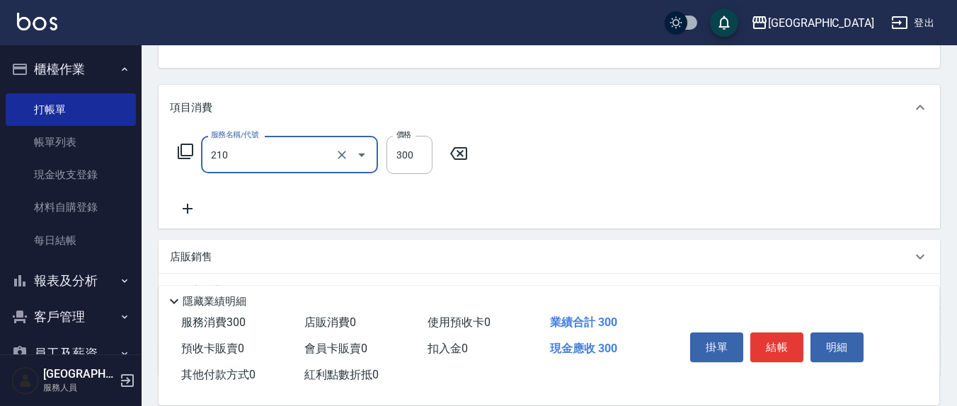
type input "[PERSON_NAME]洗髮精(210)"
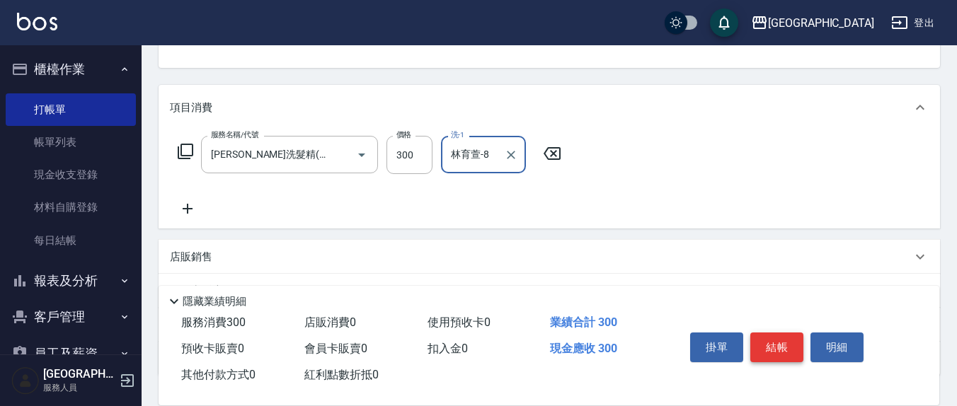
type input "林育萱-8"
click at [798, 347] on button "結帳" at bounding box center [776, 348] width 53 height 30
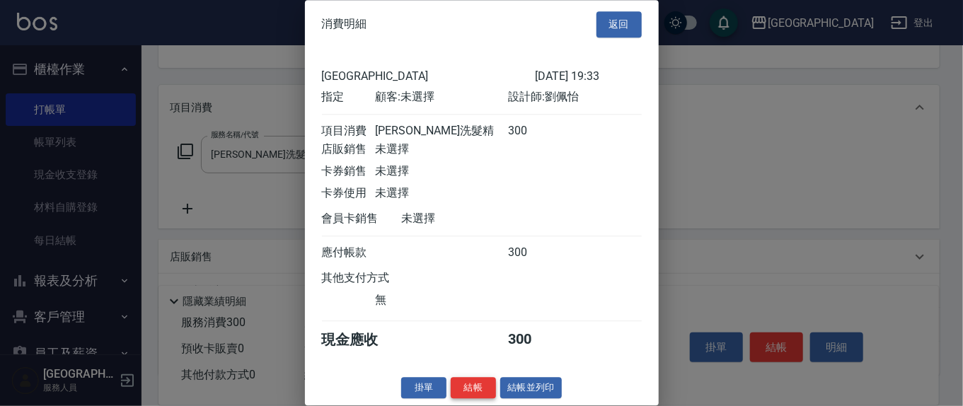
scroll to position [16, 0]
click at [462, 390] on button "結帳" at bounding box center [473, 388] width 45 height 22
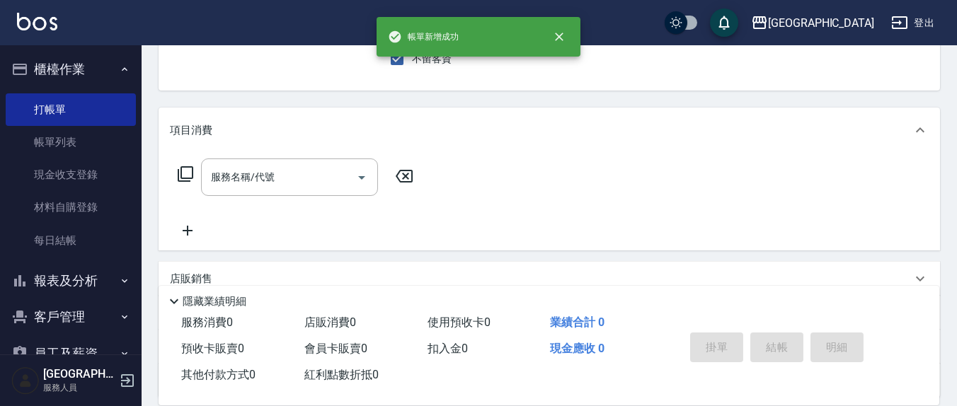
scroll to position [0, 0]
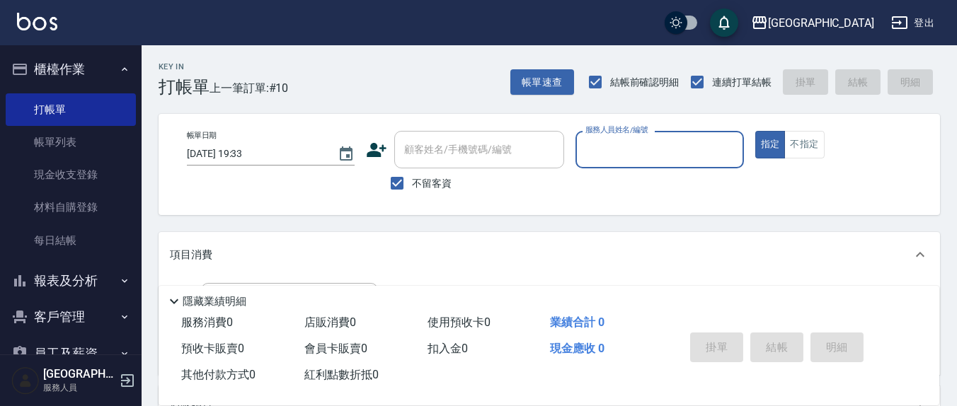
click at [418, 181] on span "不留客資" at bounding box center [432, 183] width 40 height 15
click at [412, 181] on input "不留客資" at bounding box center [397, 183] width 30 height 30
checkbox input "false"
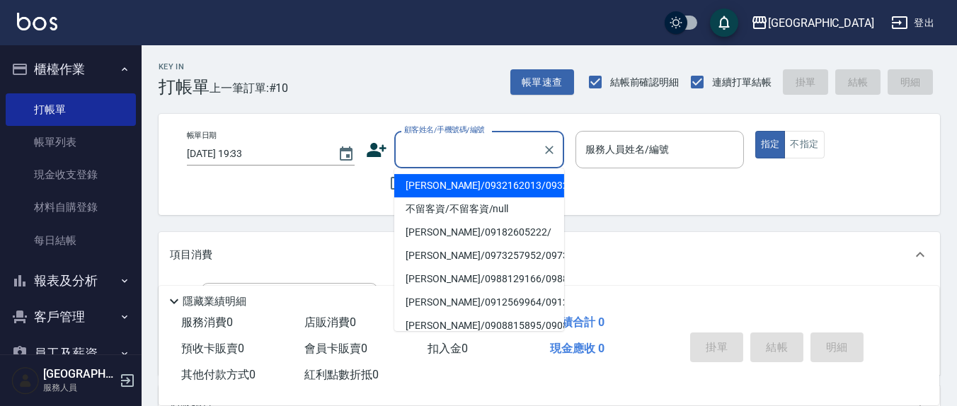
click at [451, 149] on div "顧客姓名/手機號碼/編號 顧客姓名/手機號碼/編號" at bounding box center [479, 149] width 170 height 37
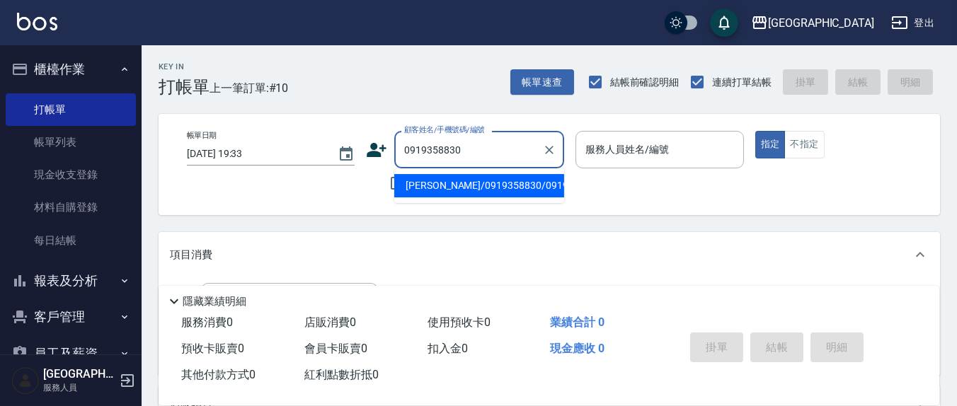
type input "[PERSON_NAME]/0919358830/0919358830"
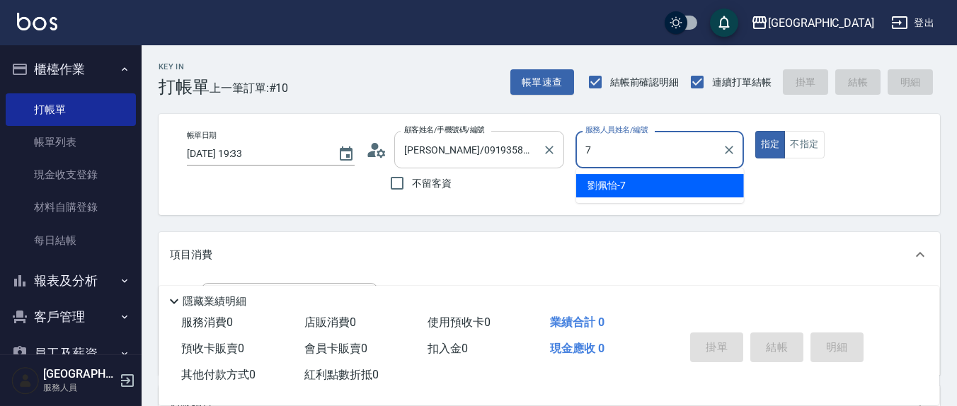
type input "[PERSON_NAME]7"
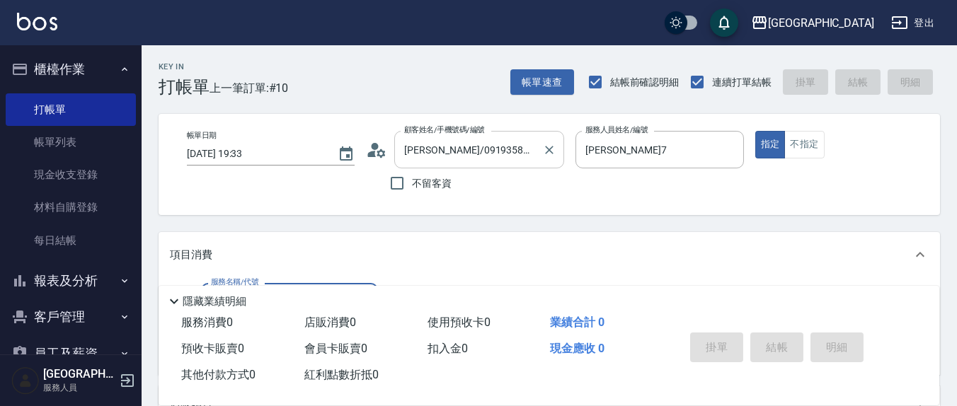
scroll to position [147, 0]
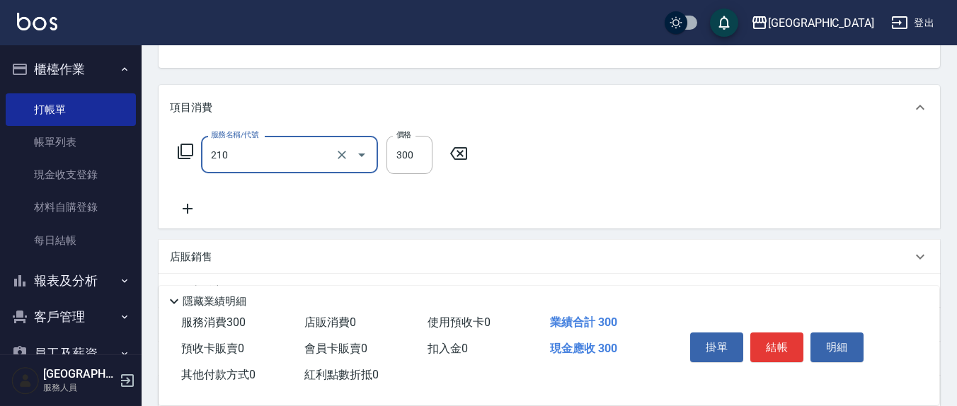
type input "[PERSON_NAME]洗髮精(210)"
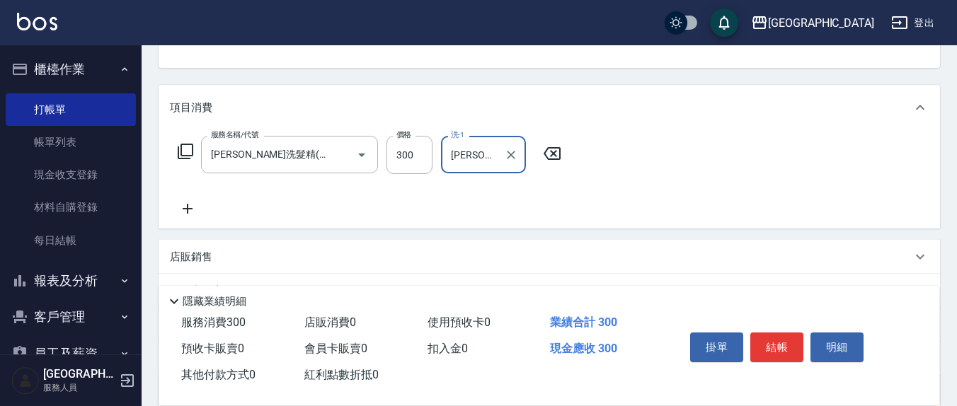
type input "[PERSON_NAME]-3"
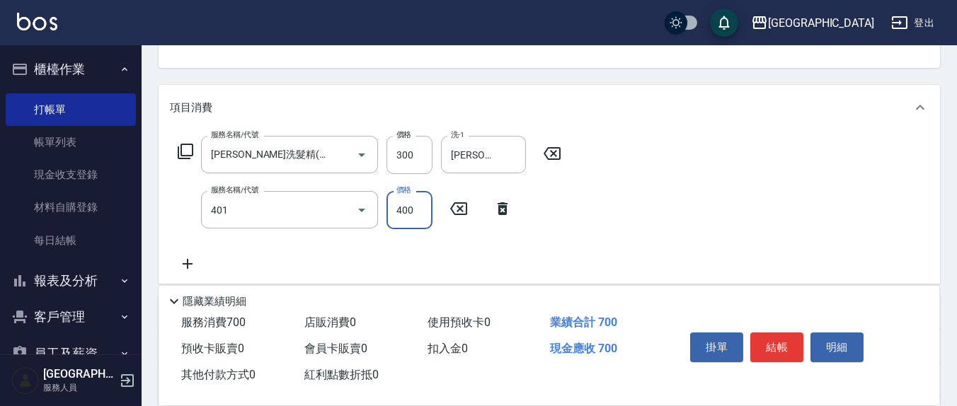
type input "剪髮(401)"
type input "350"
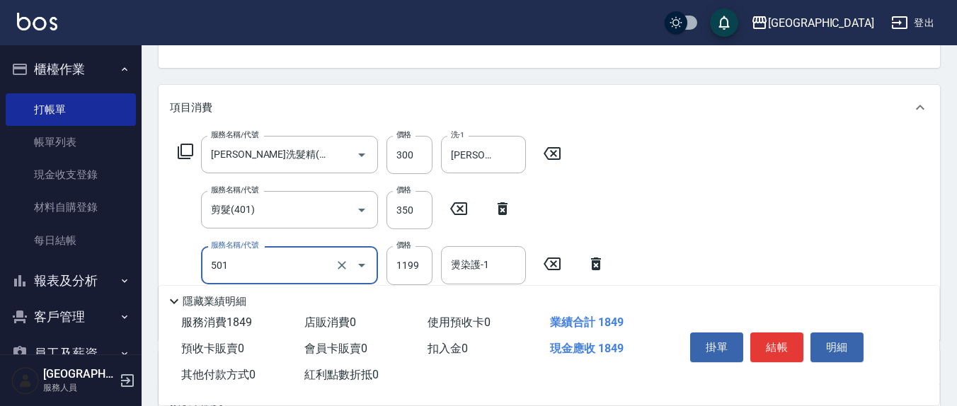
type input "染髮(501)"
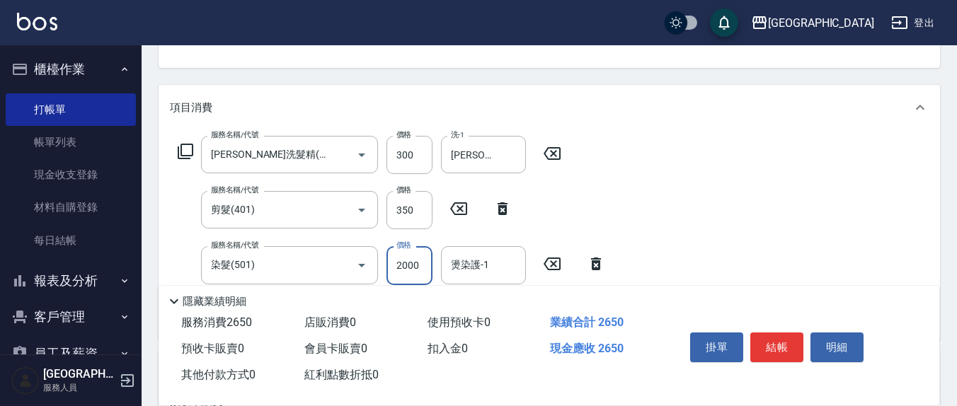
type input "2000"
type input "[PERSON_NAME]-3"
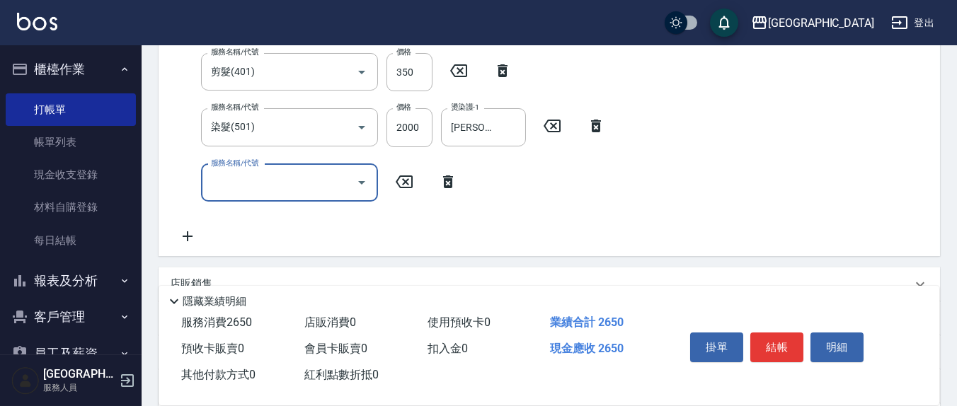
scroll to position [294, 0]
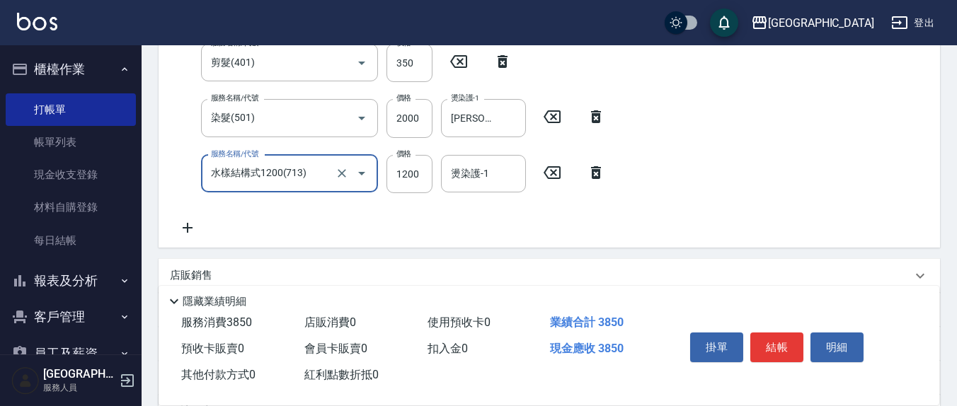
type input "水樣結構式1200(713)"
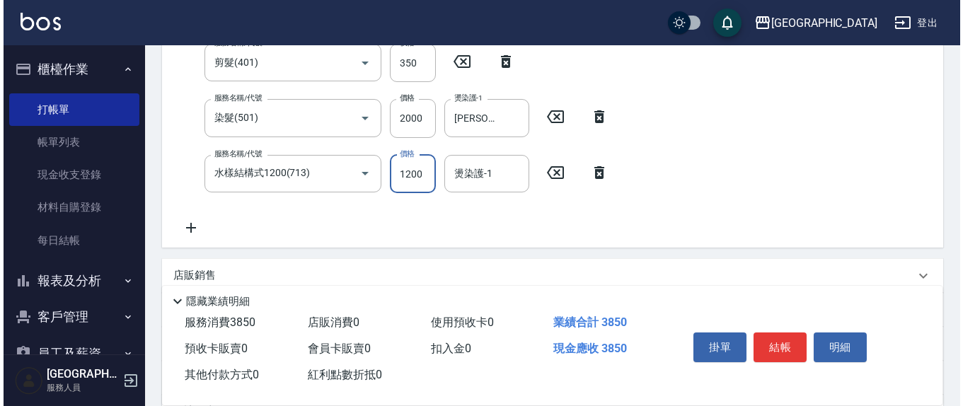
scroll to position [282, 0]
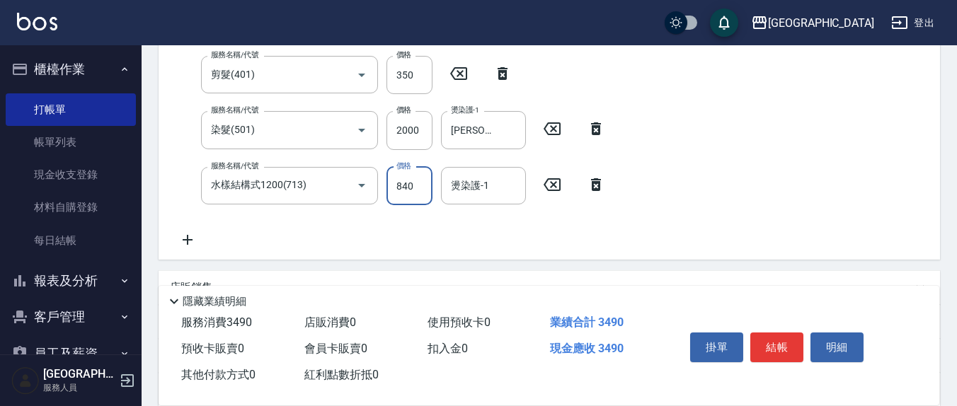
type input "840"
type input "[PERSON_NAME]-3"
click at [773, 352] on button "結帳" at bounding box center [776, 348] width 53 height 30
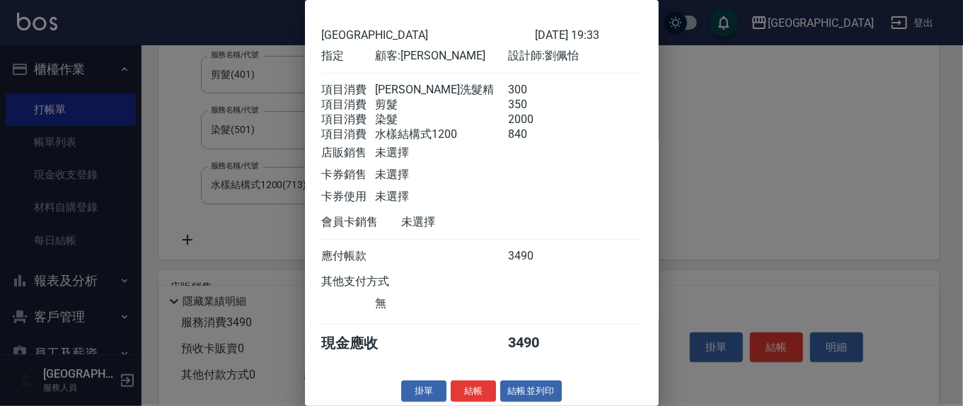
scroll to position [64, 0]
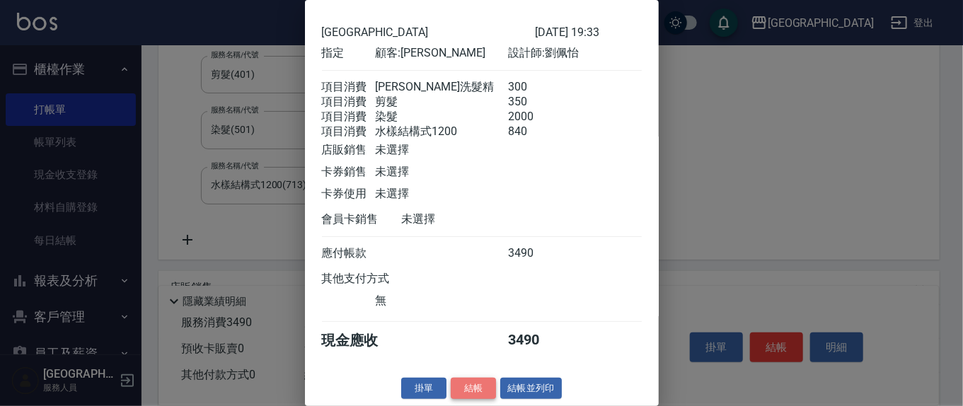
click at [476, 379] on button "結帳" at bounding box center [473, 389] width 45 height 22
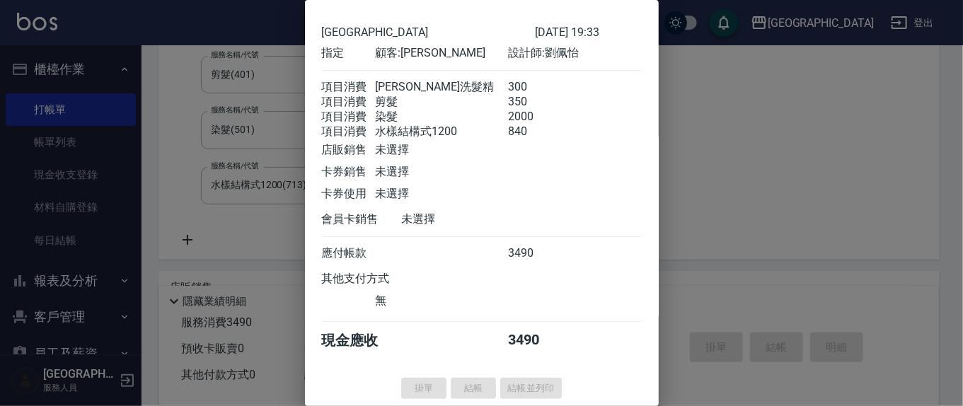
type input "[DATE] 19:34"
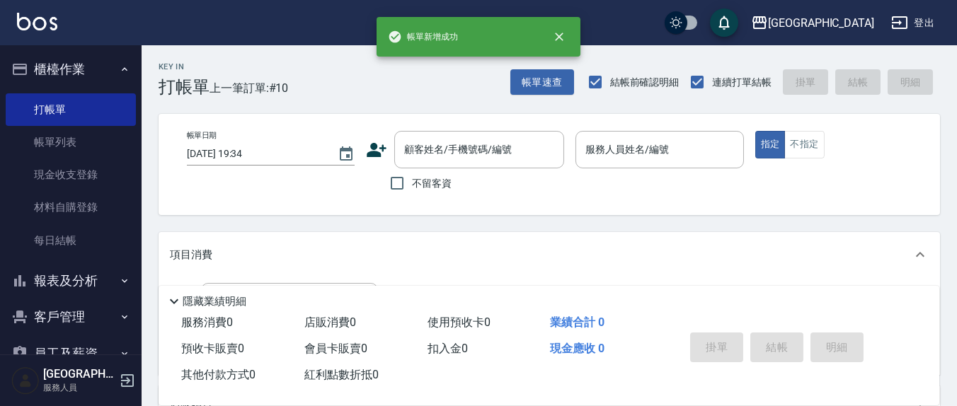
scroll to position [0, 0]
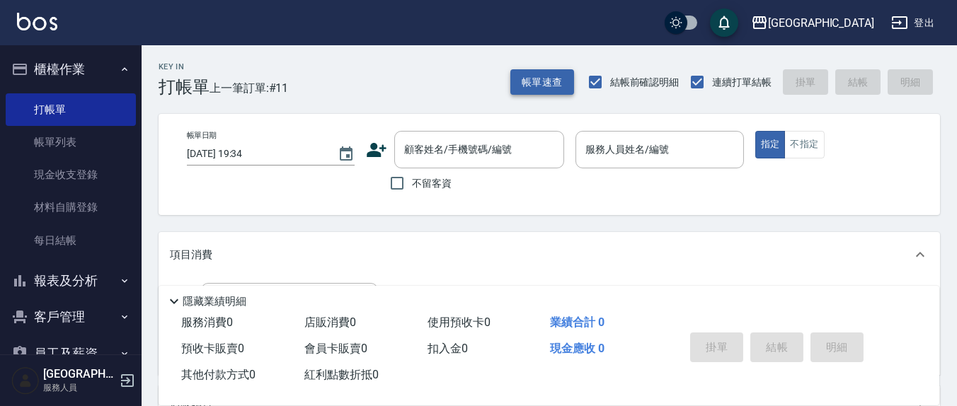
click at [517, 88] on button "帳單速查" at bounding box center [542, 82] width 64 height 26
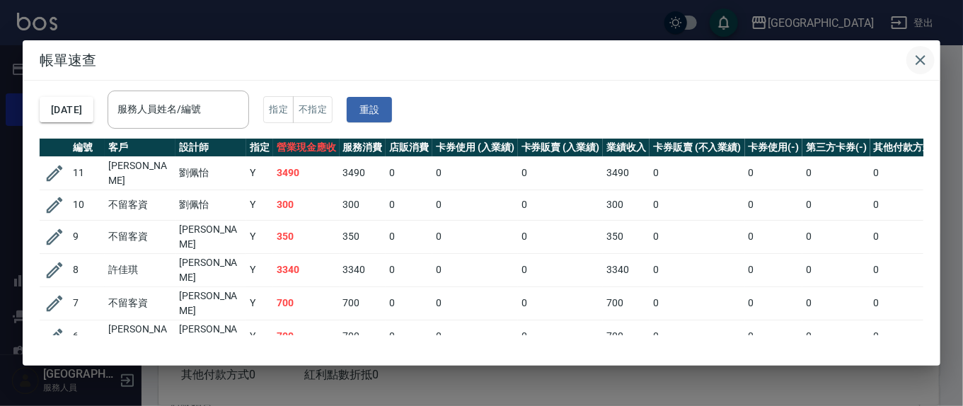
click at [923, 60] on icon "button" at bounding box center [920, 60] width 17 height 17
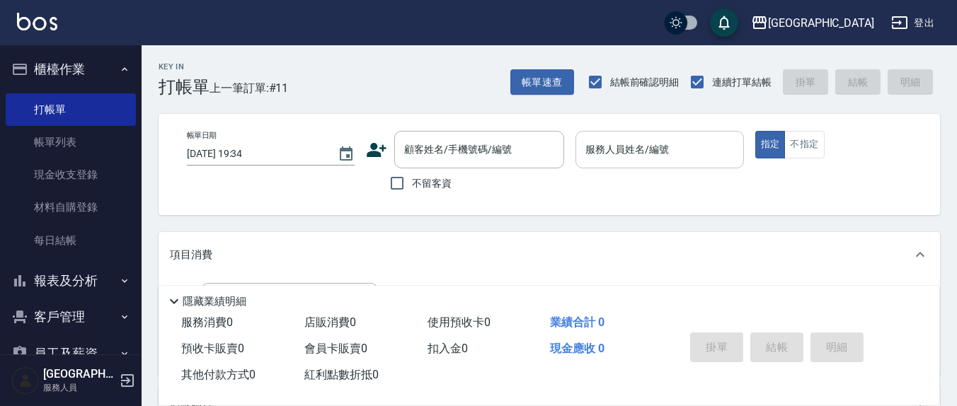
click at [627, 137] on input "服務人員姓名/編號" at bounding box center [659, 149] width 155 height 25
drag, startPoint x: 447, startPoint y: 177, endPoint x: 487, endPoint y: 169, distance: 41.1
click at [446, 177] on span "不留客資" at bounding box center [432, 183] width 40 height 15
click at [412, 177] on input "不留客資" at bounding box center [397, 183] width 30 height 30
checkbox input "true"
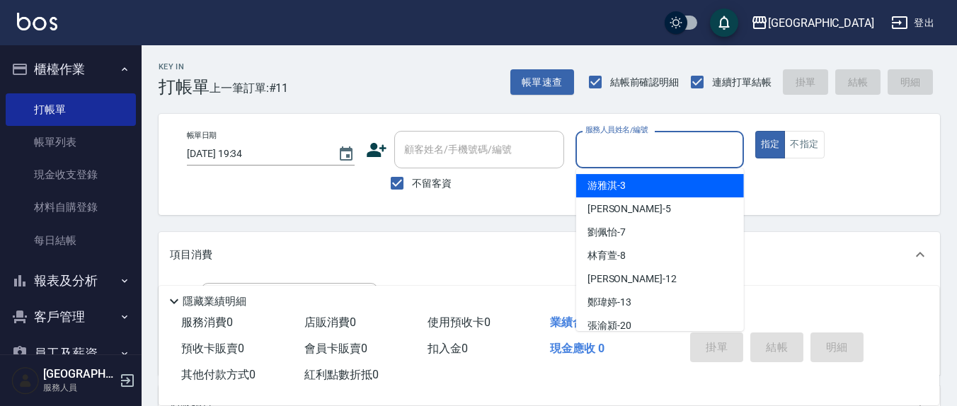
click at [622, 155] on input "服務人員姓名/編號" at bounding box center [659, 149] width 155 height 25
type input "[PERSON_NAME]/0980645195/"
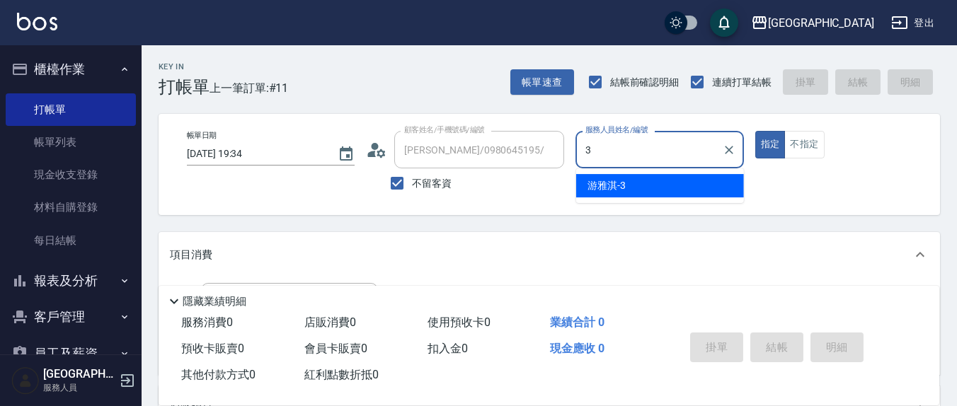
type input "[PERSON_NAME]-3"
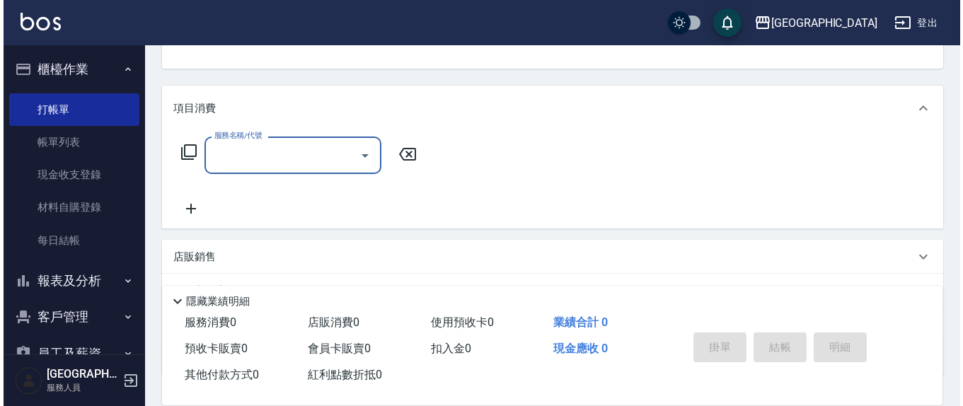
scroll to position [147, 0]
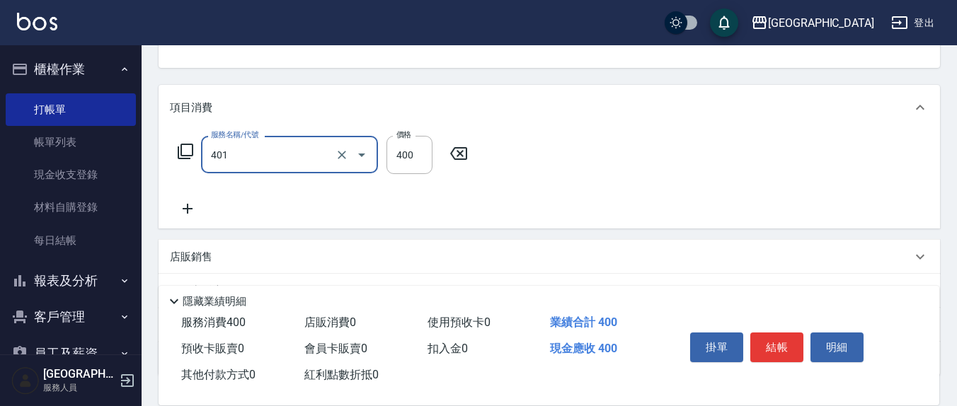
type input "剪髮(401)"
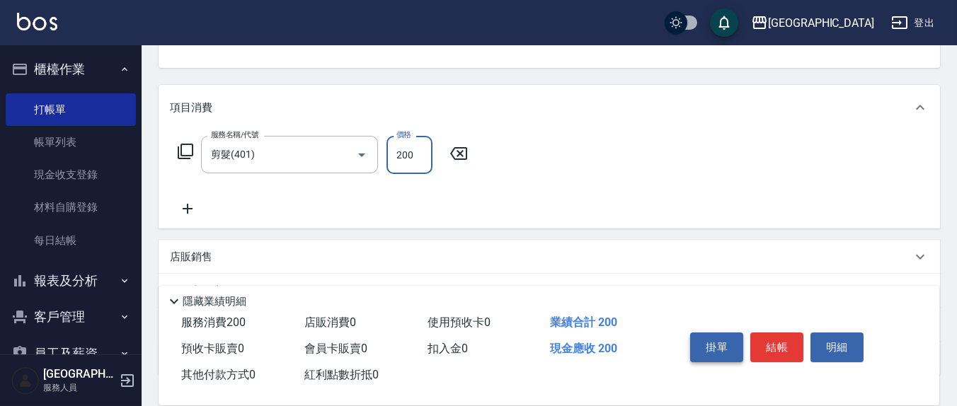
type input "200"
click at [734, 333] on button "掛單" at bounding box center [716, 348] width 53 height 30
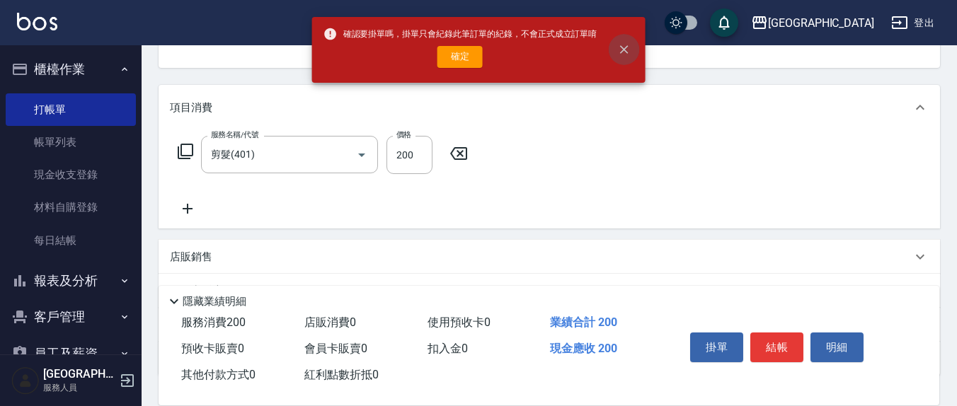
click at [627, 48] on icon "close" at bounding box center [623, 49] width 14 height 14
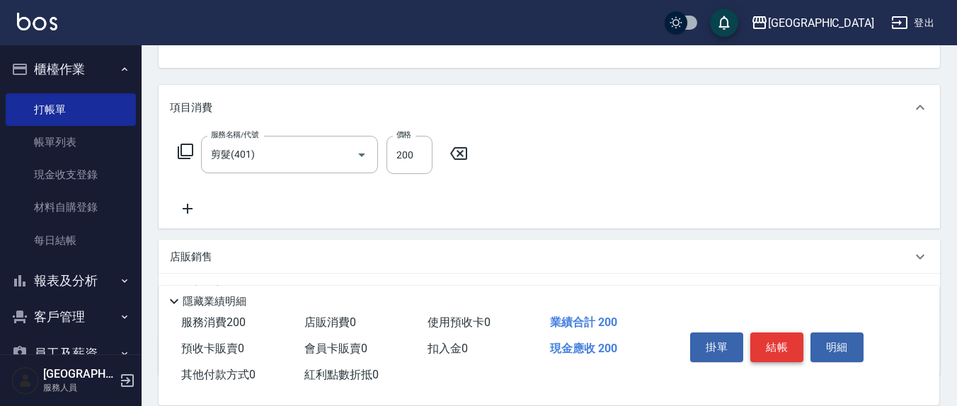
click at [787, 333] on button "結帳" at bounding box center [776, 348] width 53 height 30
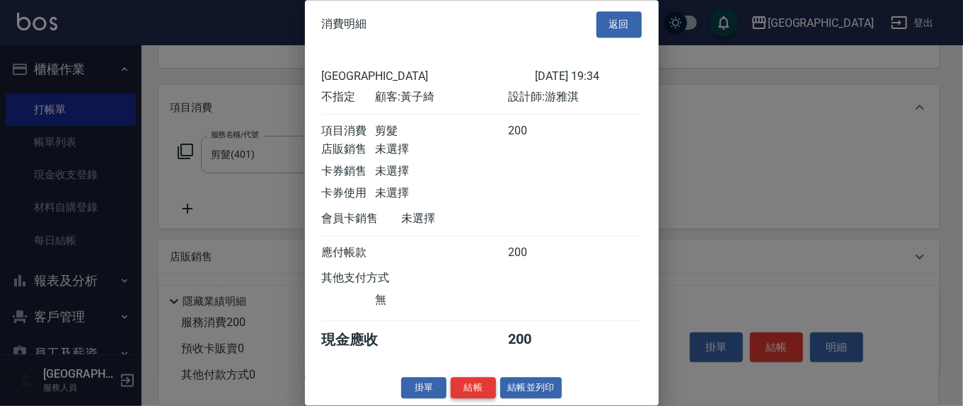
scroll to position [16, 0]
click at [470, 394] on button "結帳" at bounding box center [473, 388] width 45 height 22
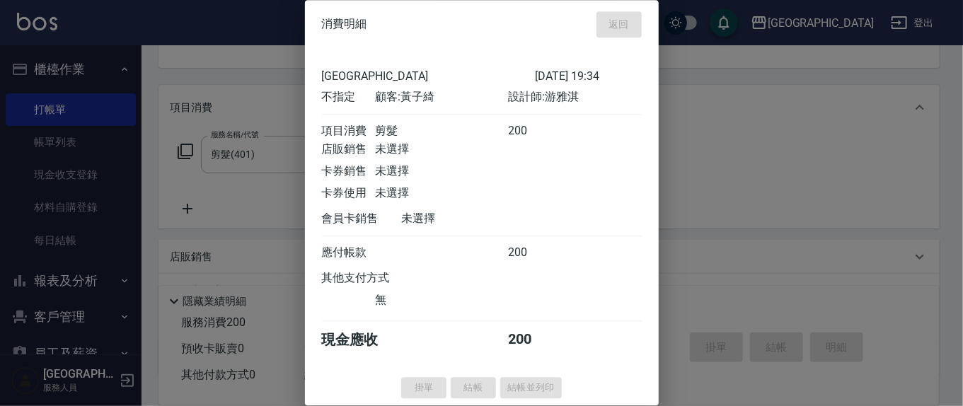
scroll to position [0, 0]
type input "[DATE] 19:47"
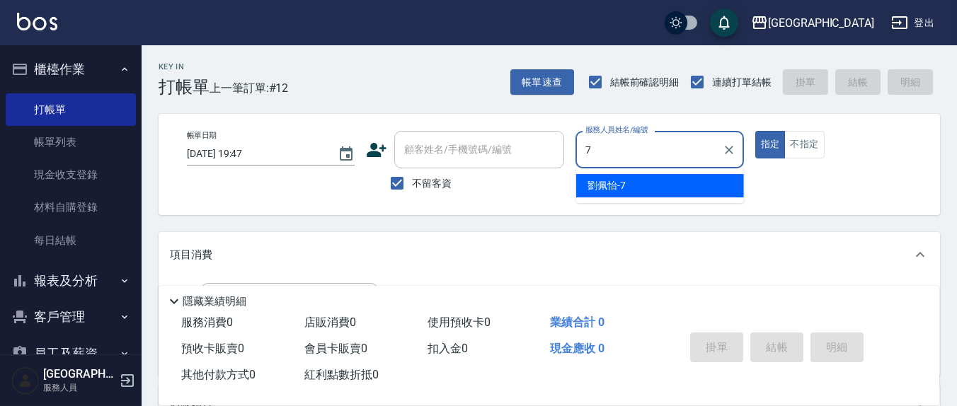
type input "[PERSON_NAME]7"
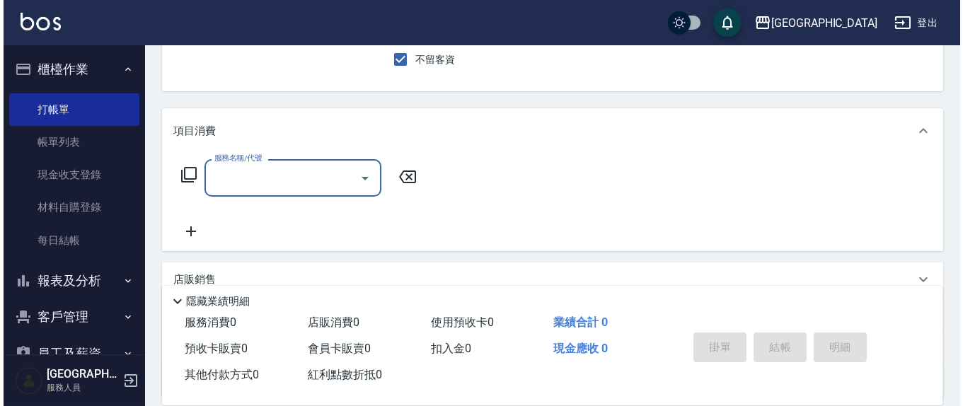
scroll to position [147, 0]
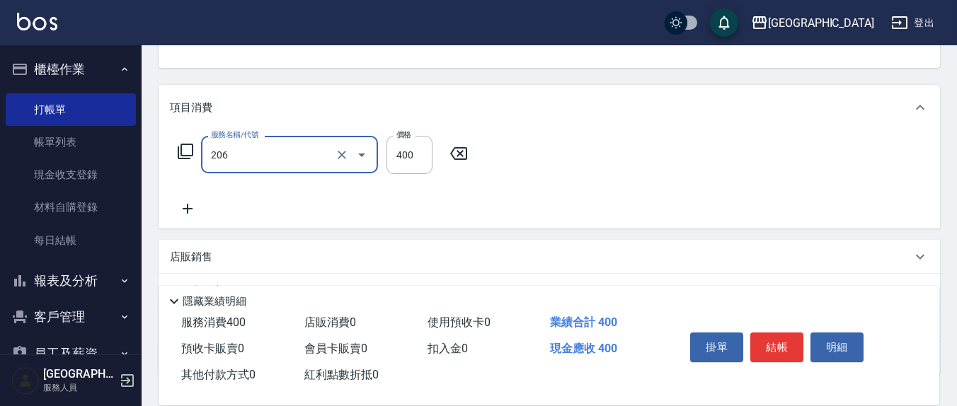
type input "健康洗(206)"
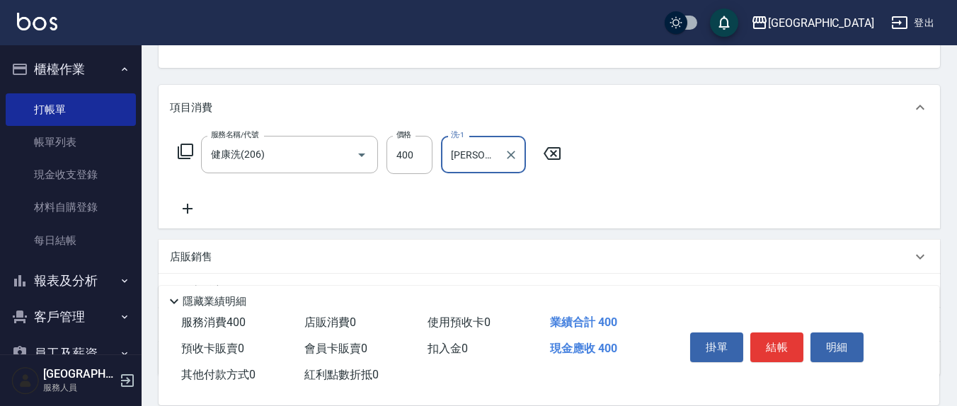
type input "[PERSON_NAME]-22"
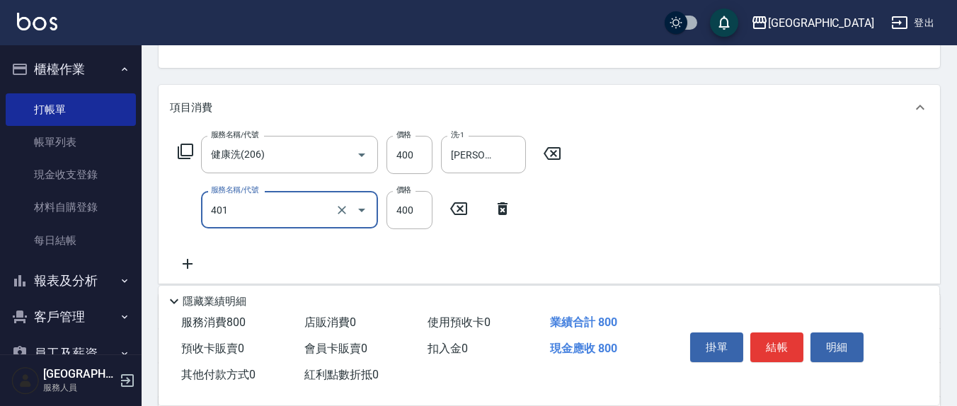
type input "剪髮(401)"
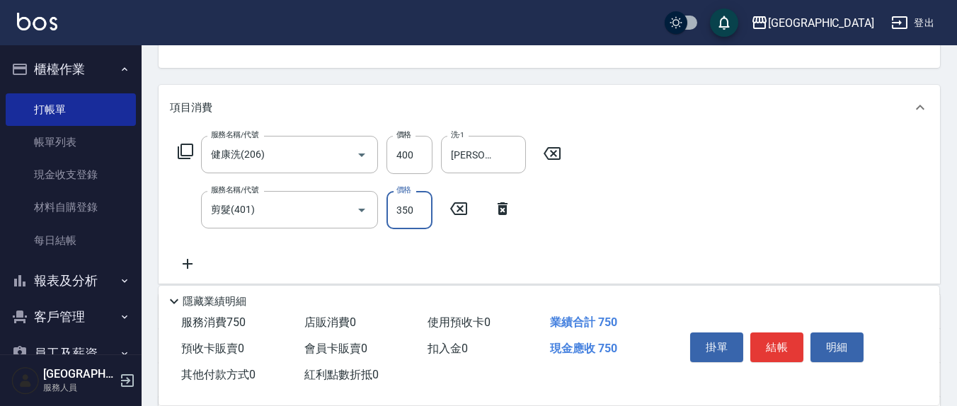
type input "350"
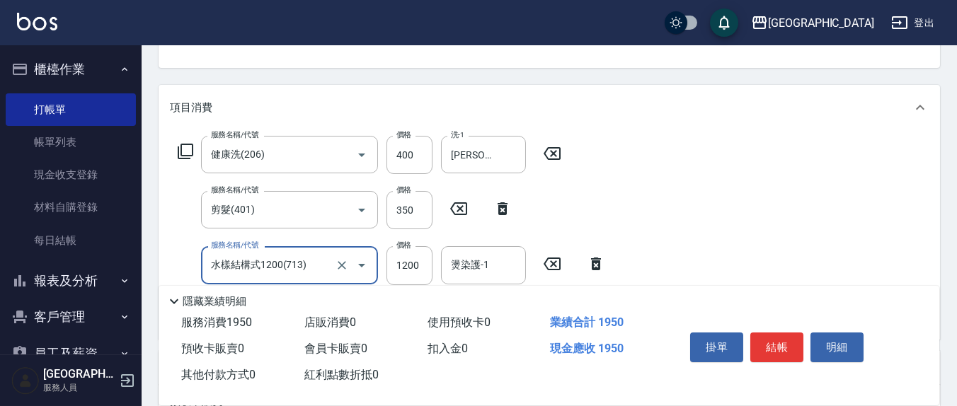
type input "水樣結構式1200(713)"
type input "840"
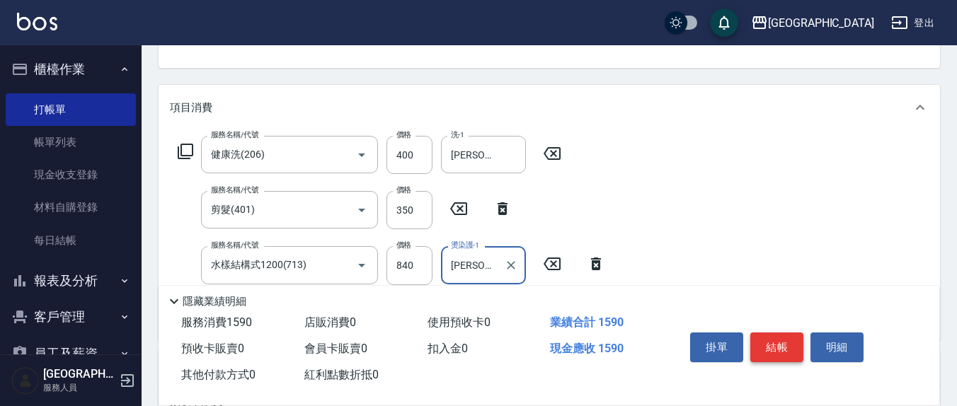
type input "[PERSON_NAME]-22"
click at [773, 347] on button "結帳" at bounding box center [776, 348] width 53 height 30
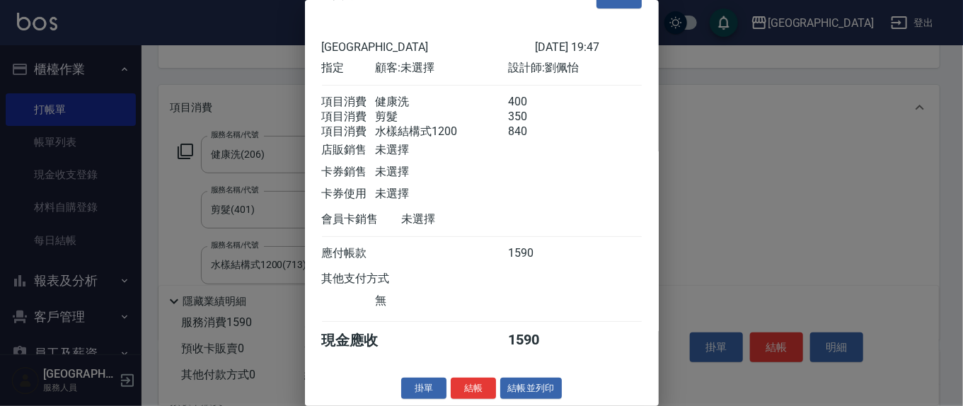
scroll to position [48, 0]
click at [459, 396] on button "結帳" at bounding box center [473, 389] width 45 height 22
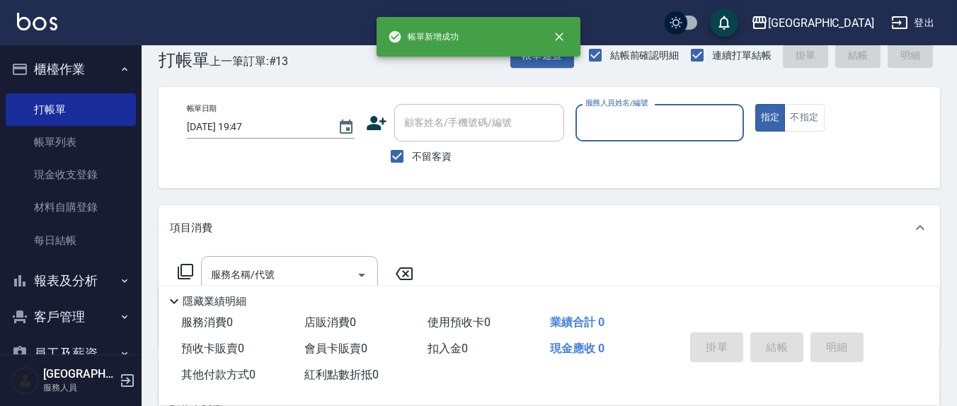
scroll to position [0, 0]
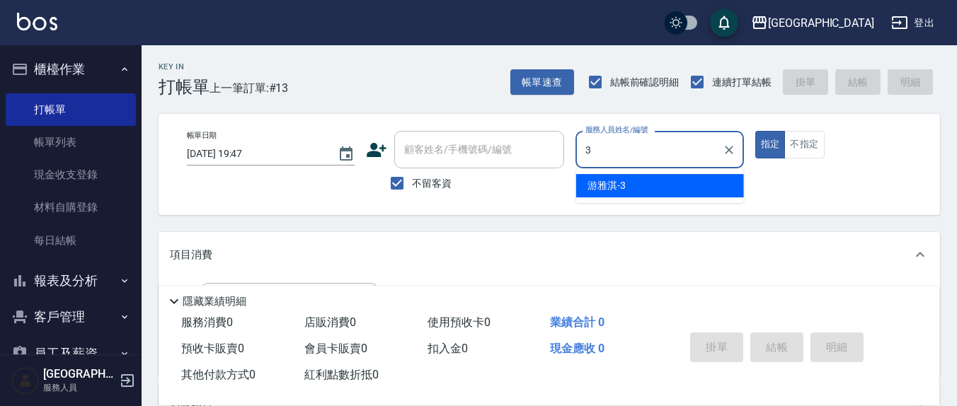
type input "[PERSON_NAME]-3"
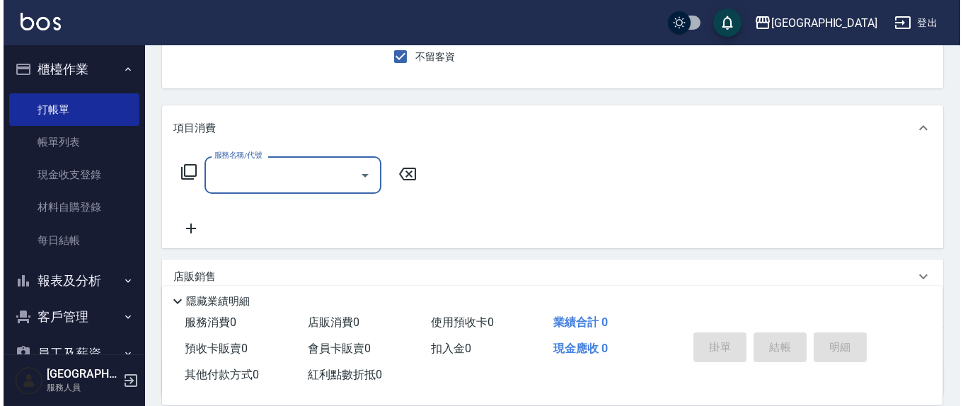
scroll to position [147, 0]
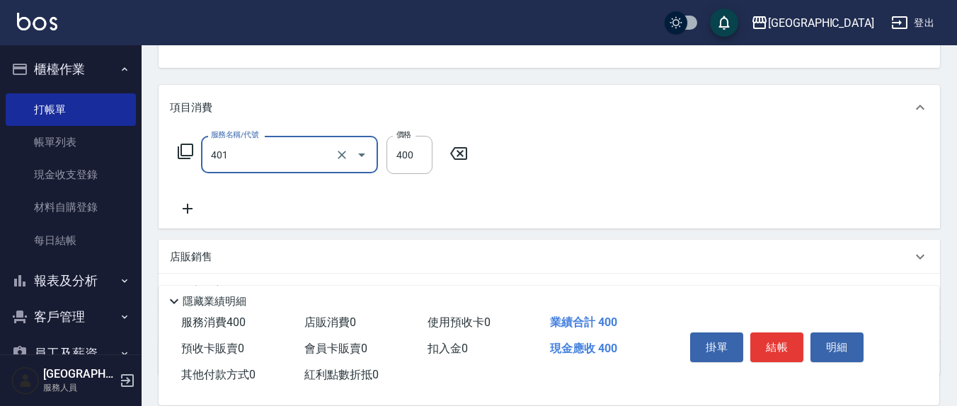
type input "剪髮(401)"
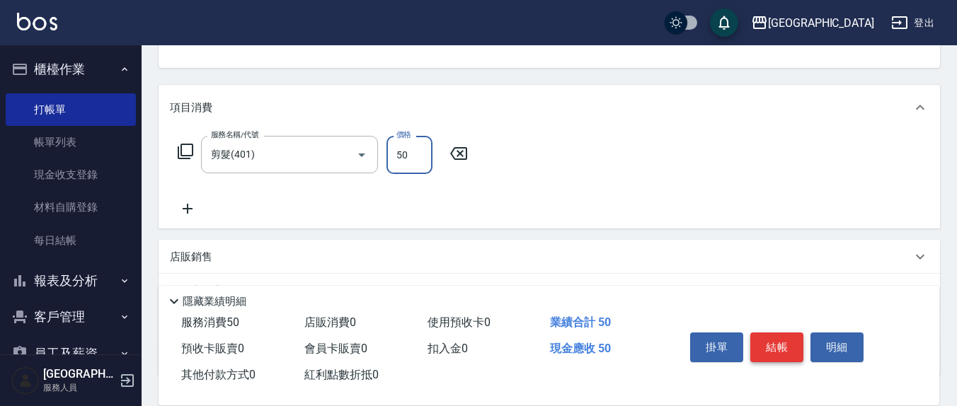
type input "50"
click at [786, 333] on button "結帳" at bounding box center [776, 348] width 53 height 30
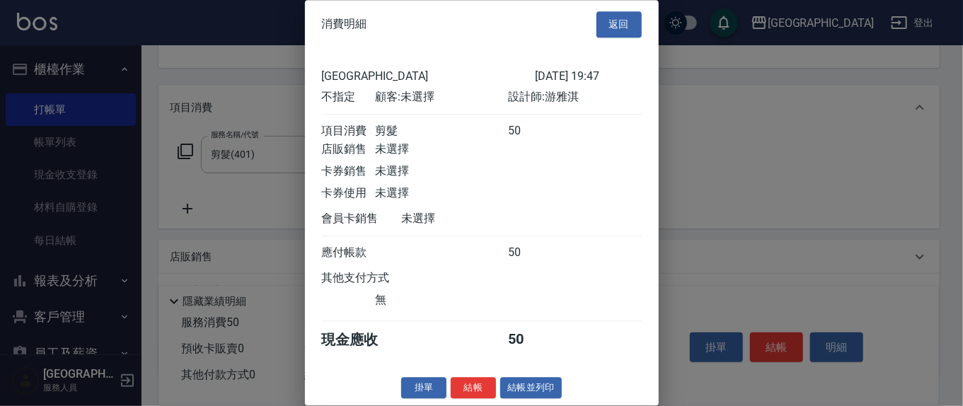
scroll to position [16, 0]
click at [475, 379] on button "結帳" at bounding box center [473, 388] width 45 height 22
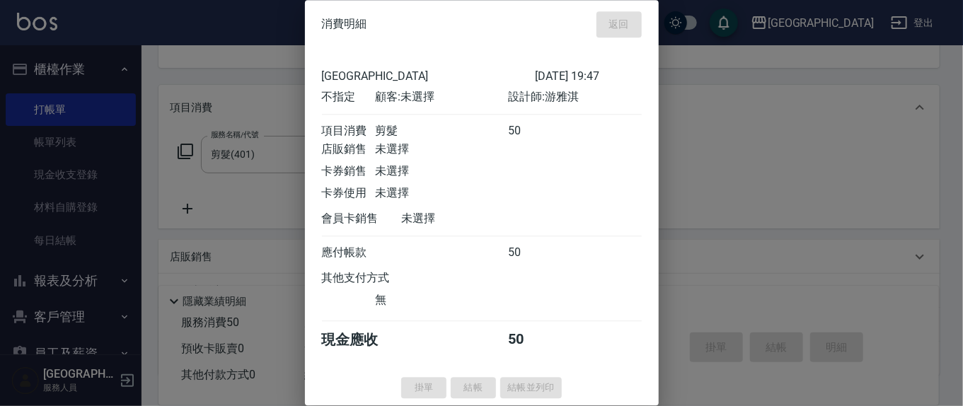
type input "[DATE] 19:48"
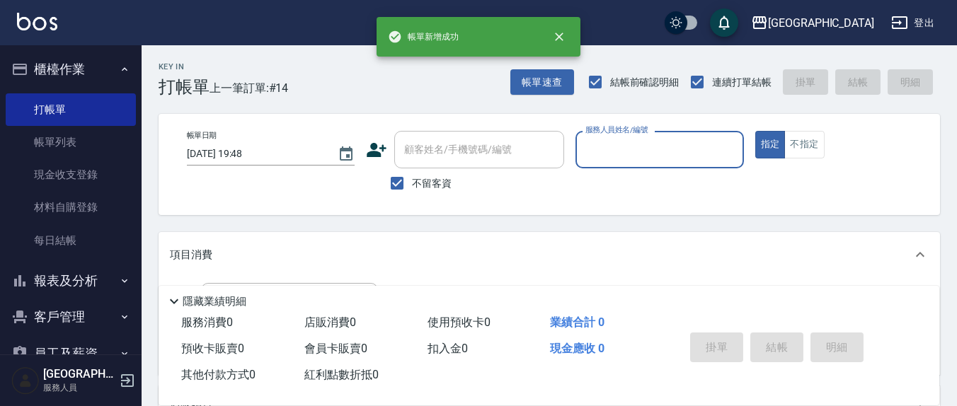
scroll to position [0, 0]
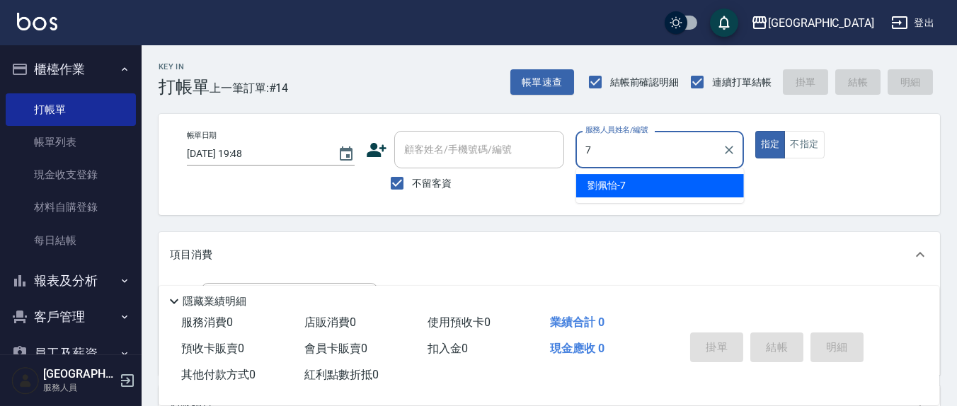
type input "[PERSON_NAME]7"
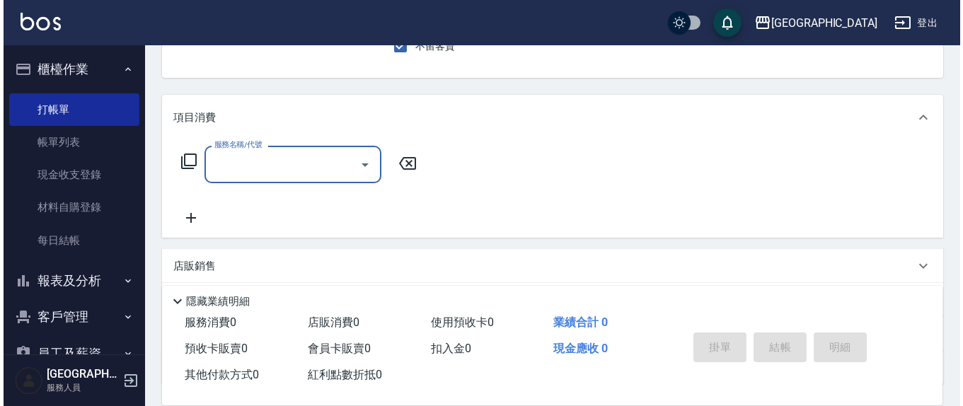
scroll to position [147, 0]
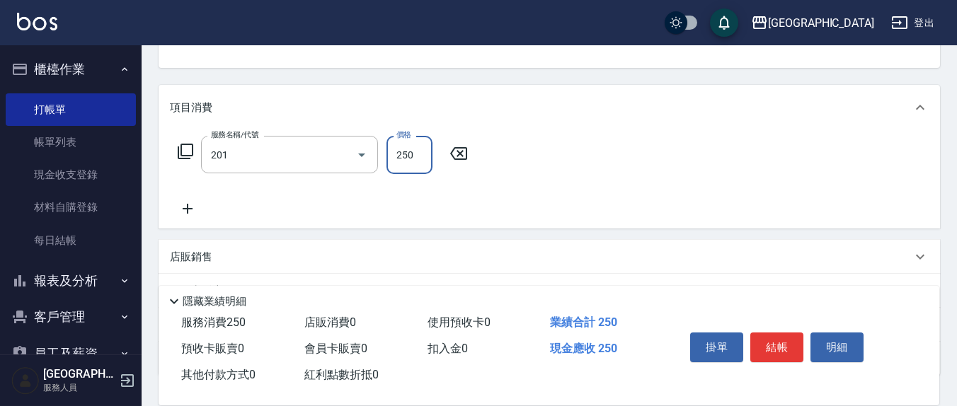
type input "洗髮(201)"
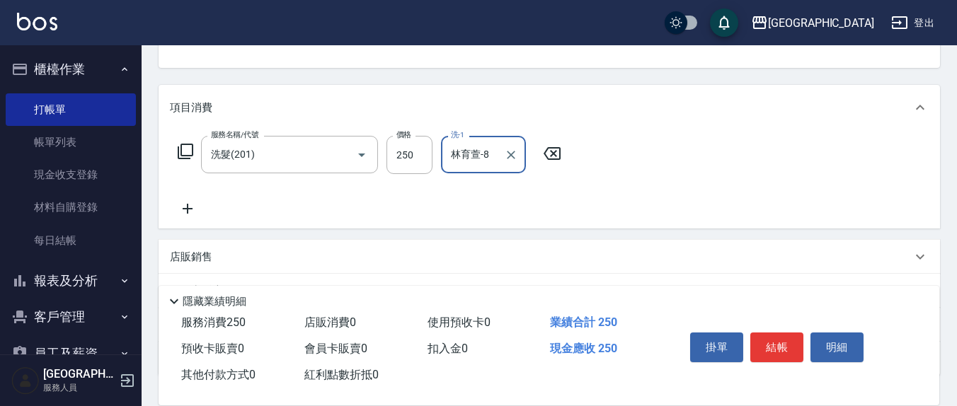
type input "林育萱-8"
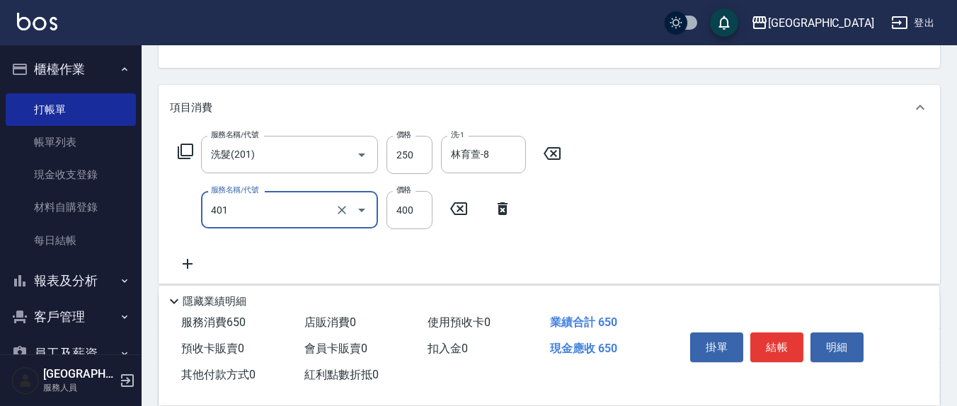
type input "剪髮(401)"
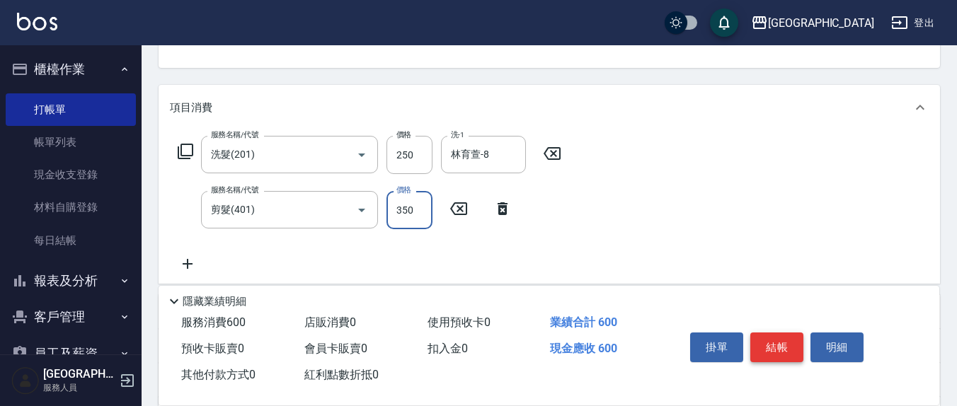
type input "350"
click at [763, 333] on button "結帳" at bounding box center [776, 348] width 53 height 30
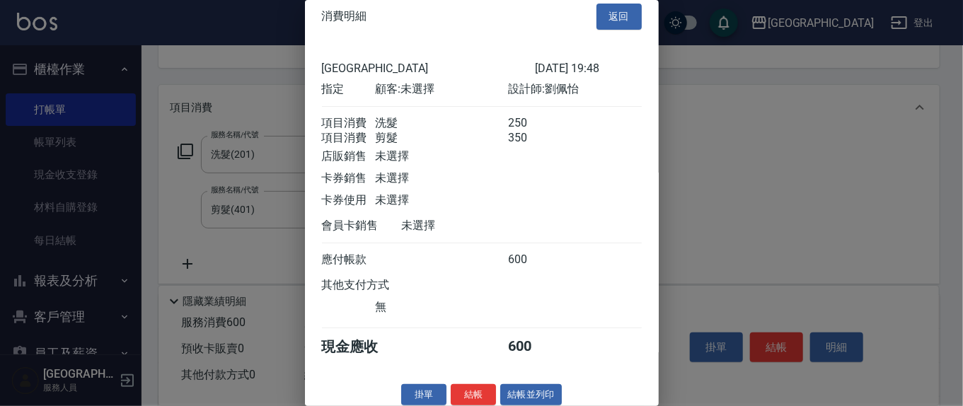
scroll to position [32, 0]
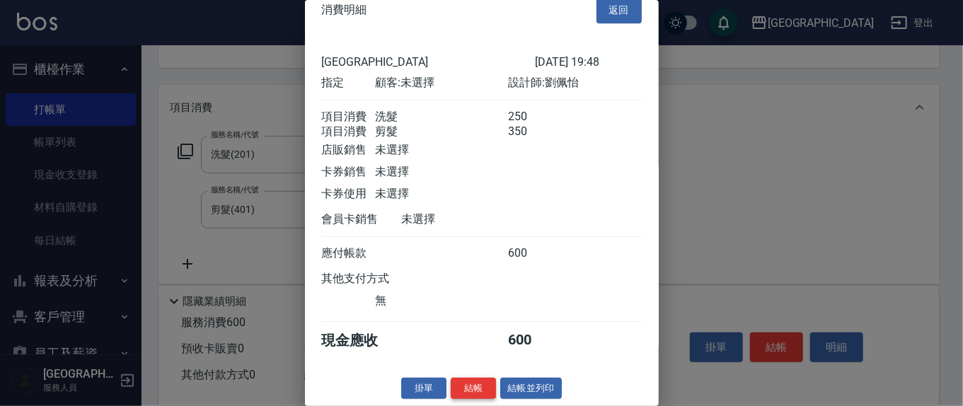
click at [482, 381] on button "結帳" at bounding box center [473, 389] width 45 height 22
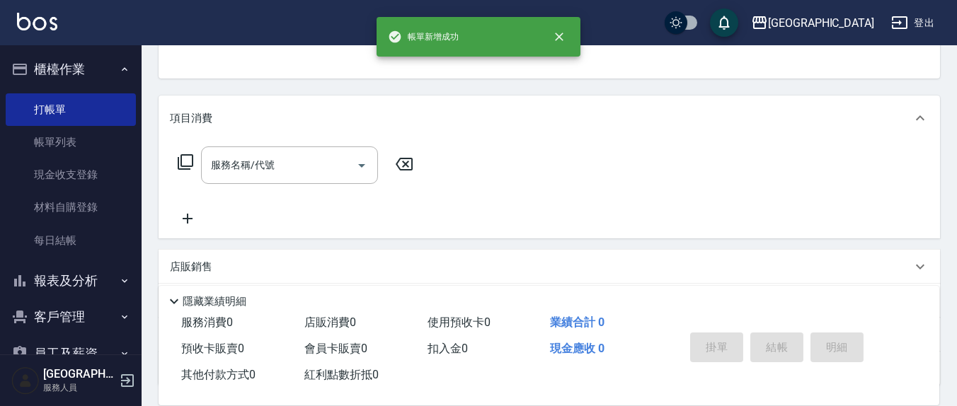
scroll to position [0, 0]
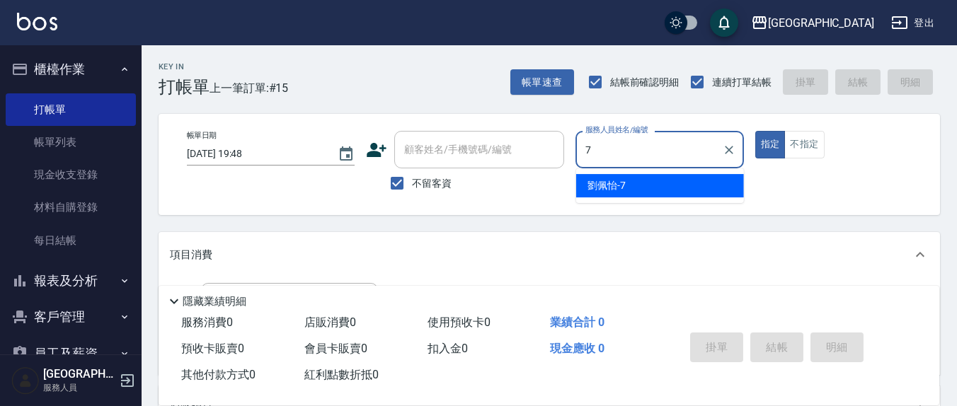
type input "[PERSON_NAME]7"
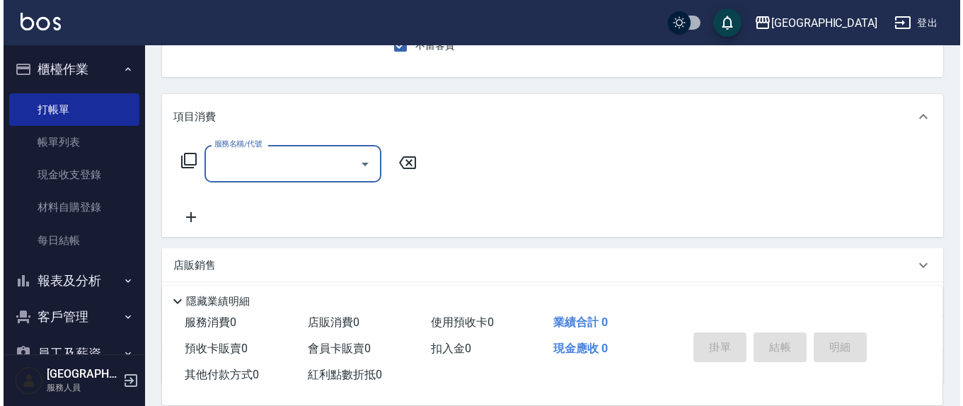
scroll to position [147, 0]
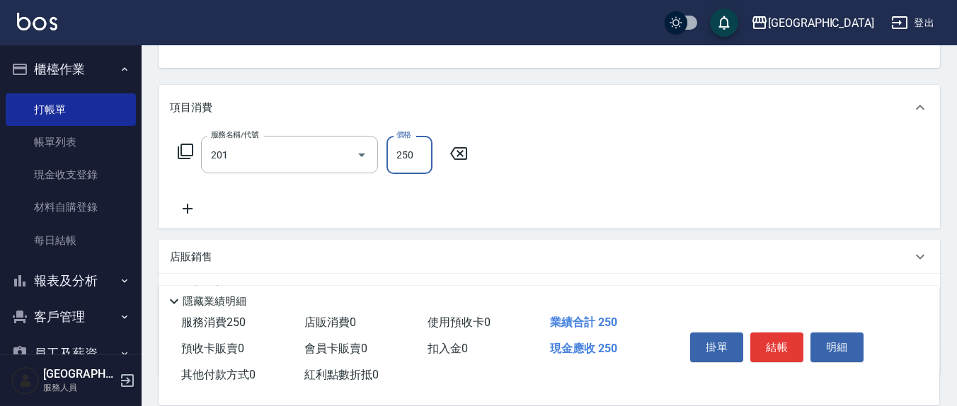
type input "洗髮(201)"
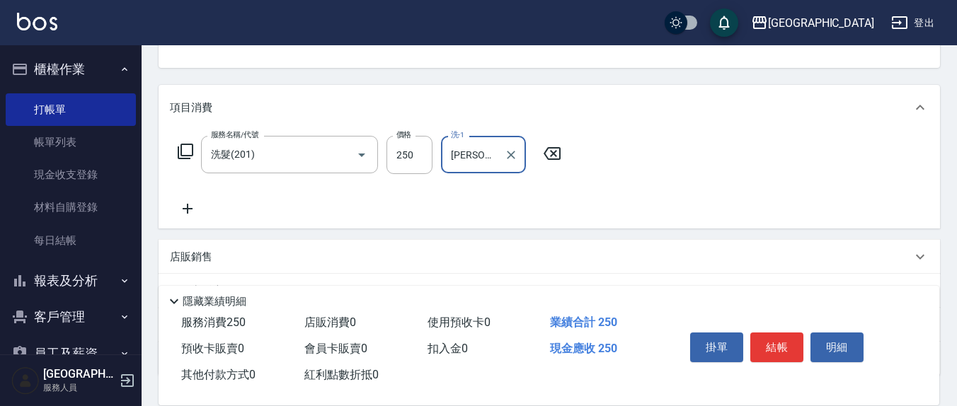
type input "[PERSON_NAME]-22"
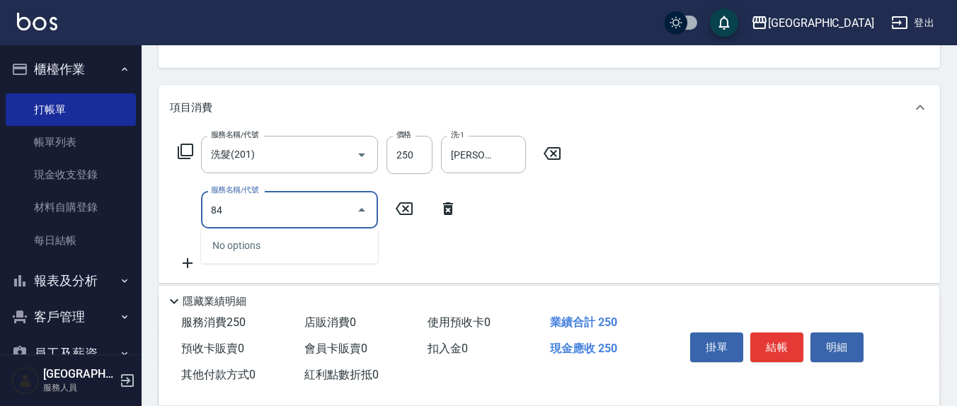
type input "8"
type input "剪髮(401)"
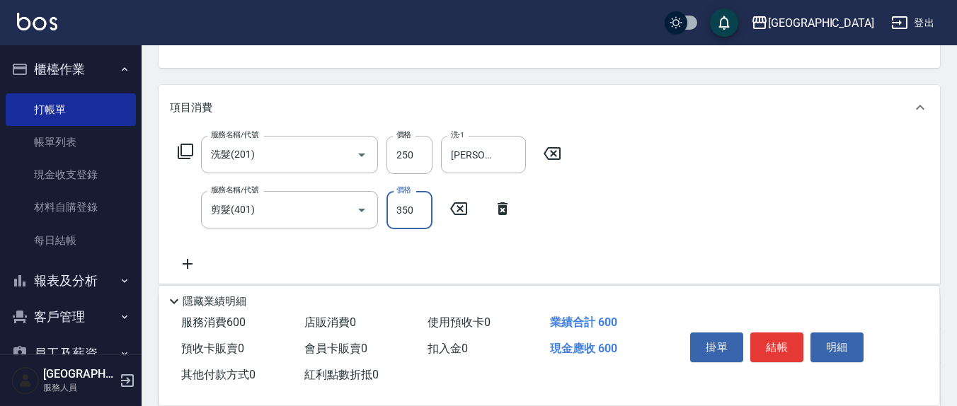
type input "350"
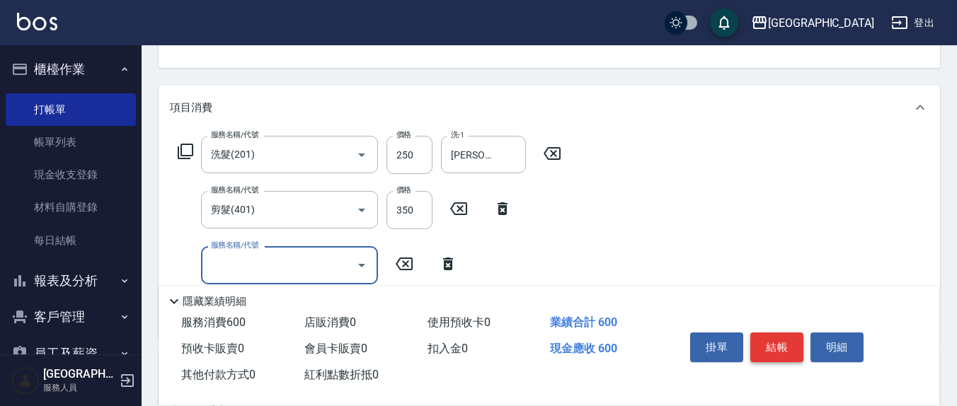
click at [773, 333] on button "結帳" at bounding box center [776, 348] width 53 height 30
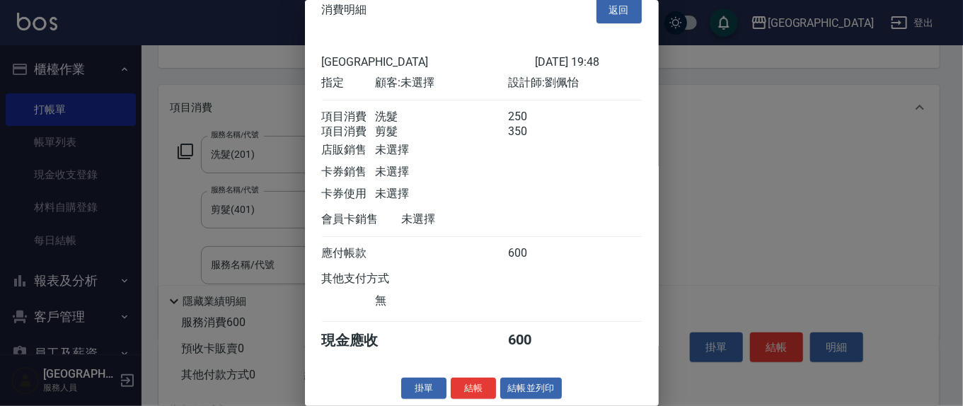
scroll to position [32, 0]
click at [470, 386] on button "結帳" at bounding box center [473, 389] width 45 height 22
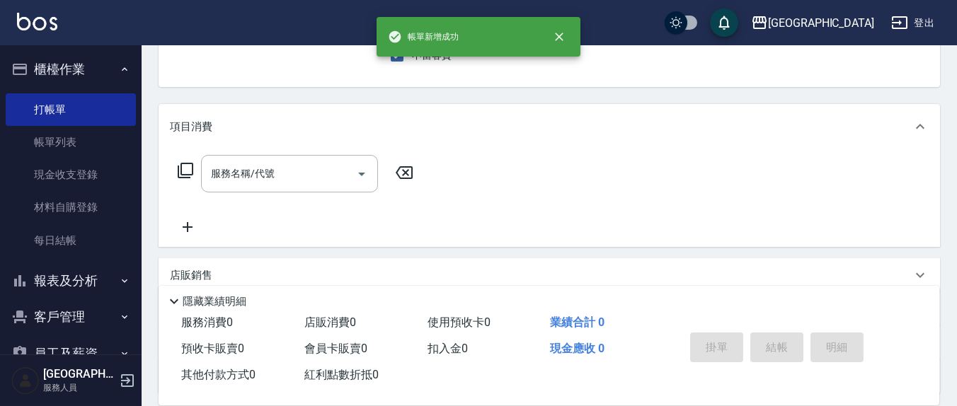
scroll to position [0, 0]
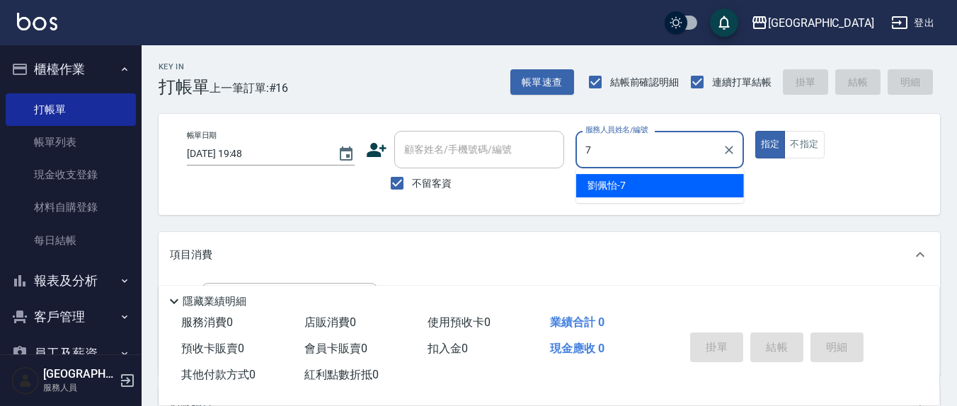
type input "[PERSON_NAME]7"
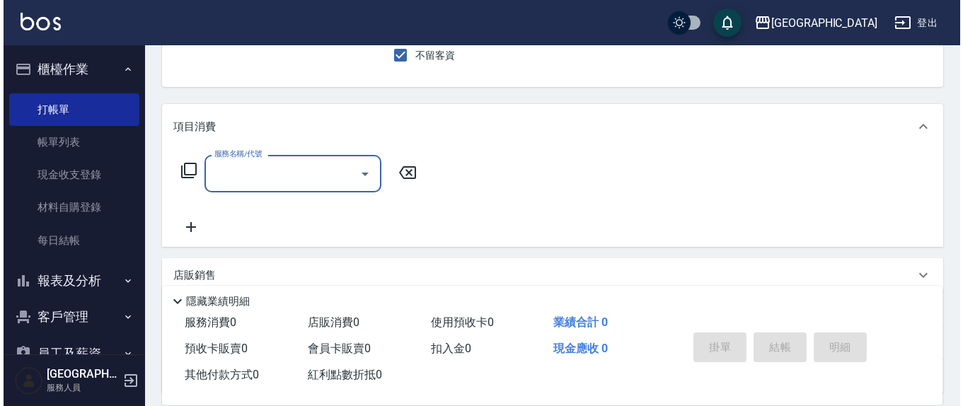
scroll to position [147, 0]
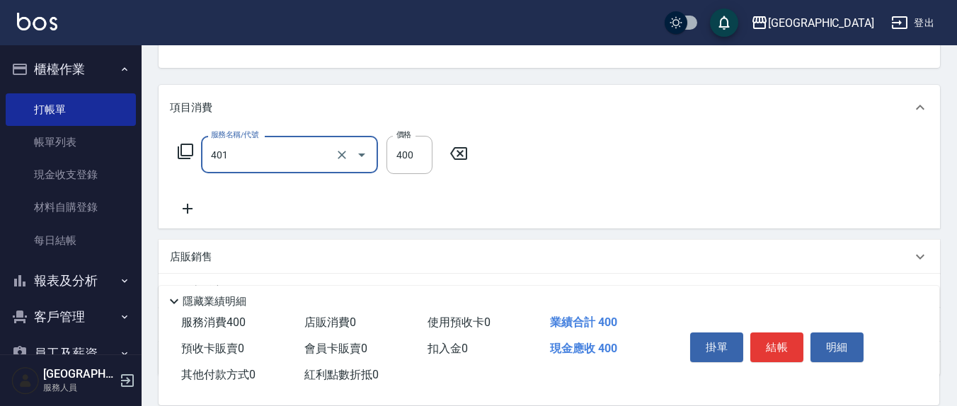
type input "剪髮(401)"
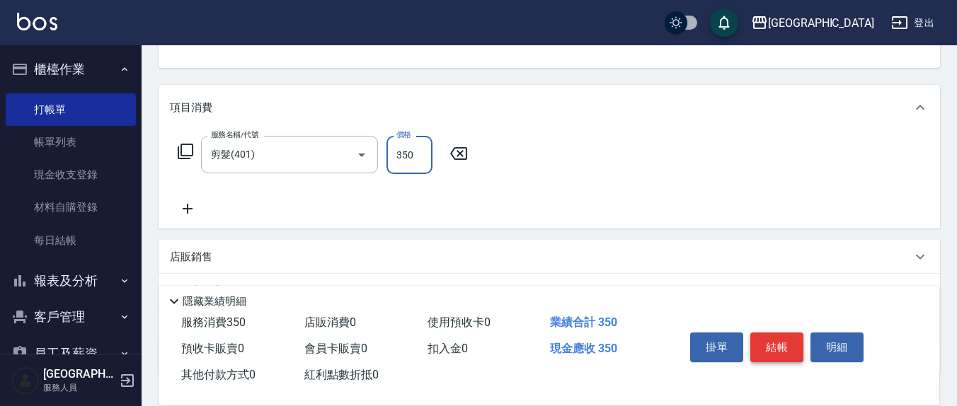
type input "350"
click at [761, 345] on button "結帳" at bounding box center [776, 348] width 53 height 30
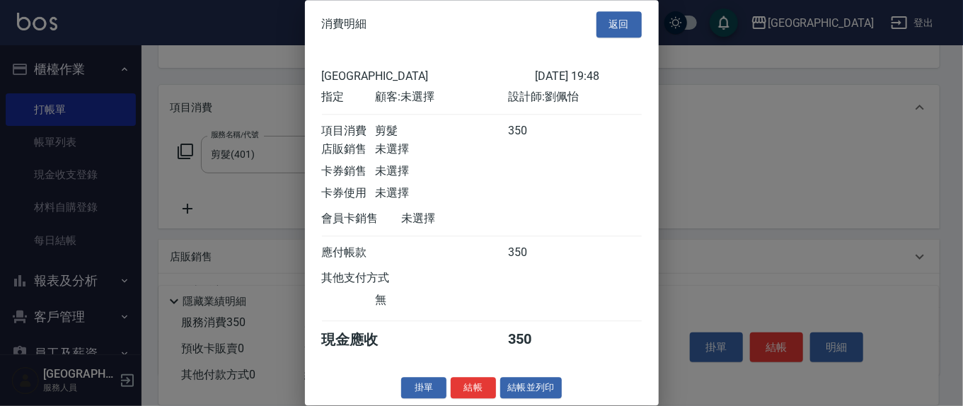
scroll to position [16, 0]
click at [475, 378] on button "結帳" at bounding box center [473, 388] width 45 height 22
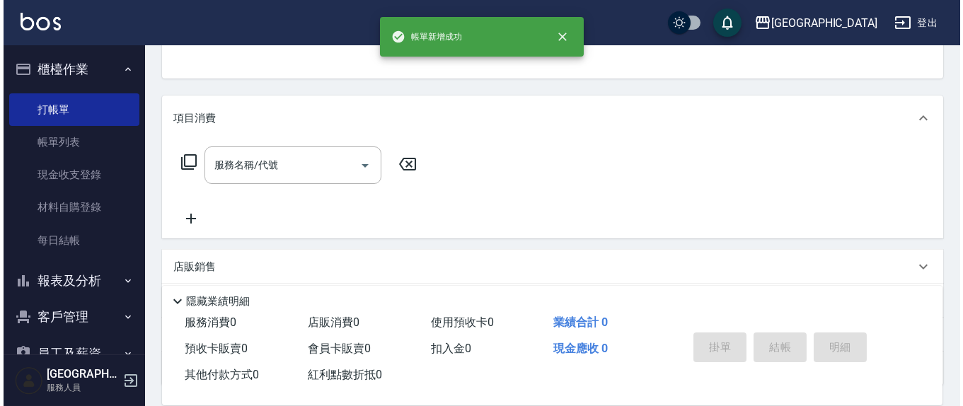
scroll to position [0, 0]
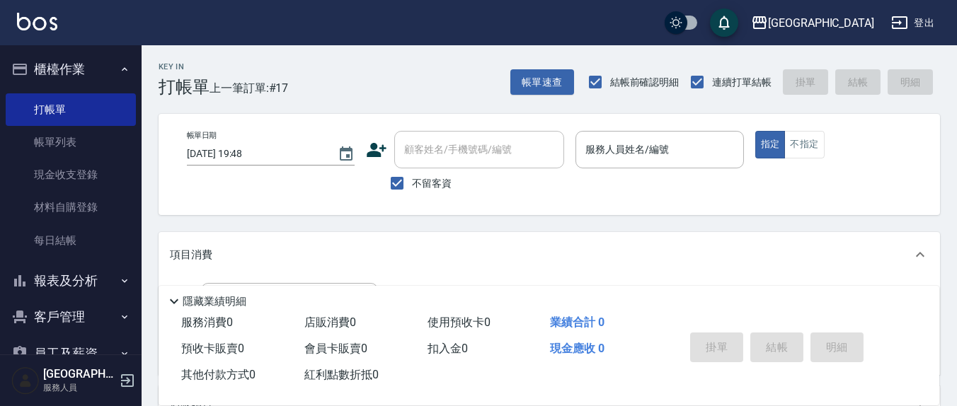
click at [419, 175] on label "不留客資" at bounding box center [416, 183] width 69 height 30
click at [412, 175] on input "不留客資" at bounding box center [397, 183] width 30 height 30
checkbox input "false"
click at [452, 161] on input "顧客姓名/手機號碼/編號" at bounding box center [468, 149] width 136 height 25
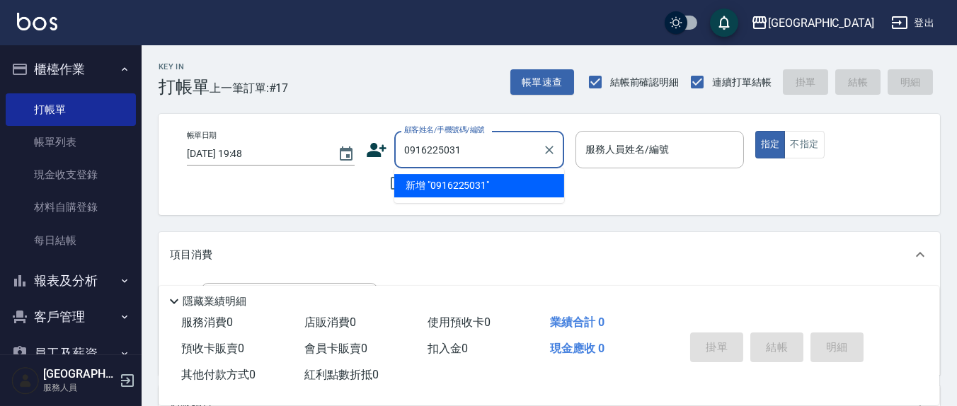
type input "0916225031"
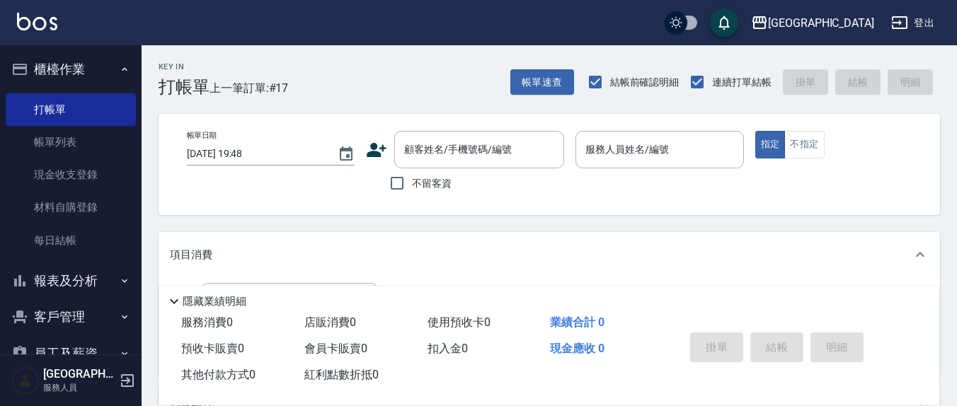
click at [378, 154] on icon at bounding box center [377, 150] width 20 height 14
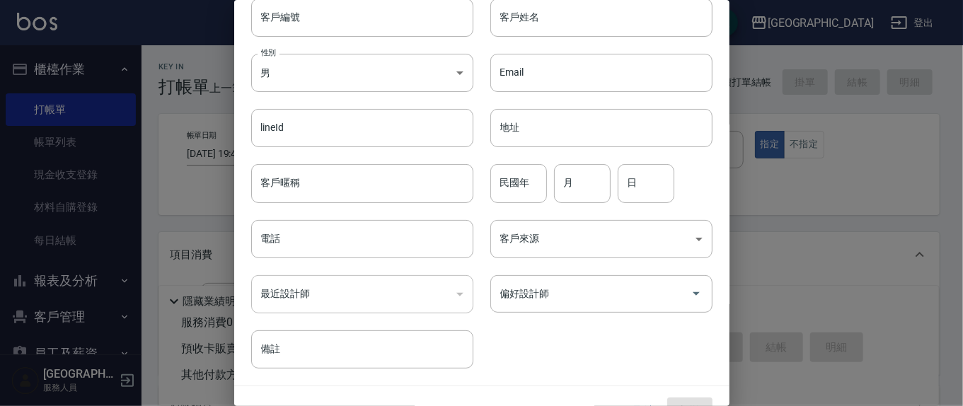
scroll to position [83, 0]
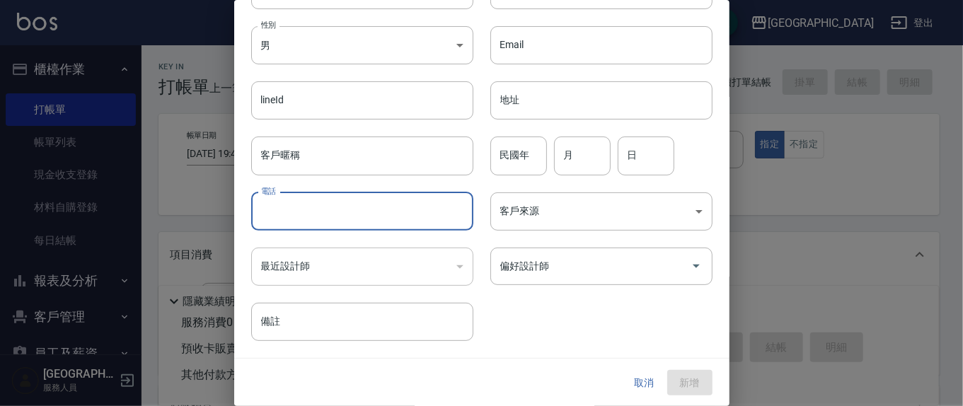
click at [367, 226] on input "電話" at bounding box center [362, 211] width 222 height 38
click at [391, 213] on input "0916225031" at bounding box center [362, 211] width 222 height 38
drag, startPoint x: 381, startPoint y: 213, endPoint x: 311, endPoint y: 206, distance: 71.1
click at [311, 206] on input "0916225031" at bounding box center [362, 211] width 222 height 38
click at [350, 207] on input "0916225031" at bounding box center [362, 211] width 222 height 38
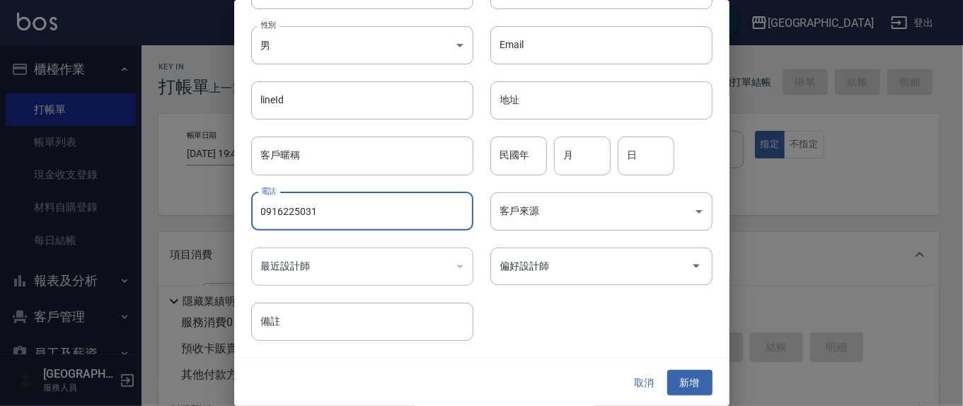
click at [350, 207] on input "0916225031" at bounding box center [362, 211] width 222 height 38
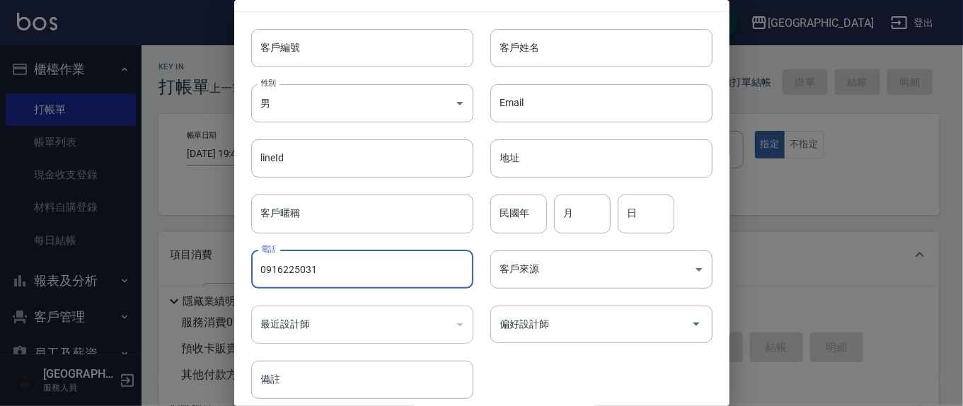
scroll to position [0, 0]
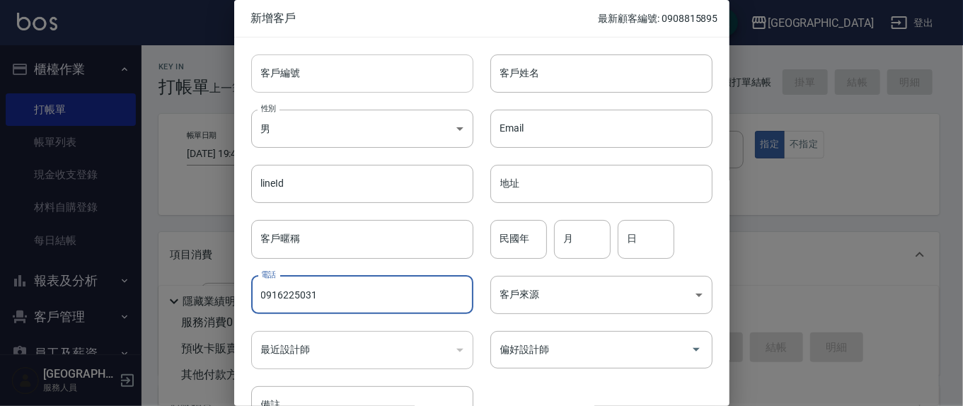
type input "0916225031"
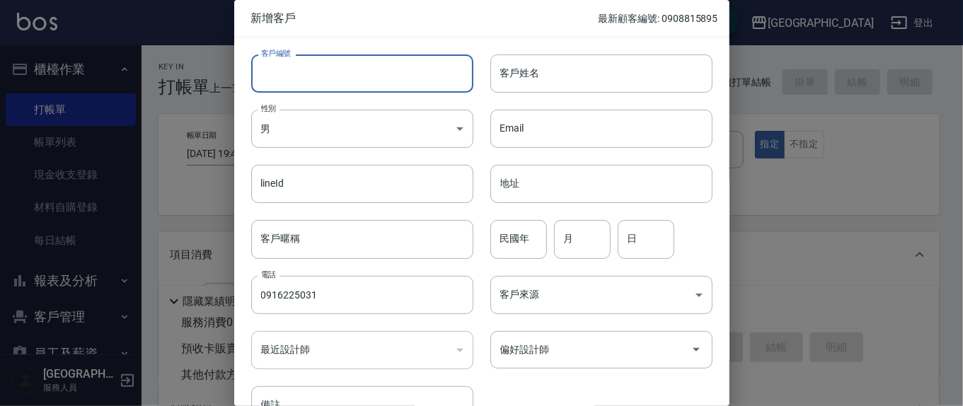
click at [381, 75] on input "客戶編號" at bounding box center [362, 73] width 222 height 38
paste input "0916225031"
type input "0916225031"
click at [566, 85] on input "客戶姓名" at bounding box center [601, 73] width 222 height 38
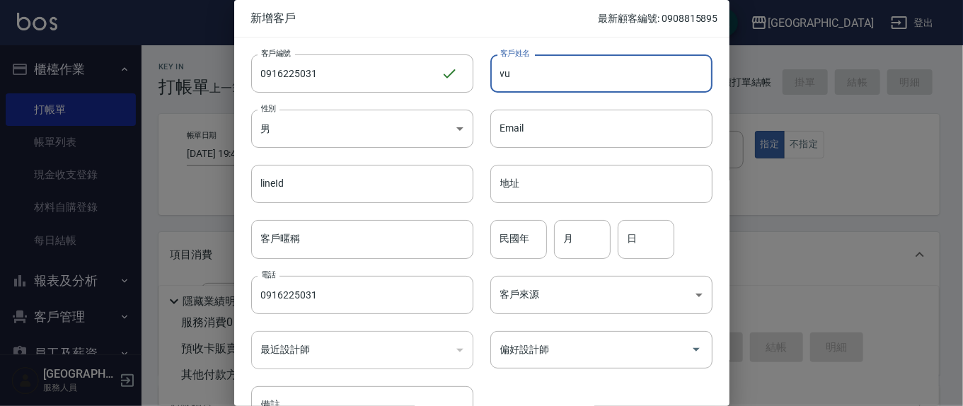
type input "v"
click at [513, 241] on div "民國年 民國年" at bounding box center [518, 239] width 57 height 38
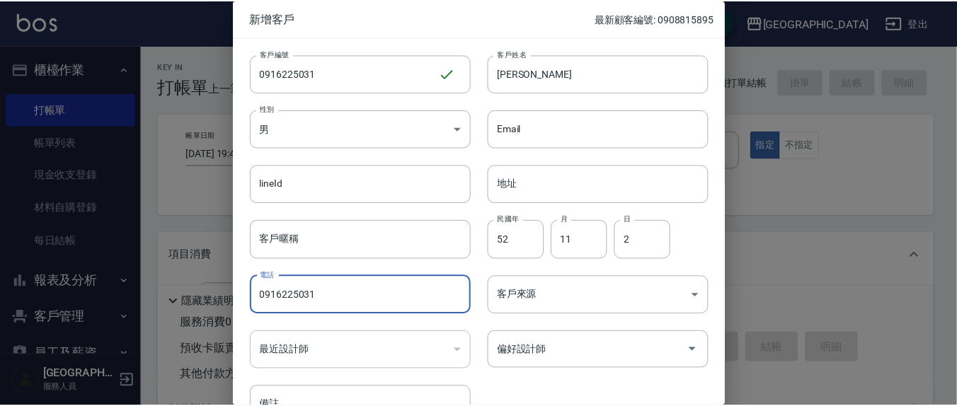
scroll to position [83, 0]
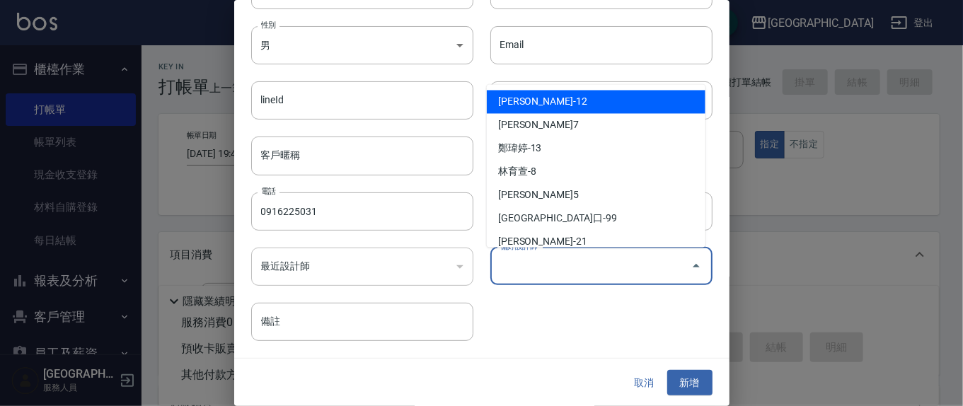
click at [602, 268] on input "偏好設計師" at bounding box center [591, 266] width 188 height 25
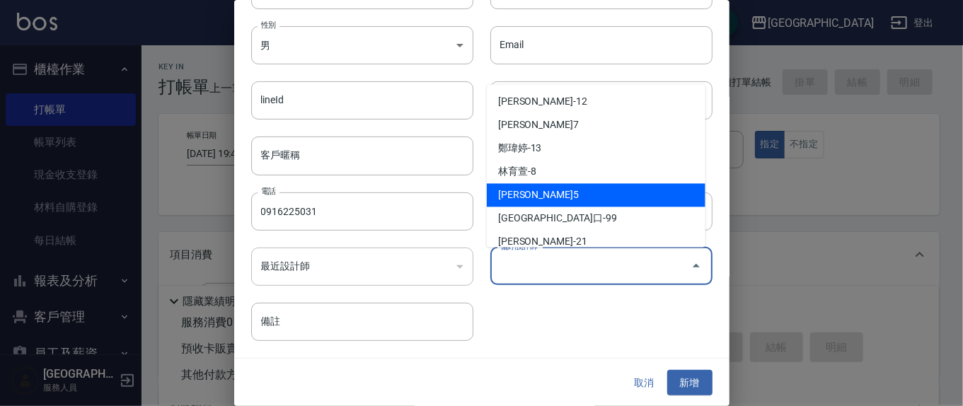
click at [570, 187] on li "[PERSON_NAME]5" at bounding box center [596, 195] width 219 height 23
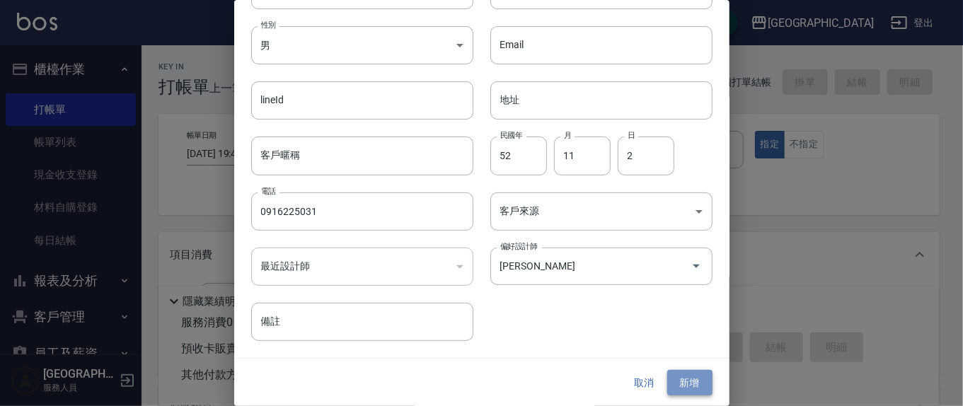
click at [691, 383] on button "新增" at bounding box center [689, 383] width 45 height 26
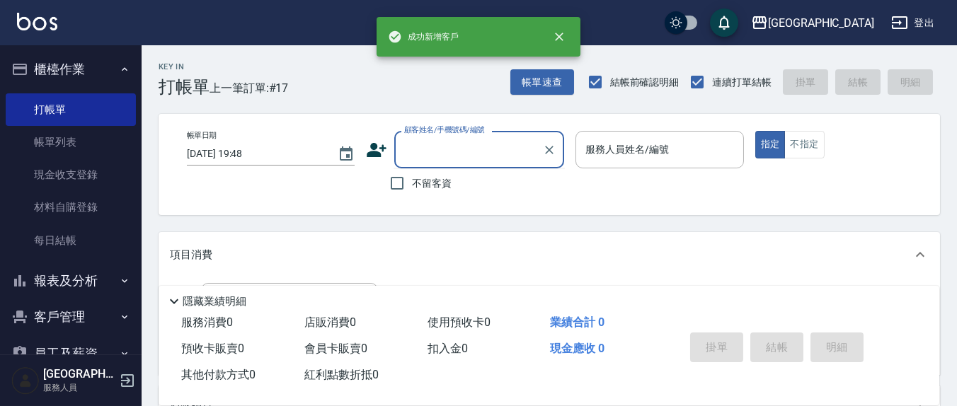
click at [451, 151] on input "顧客姓名/手機號碼/編號" at bounding box center [468, 149] width 136 height 25
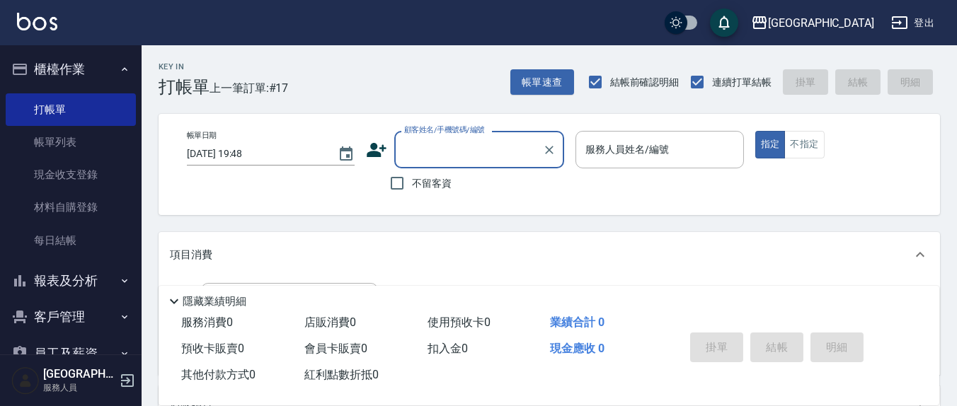
click at [451, 151] on input "顧客姓名/手機號碼/編號" at bounding box center [468, 149] width 136 height 25
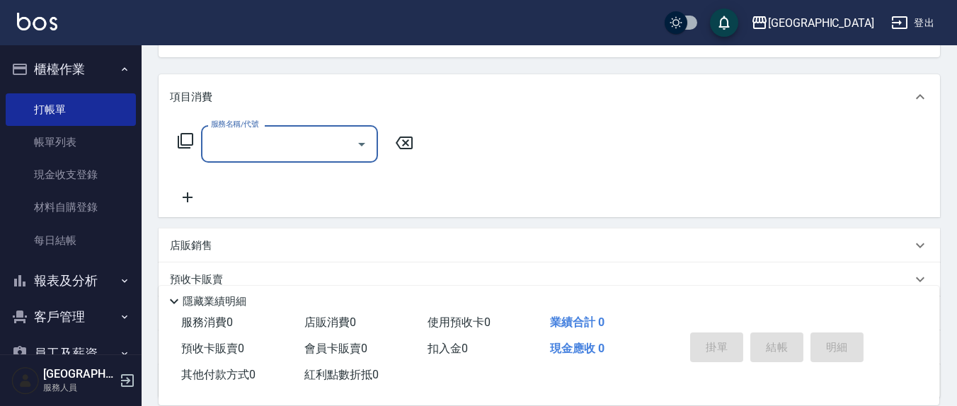
scroll to position [137, 0]
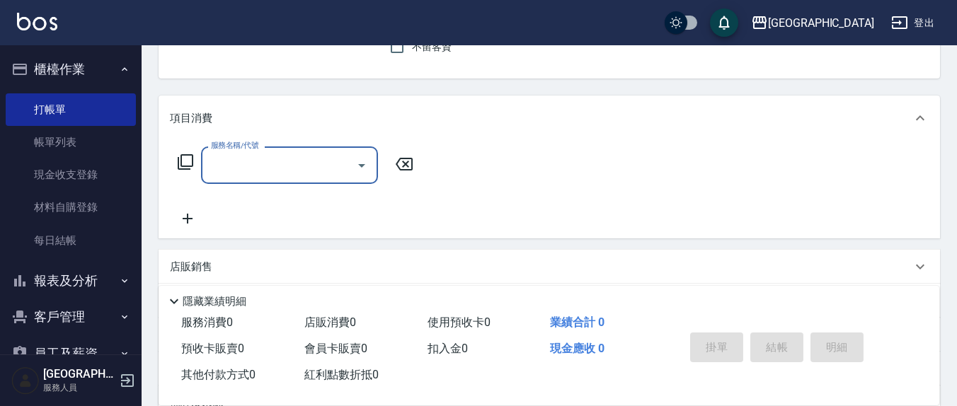
click at [359, 165] on icon "Open" at bounding box center [361, 166] width 7 height 4
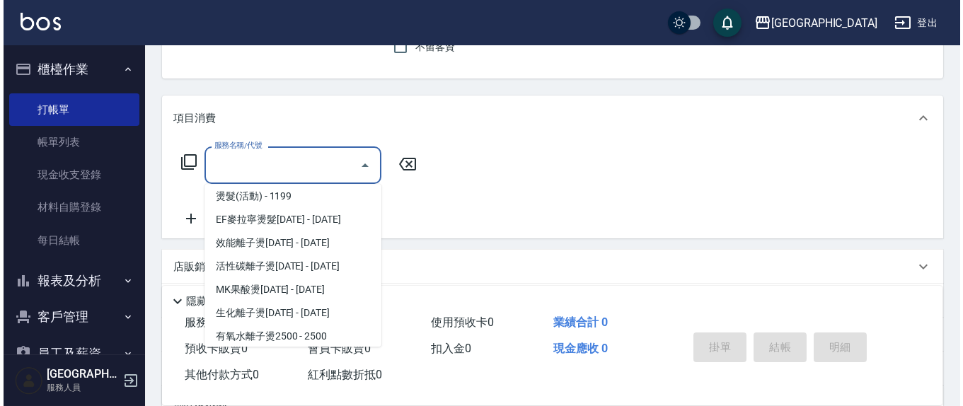
scroll to position [357, 0]
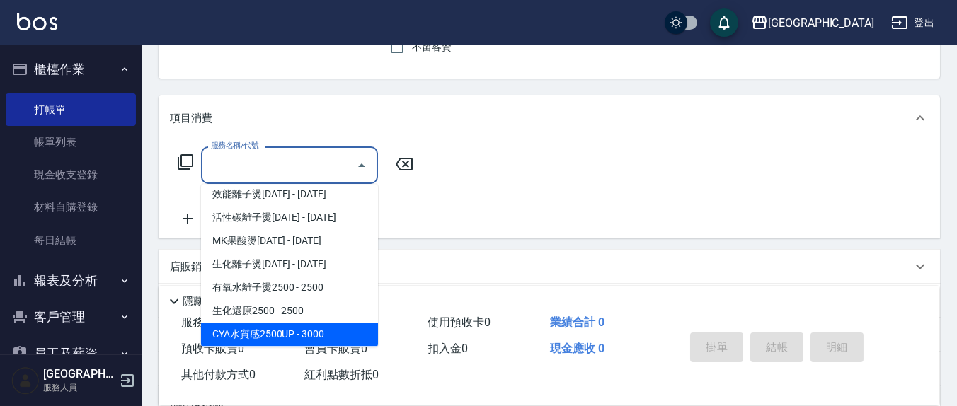
click at [320, 337] on span "CYA水質感2500UP - 3000" at bounding box center [289, 334] width 177 height 23
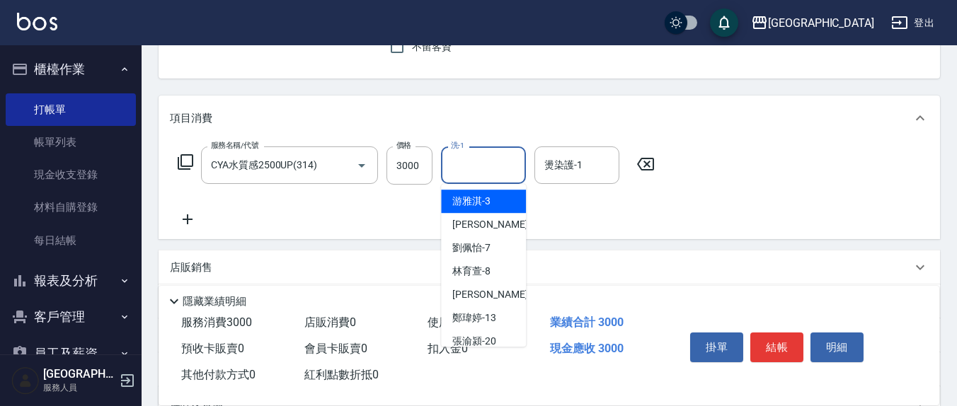
click at [502, 161] on input "洗-1" at bounding box center [483, 165] width 72 height 25
click at [419, 163] on input "3000" at bounding box center [409, 165] width 46 height 38
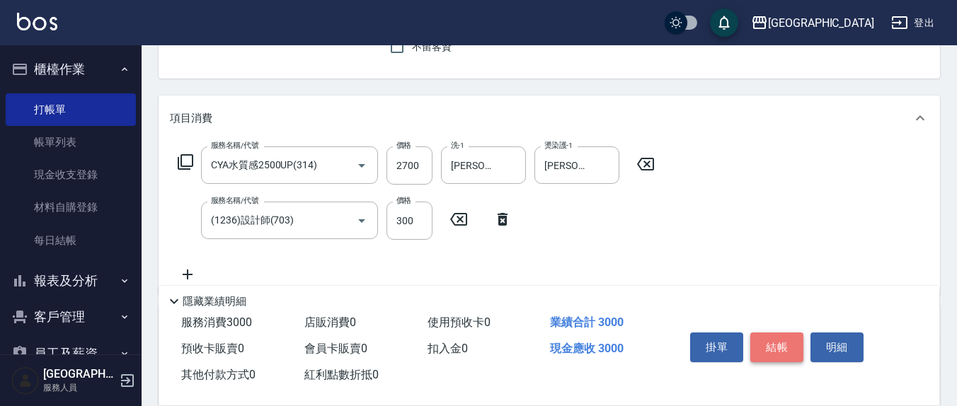
click at [785, 354] on button "結帳" at bounding box center [776, 348] width 53 height 30
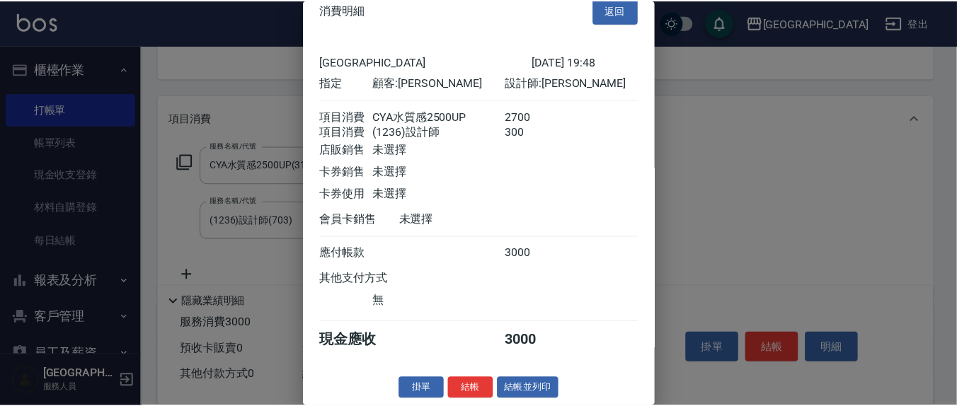
scroll to position [32, 0]
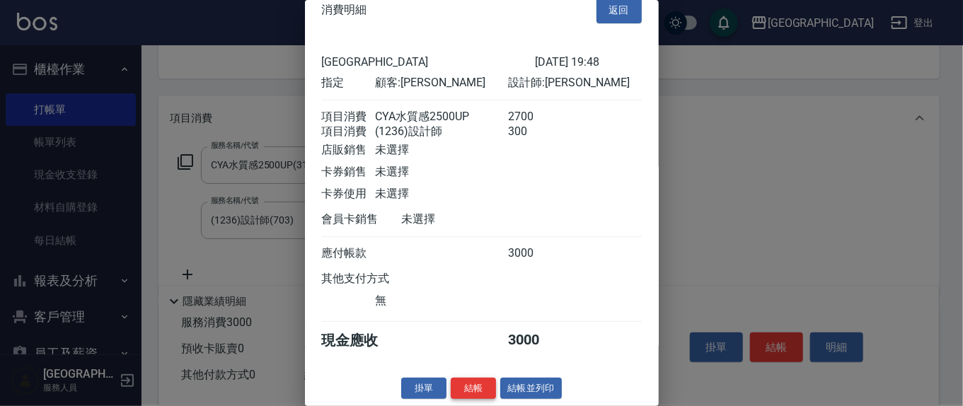
click at [475, 390] on button "結帳" at bounding box center [473, 389] width 45 height 22
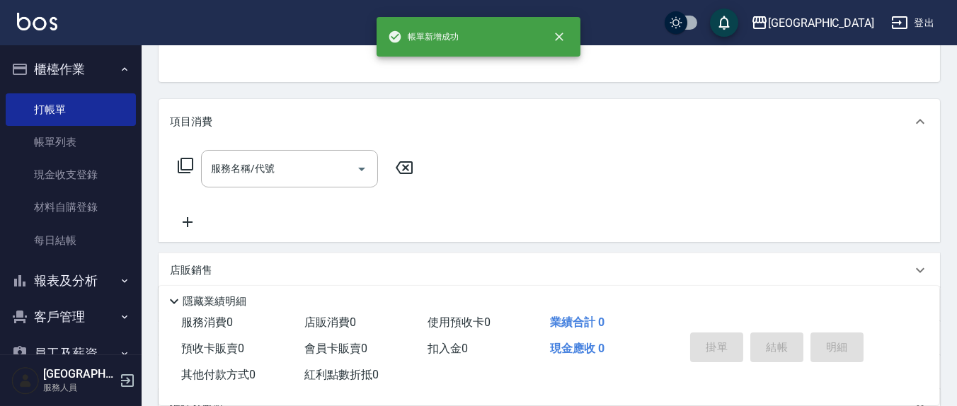
scroll to position [0, 0]
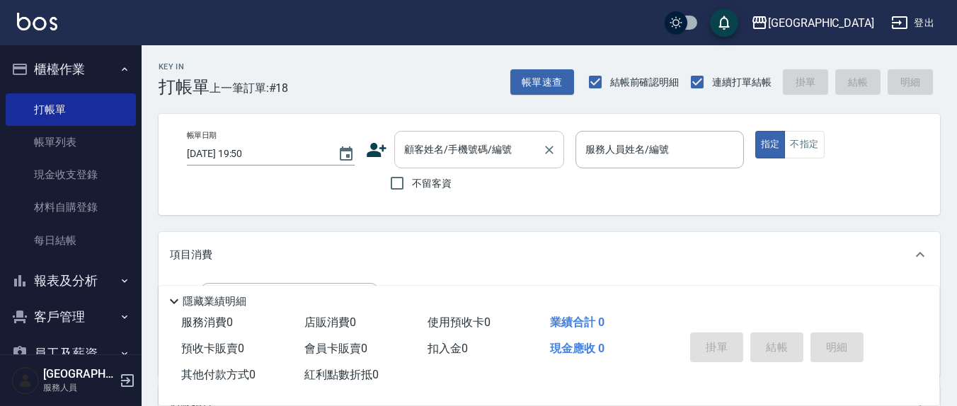
click at [519, 166] on div "顧客姓名/手機號碼/編號" at bounding box center [479, 149] width 170 height 37
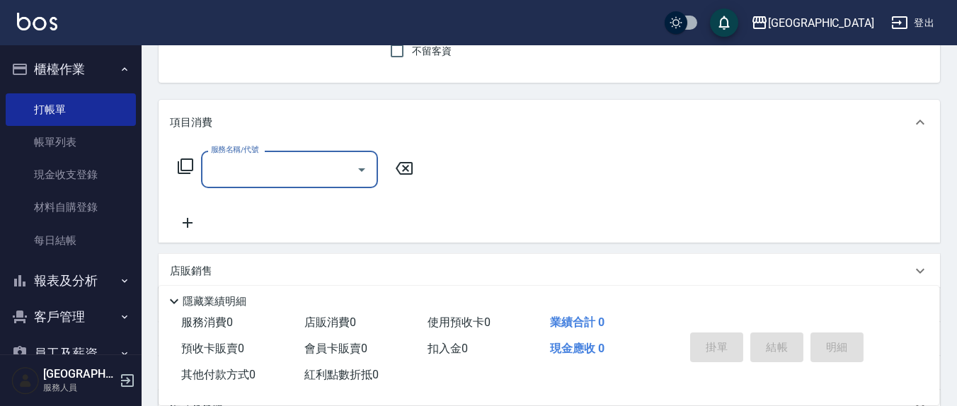
scroll to position [147, 0]
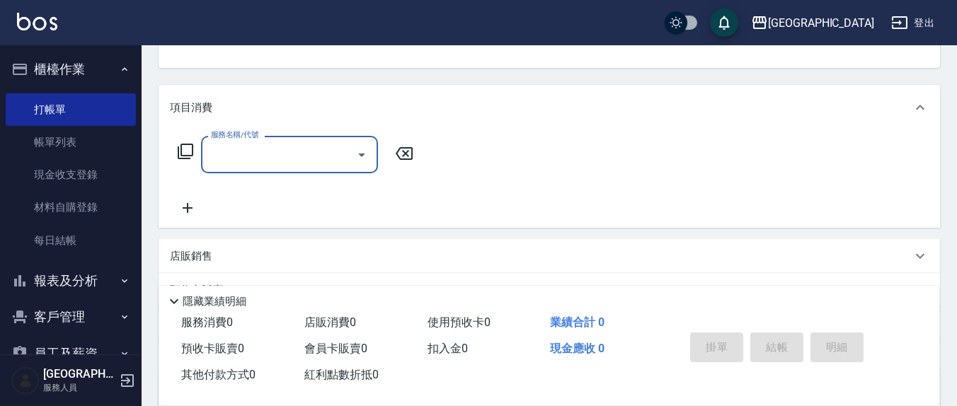
click at [364, 154] on icon "Open" at bounding box center [361, 154] width 17 height 17
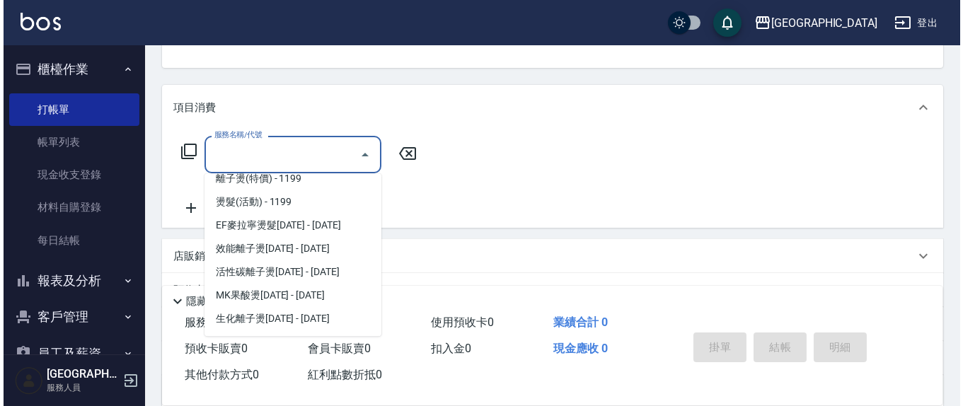
scroll to position [304, 0]
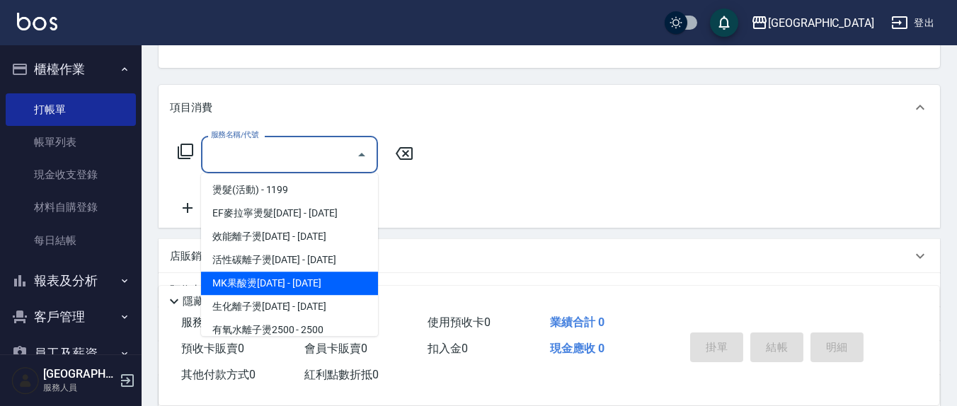
click at [310, 278] on span "MK果酸燙[DATE] - [DATE]" at bounding box center [289, 283] width 177 height 23
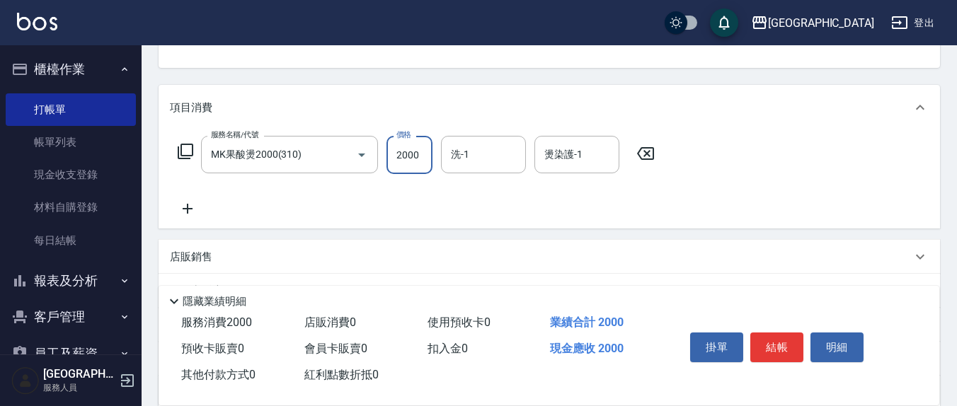
click at [413, 144] on input "2000" at bounding box center [409, 155] width 46 height 38
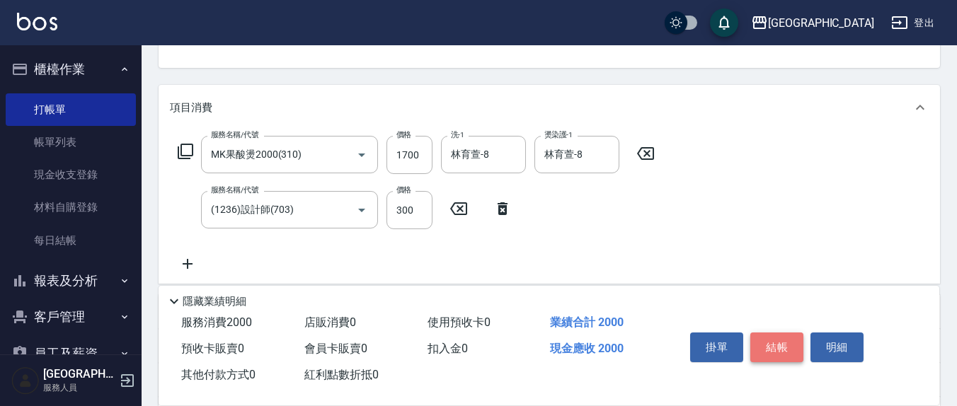
click at [775, 335] on button "結帳" at bounding box center [776, 348] width 53 height 30
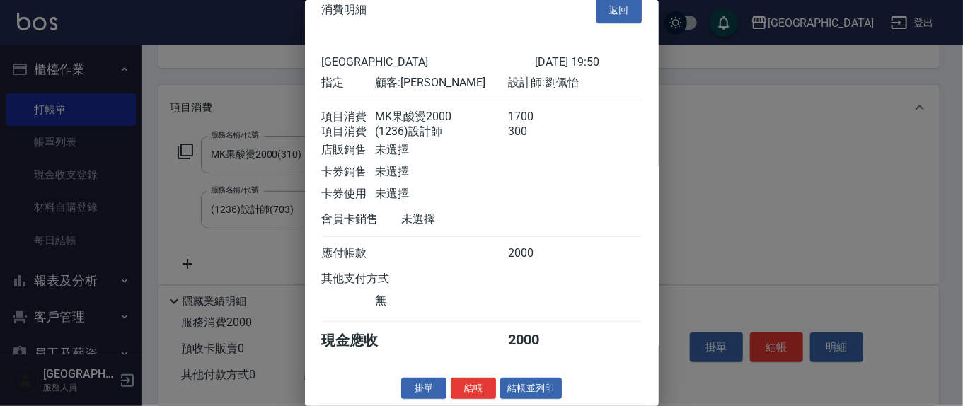
scroll to position [32, 0]
click at [474, 391] on button "結帳" at bounding box center [473, 389] width 45 height 22
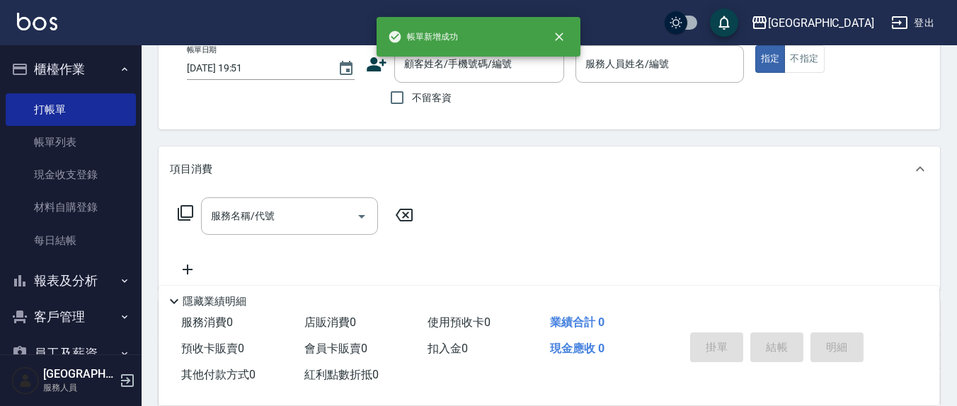
scroll to position [0, 0]
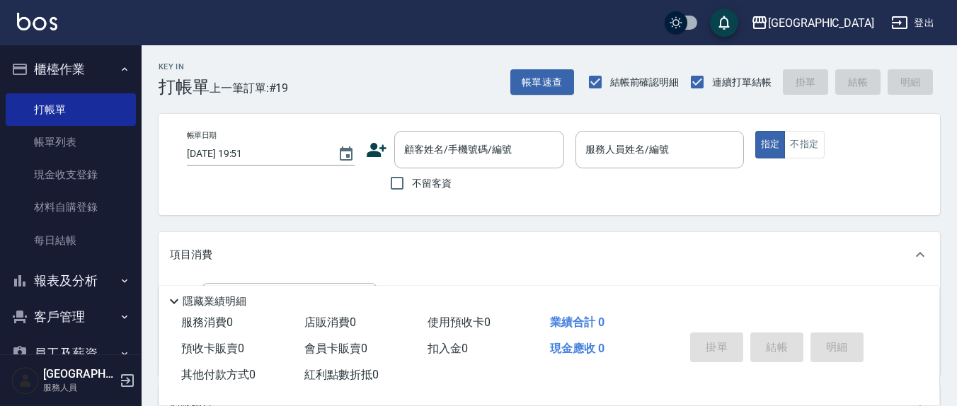
drag, startPoint x: 433, startPoint y: 179, endPoint x: 454, endPoint y: 176, distance: 20.7
click at [433, 178] on span "不留客資" at bounding box center [432, 183] width 40 height 15
click at [412, 178] on input "不留客資" at bounding box center [397, 183] width 30 height 30
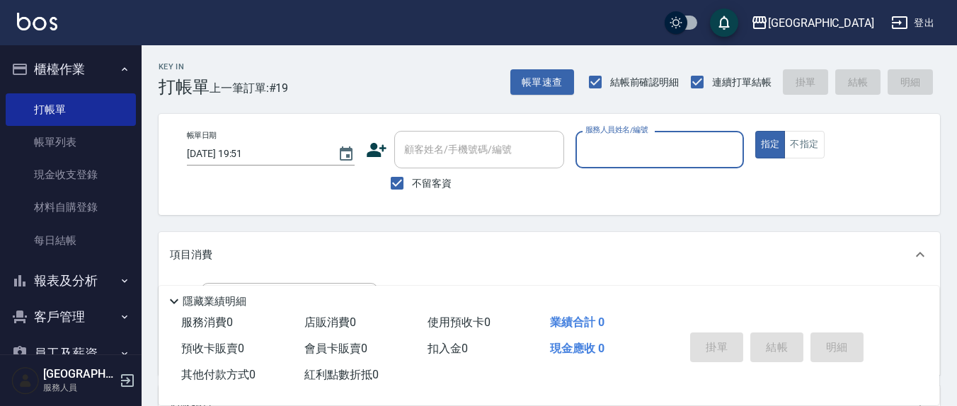
click at [618, 154] on input "服務人員姓名/編號" at bounding box center [659, 149] width 155 height 25
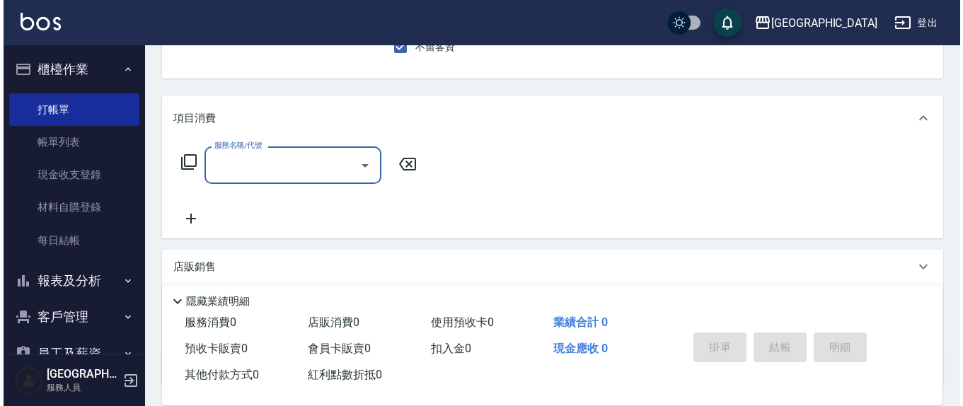
scroll to position [147, 0]
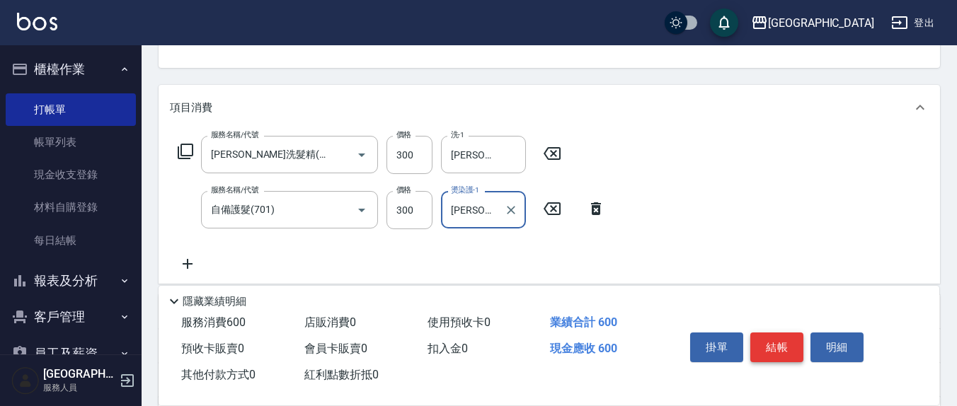
click at [775, 349] on button "結帳" at bounding box center [776, 348] width 53 height 30
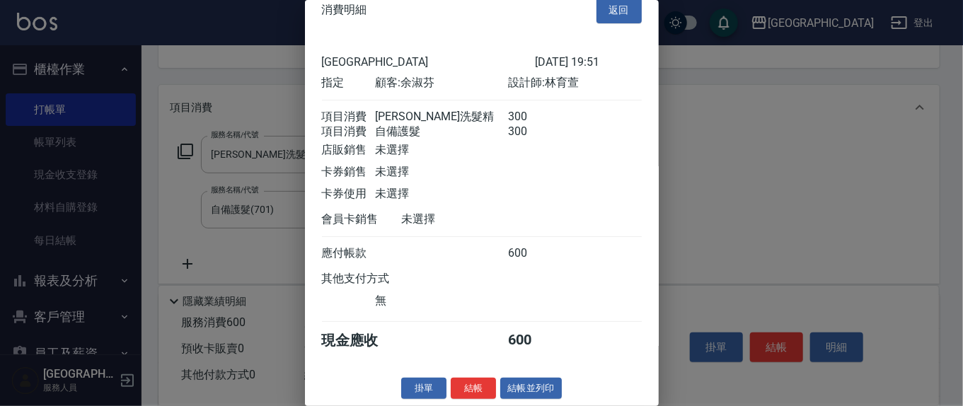
scroll to position [32, 0]
click at [478, 378] on button "結帳" at bounding box center [473, 389] width 45 height 22
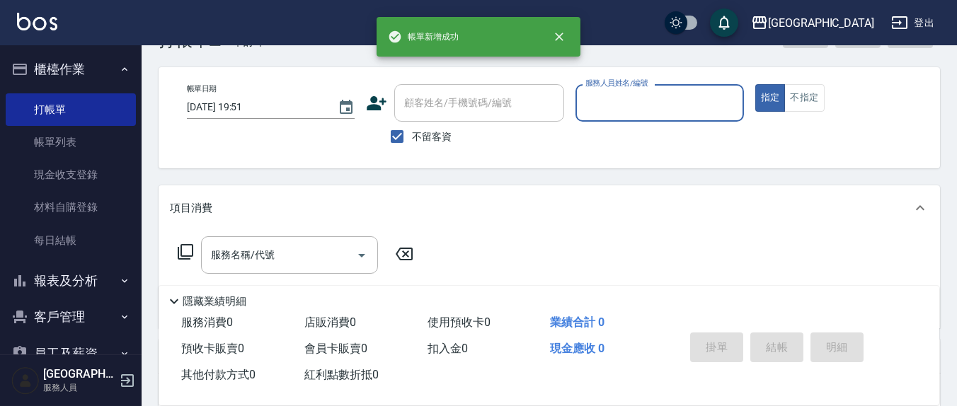
scroll to position [0, 0]
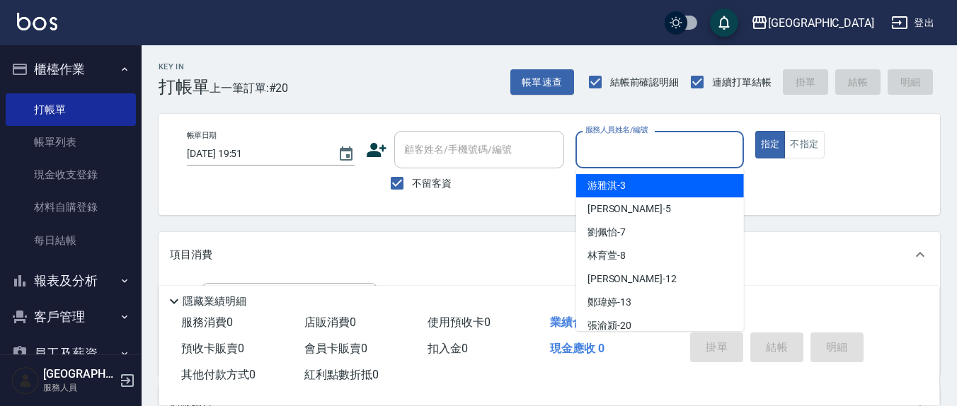
click at [657, 138] on input "服務人員姓名/編號" at bounding box center [659, 149] width 155 height 25
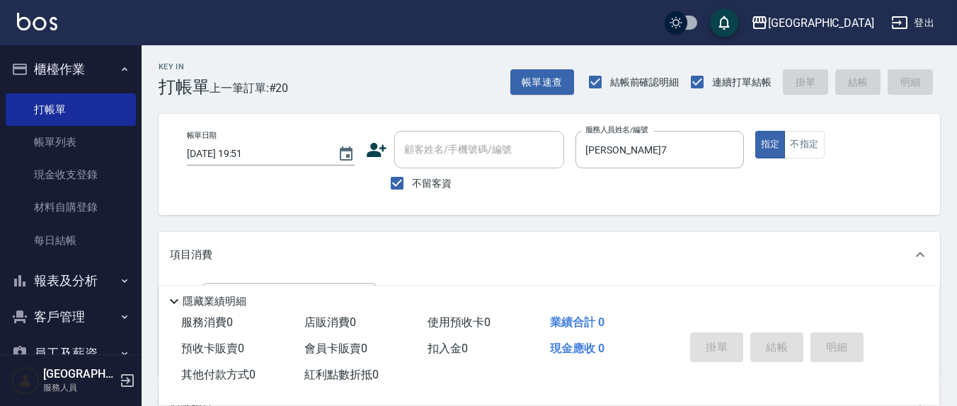
click at [482, 222] on div "Key In 打帳單 上一筆訂單:#20 帳單速查 結帳前確認明細 連續打單結帳 掛單 結帳 明細 帳單日期 [DATE] 19:51 顧客姓名/手機號碼/編…" at bounding box center [549, 350] width 815 height 611
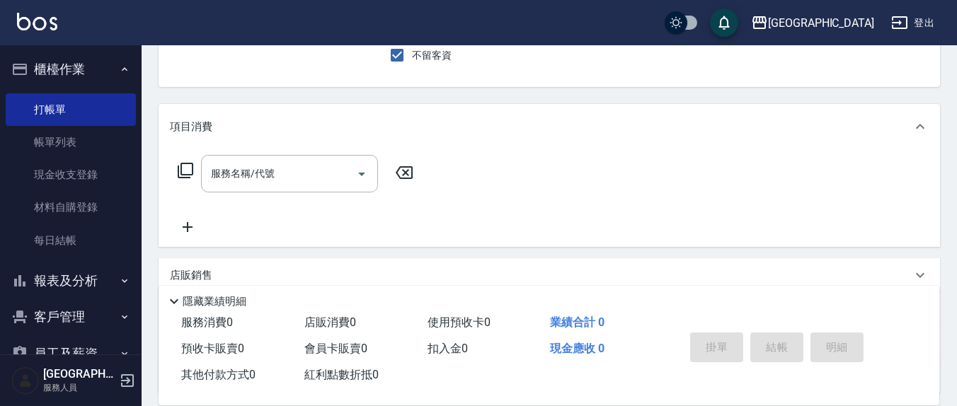
scroll to position [147, 0]
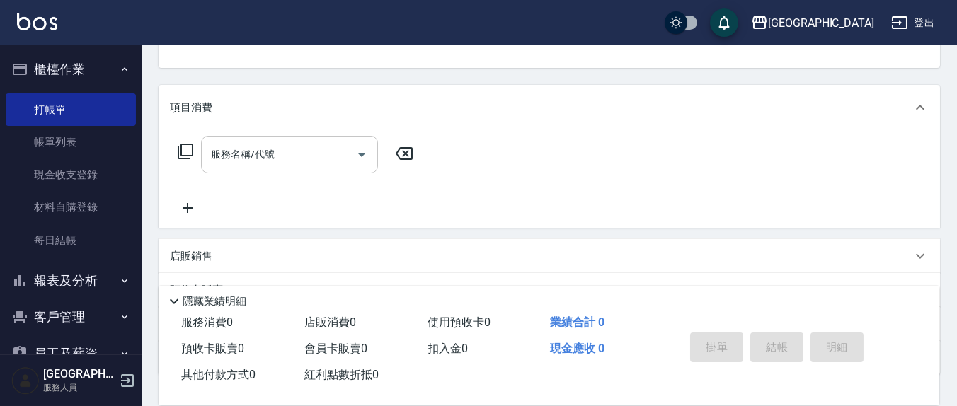
click at [214, 165] on input "服務名稱/代號" at bounding box center [278, 154] width 143 height 25
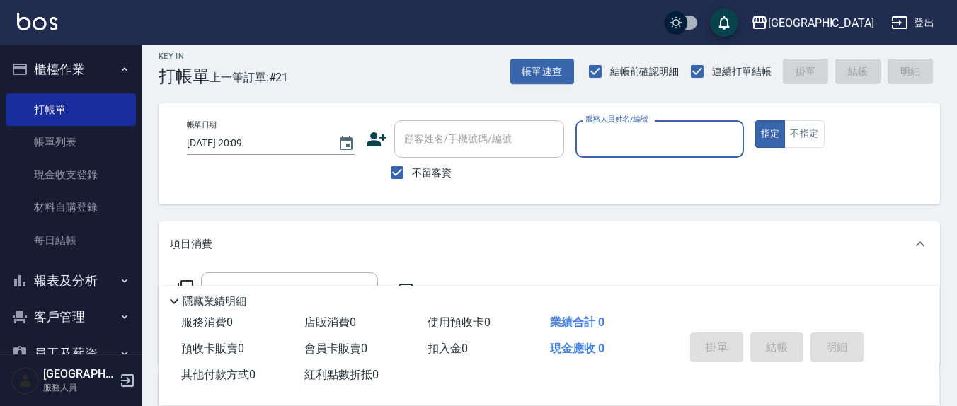
scroll to position [0, 0]
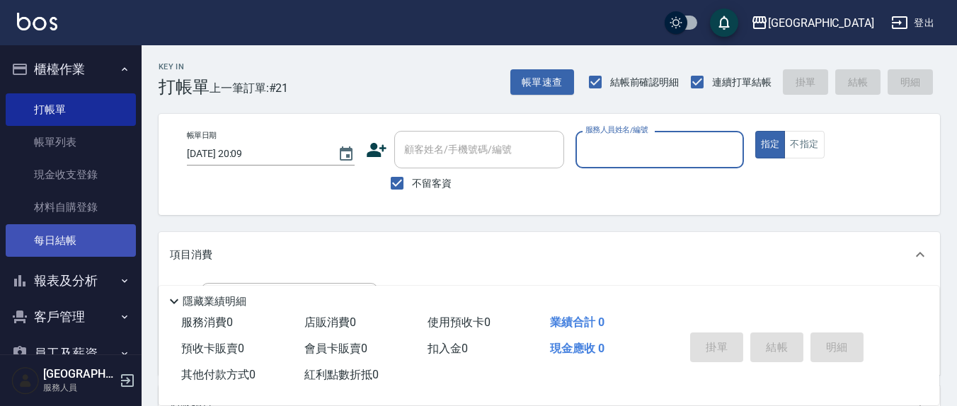
click at [69, 237] on link "每日結帳" at bounding box center [71, 240] width 130 height 33
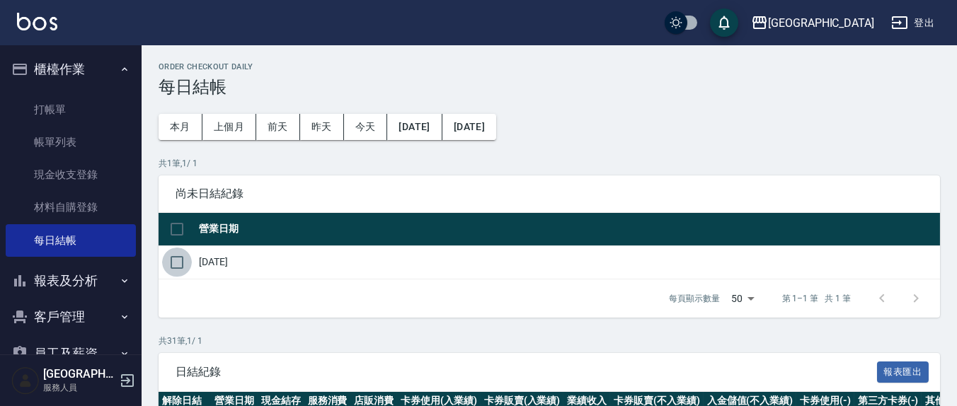
click at [182, 272] on input "checkbox" at bounding box center [177, 263] width 30 height 30
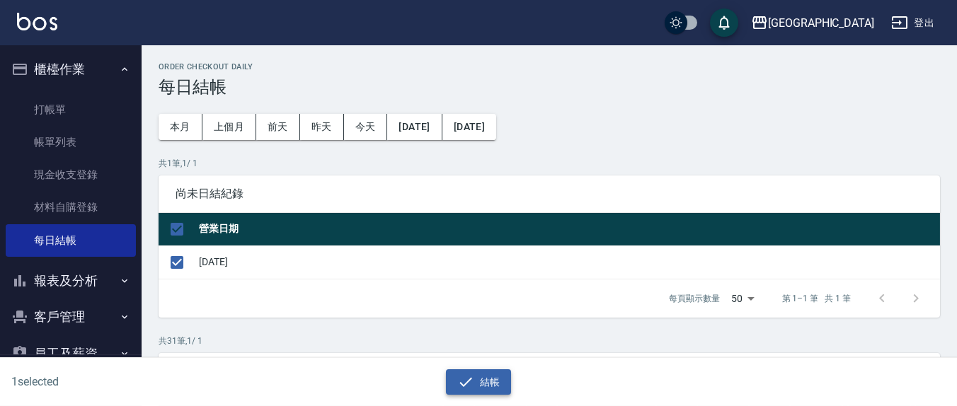
click at [473, 388] on icon "button" at bounding box center [465, 382] width 17 height 17
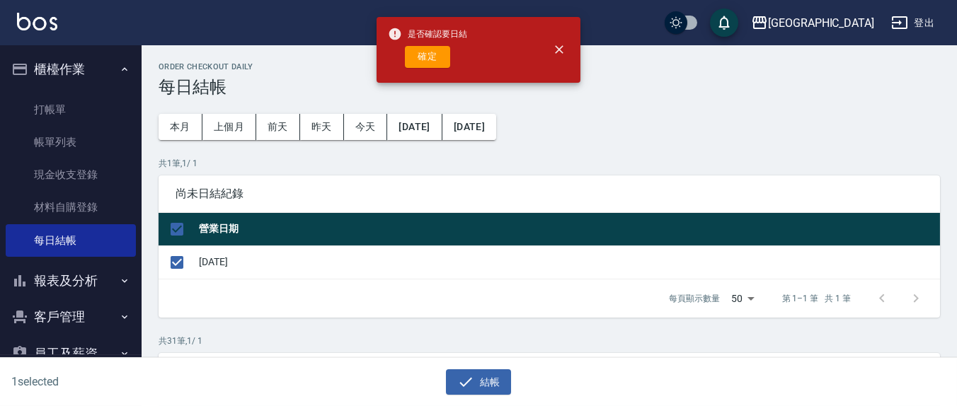
click at [382, 73] on div "是否確認要日結 確定" at bounding box center [478, 50] width 204 height 66
click at [426, 57] on button "確定" at bounding box center [427, 57] width 45 height 22
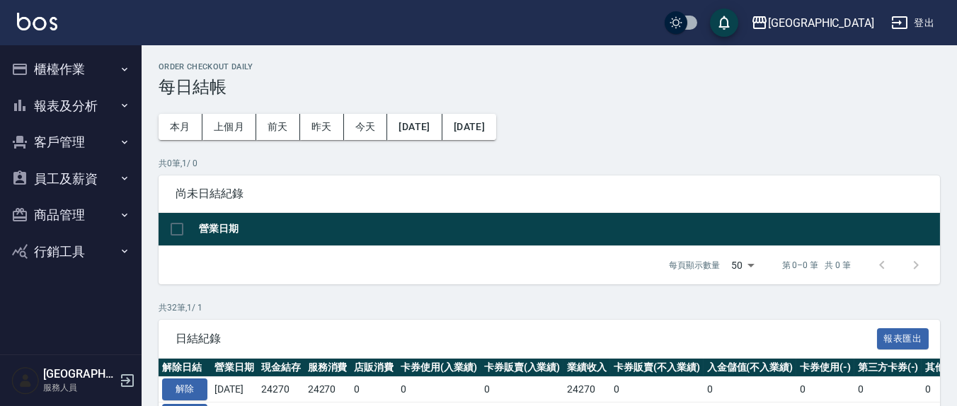
click at [97, 59] on button "櫃檯作業" at bounding box center [71, 69] width 130 height 37
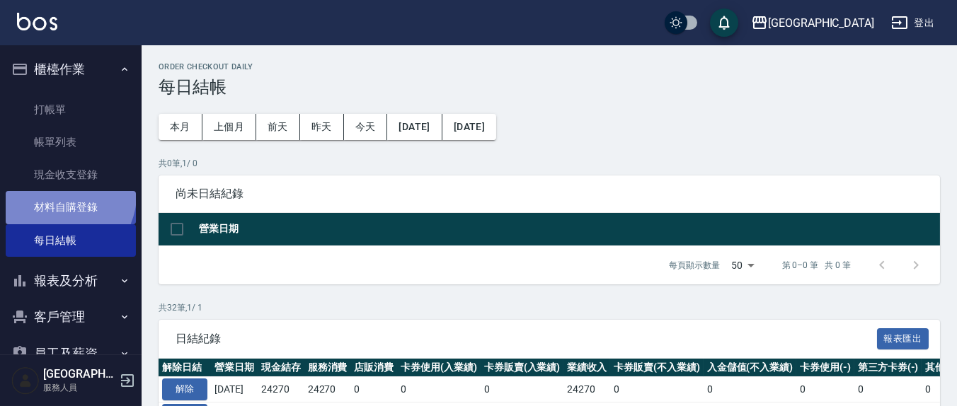
click at [61, 195] on link "材料自購登錄" at bounding box center [71, 207] width 130 height 33
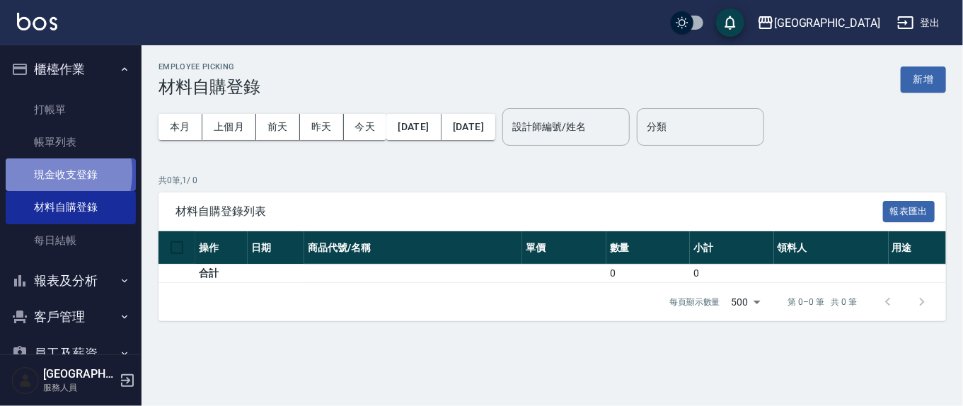
click at [40, 173] on link "現金收支登錄" at bounding box center [71, 174] width 130 height 33
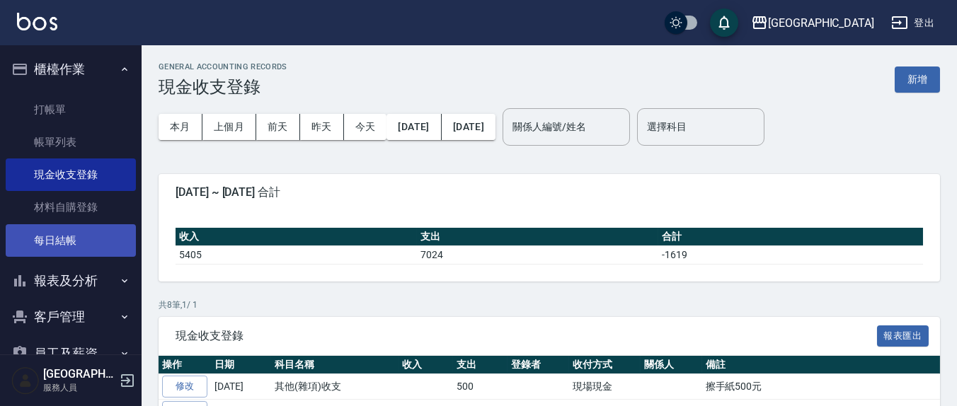
click at [48, 244] on link "每日結帳" at bounding box center [71, 240] width 130 height 33
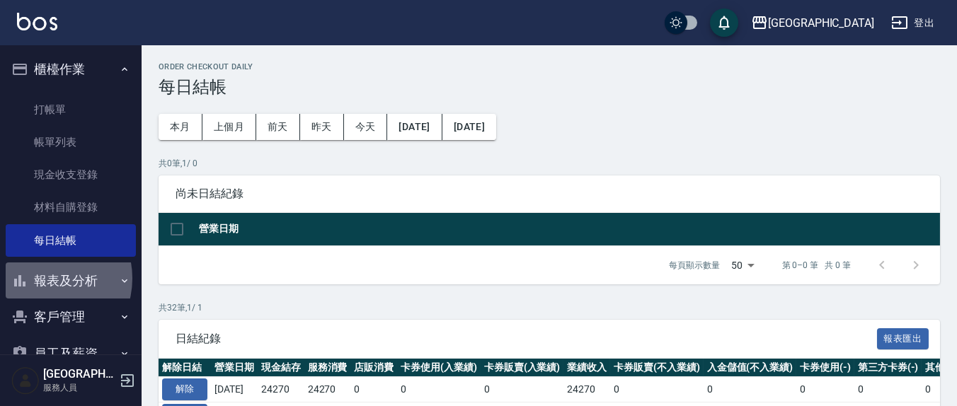
click at [45, 279] on button "報表及分析" at bounding box center [71, 280] width 130 height 37
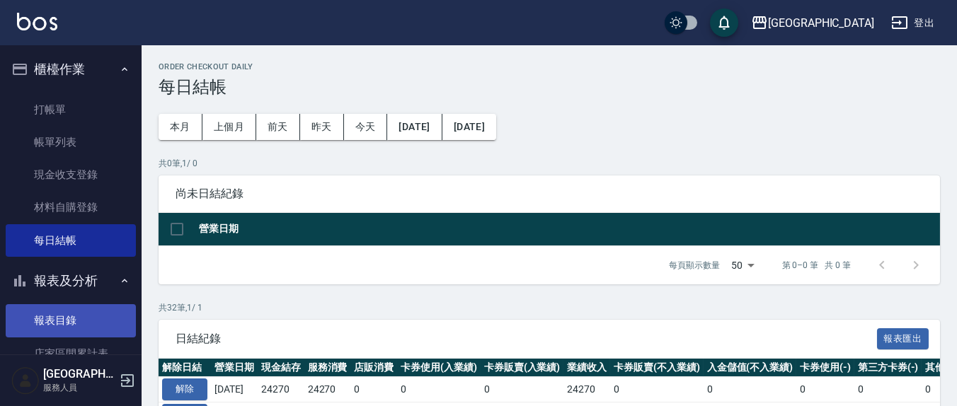
scroll to position [294, 0]
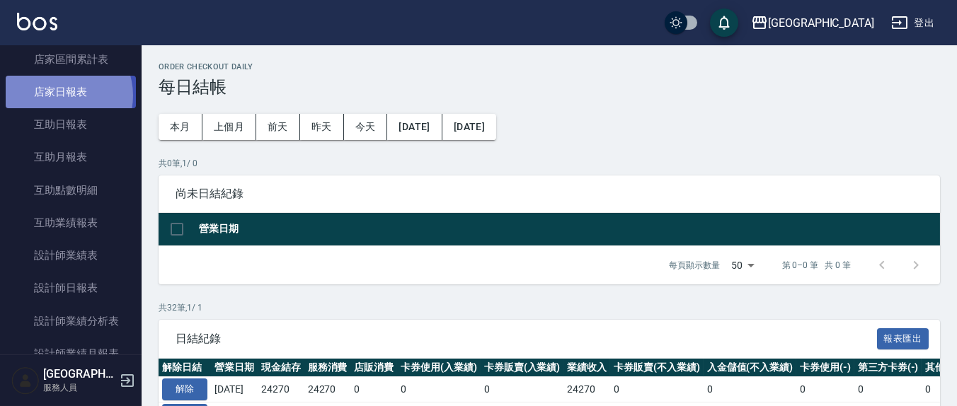
click at [59, 95] on link "店家日報表" at bounding box center [71, 92] width 130 height 33
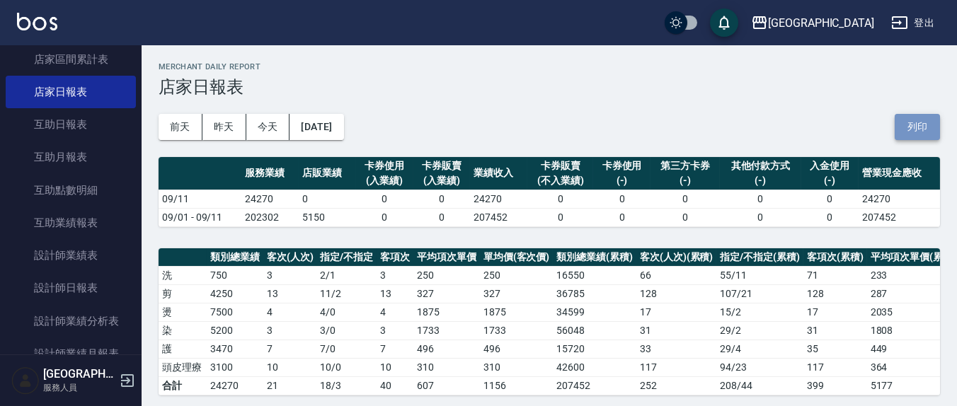
click at [923, 130] on button "列印" at bounding box center [916, 127] width 45 height 26
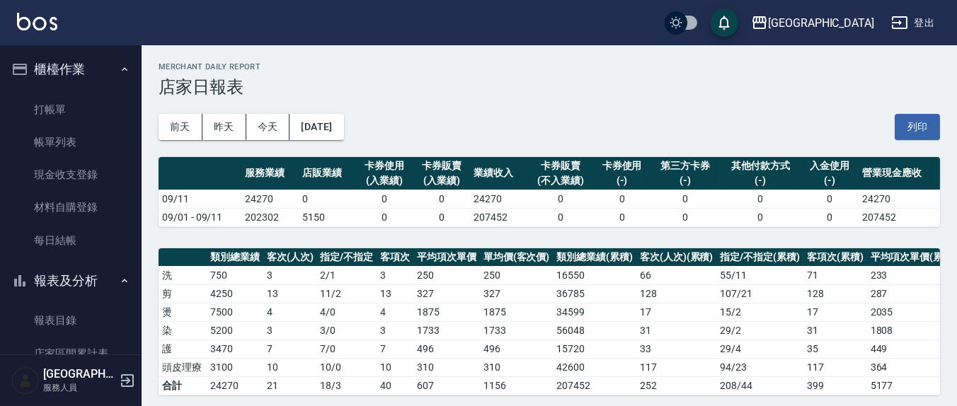
drag, startPoint x: 503, startPoint y: 141, endPoint x: 132, endPoint y: 94, distance: 373.7
click at [132, 94] on div "上越新廟口 登出 櫃檯作業 打帳單 帳單列表 現金收支登錄 材料自購登錄 每日結帳 報表及分析 報表目錄 店家區間累計表 店家日報表 互助日報表 互助月報表 …" at bounding box center [478, 394] width 957 height 788
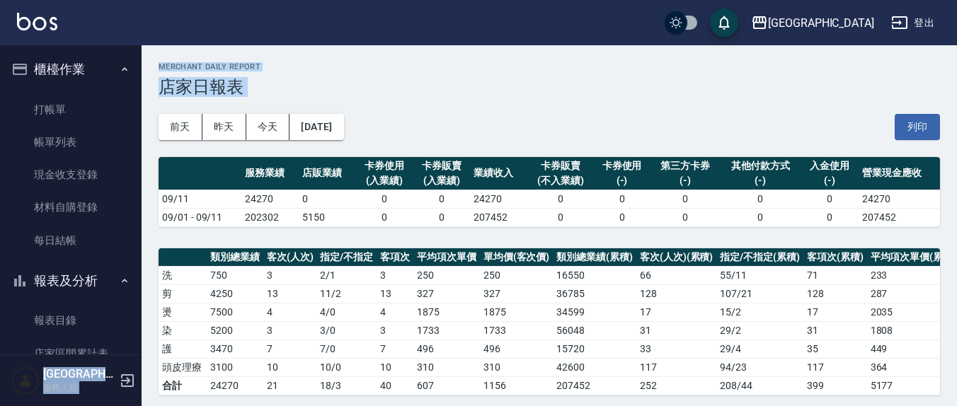
click at [327, 69] on h2 "Merchant Daily Report" at bounding box center [548, 66] width 781 height 9
click at [308, 104] on div "前天 昨天 今天 2025/09/11 列印" at bounding box center [548, 127] width 781 height 60
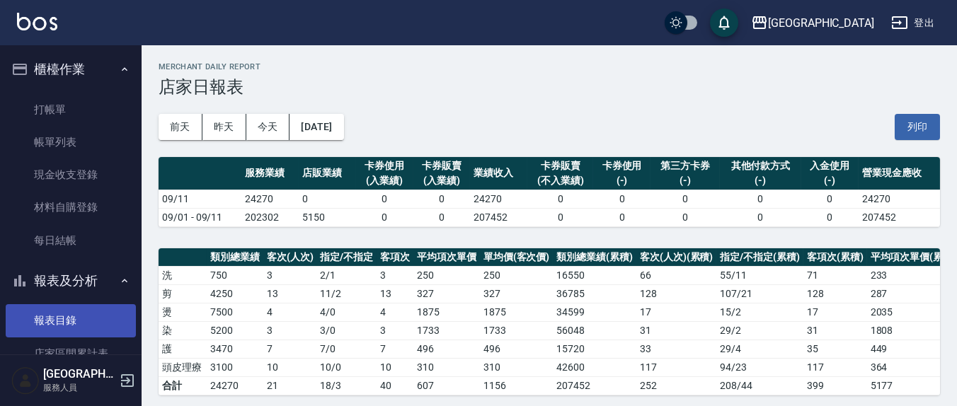
scroll to position [294, 0]
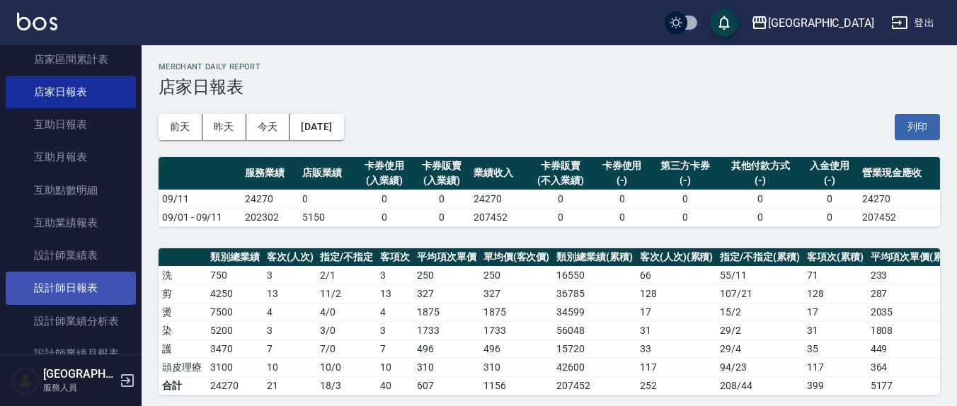
click at [70, 282] on link "設計師日報表" at bounding box center [71, 288] width 130 height 33
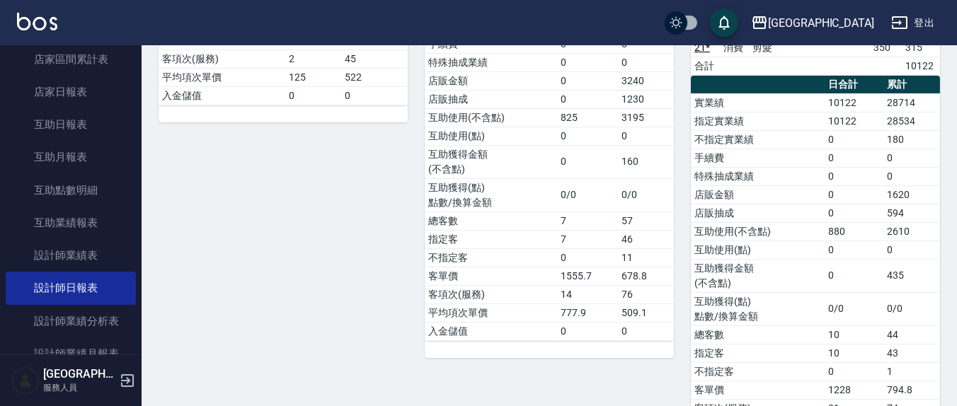
scroll to position [442, 0]
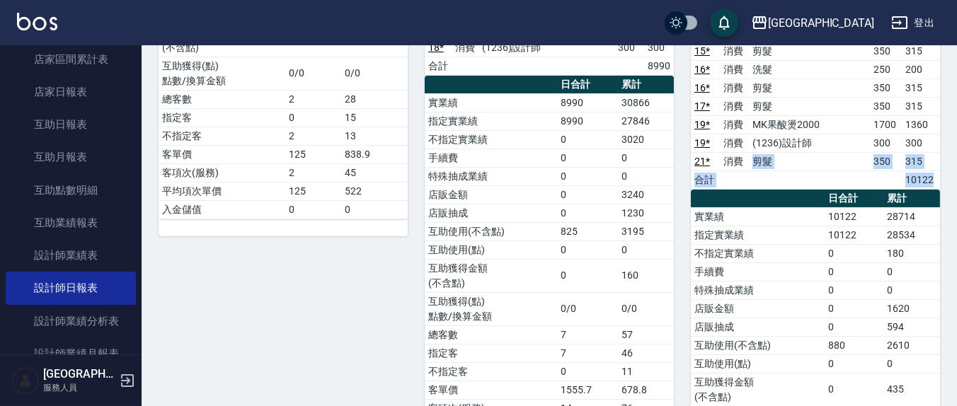
drag, startPoint x: 770, startPoint y: 142, endPoint x: 960, endPoint y: 270, distance: 228.8
click at [956, 270] on html "上越新廟口 登出 櫃檯作業 打帳單 帳單列表 現金收支登錄 材料自購登錄 每日結帳 報表及分析 報表目錄 店家區間累計表 店家日報表 互助日報表 互助月報表 …" at bounding box center [478, 359] width 957 height 1602
click at [900, 318] on td "594" at bounding box center [911, 327] width 57 height 18
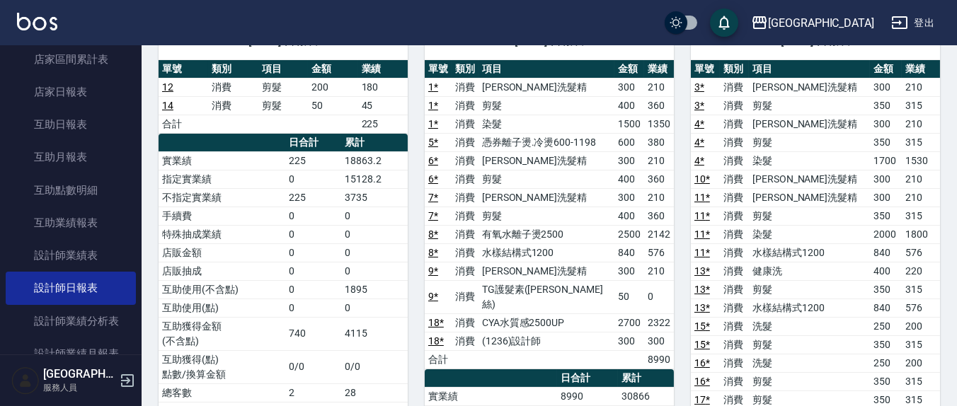
scroll to position [0, 0]
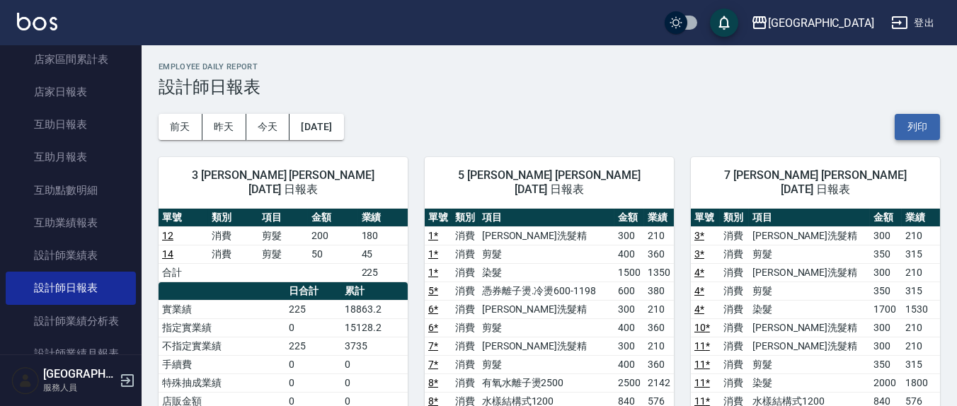
click at [930, 129] on button "列印" at bounding box center [916, 127] width 45 height 26
